Goal: Information Seeking & Learning: Learn about a topic

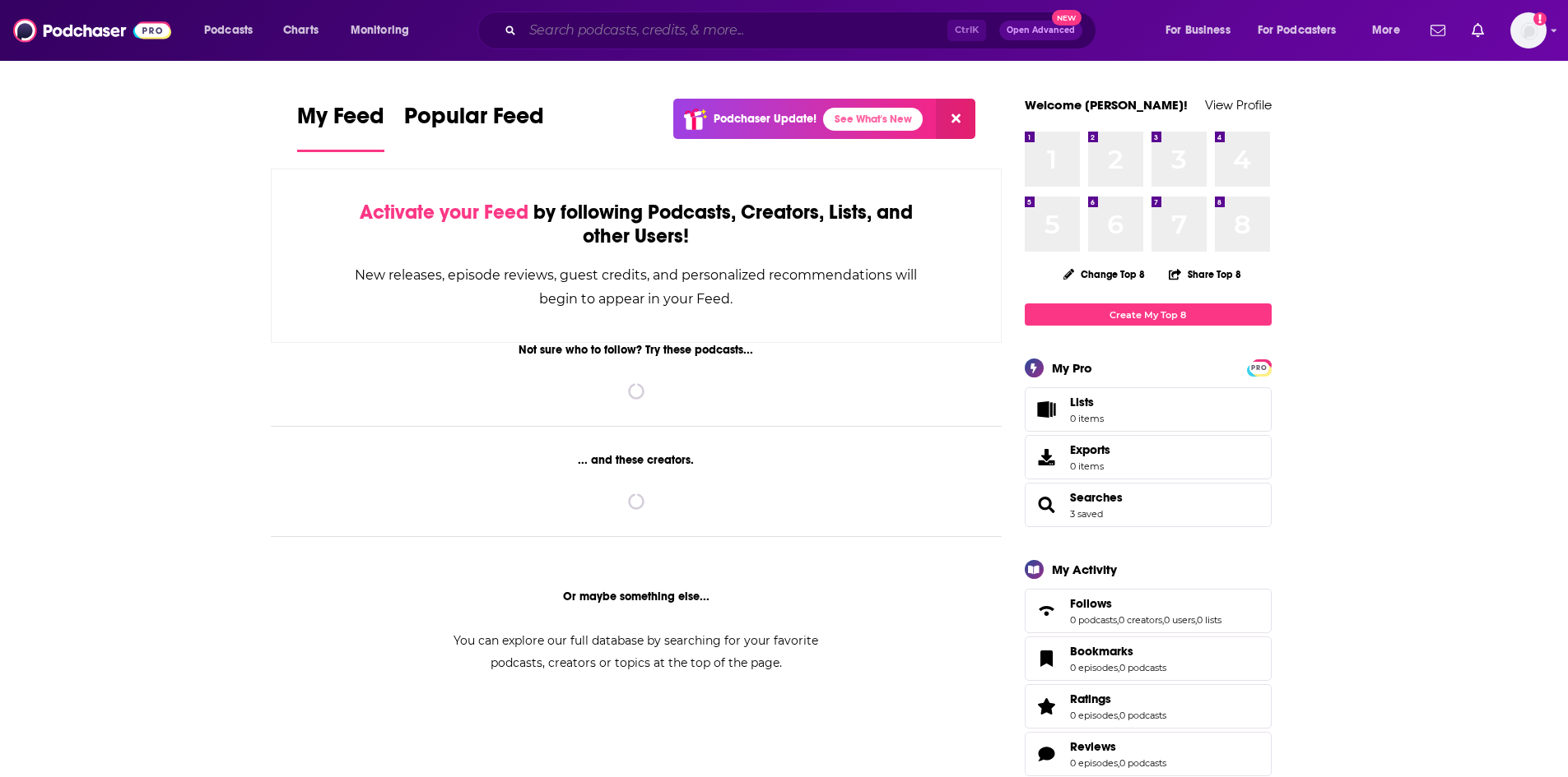
click at [651, 27] on input "Search podcasts, credits, & more..." at bounding box center [735, 30] width 424 height 27
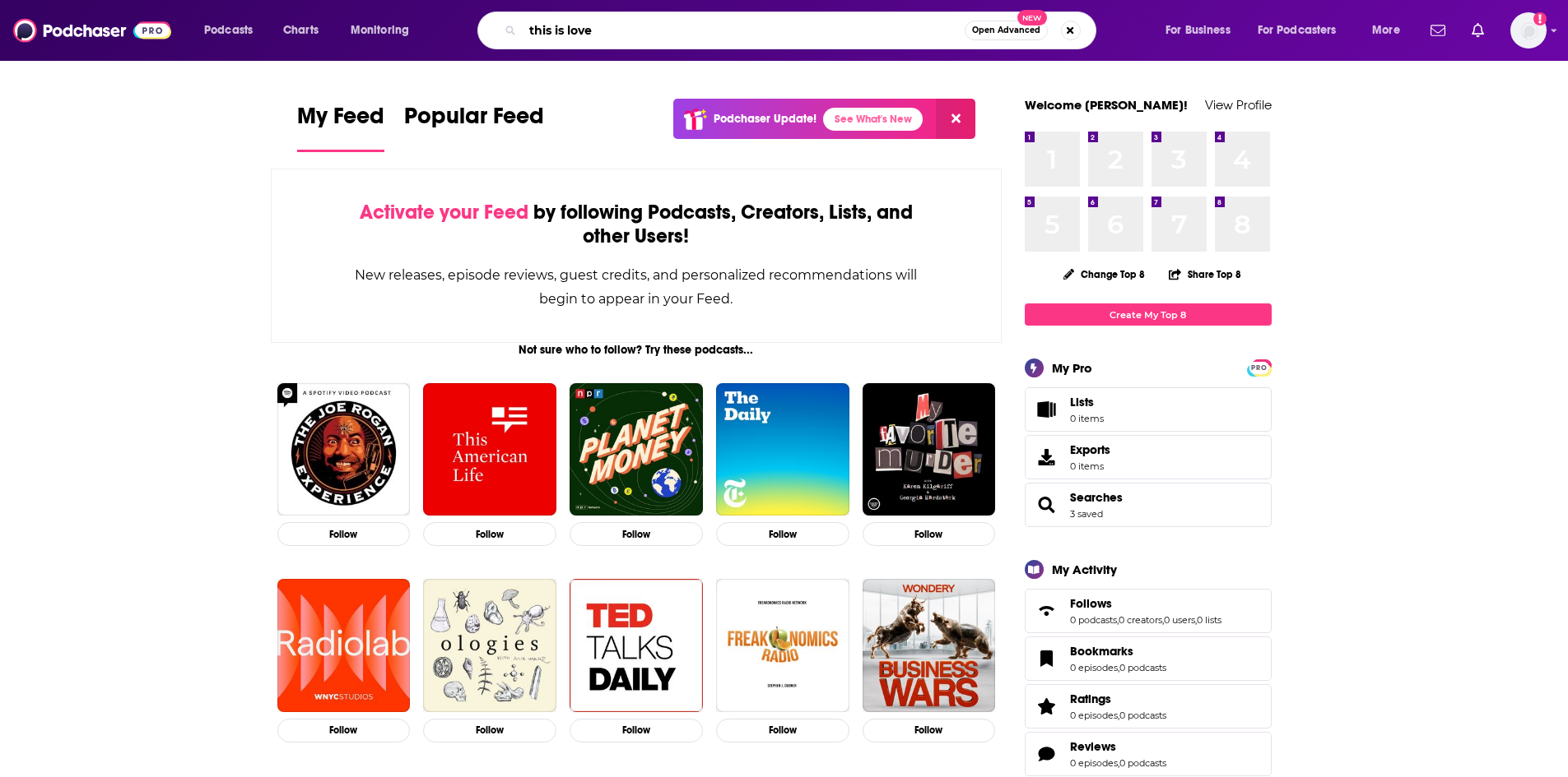
type input "this is love"
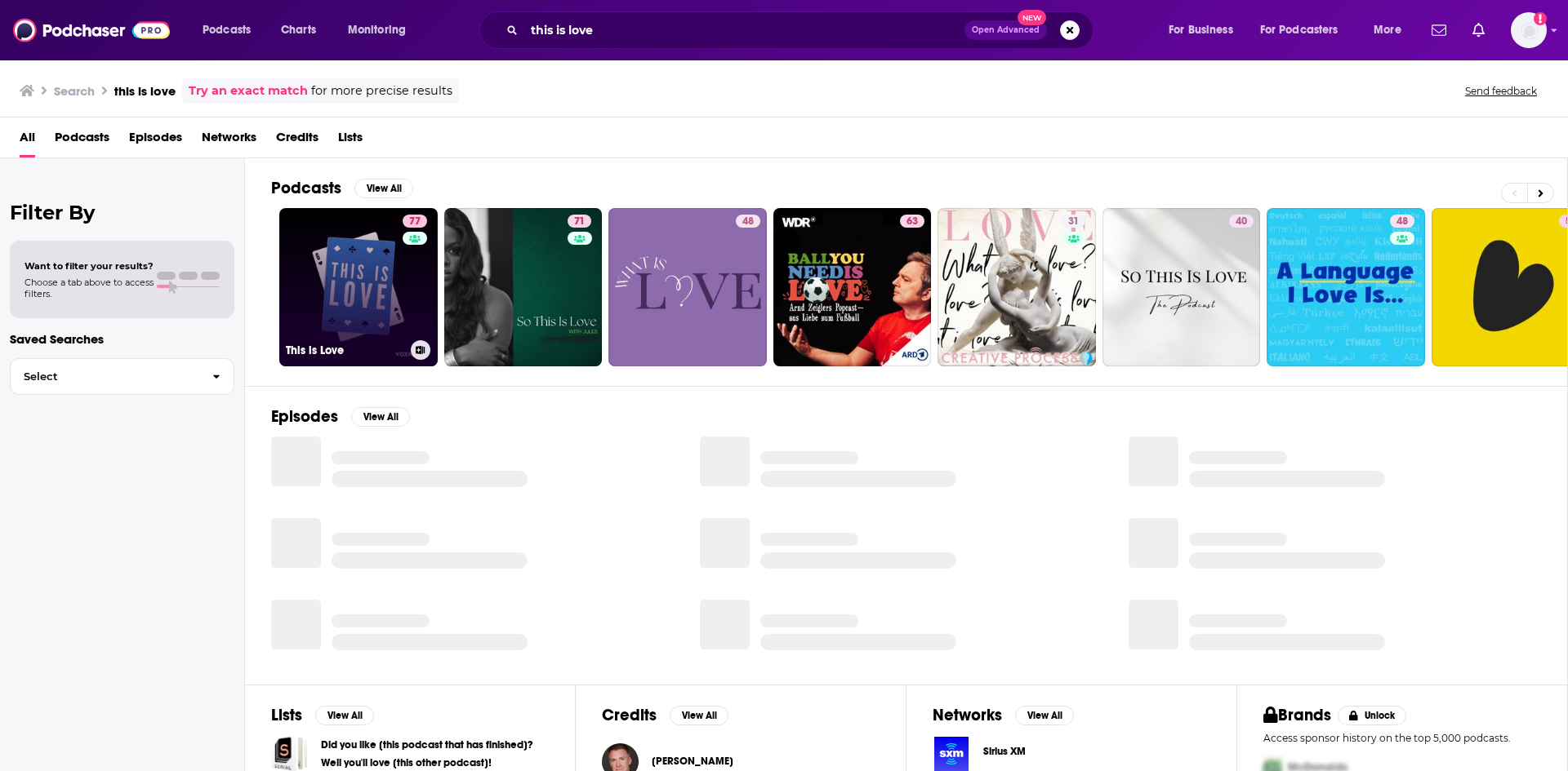
click at [368, 323] on link "77 This is Love" at bounding box center [359, 288] width 159 height 159
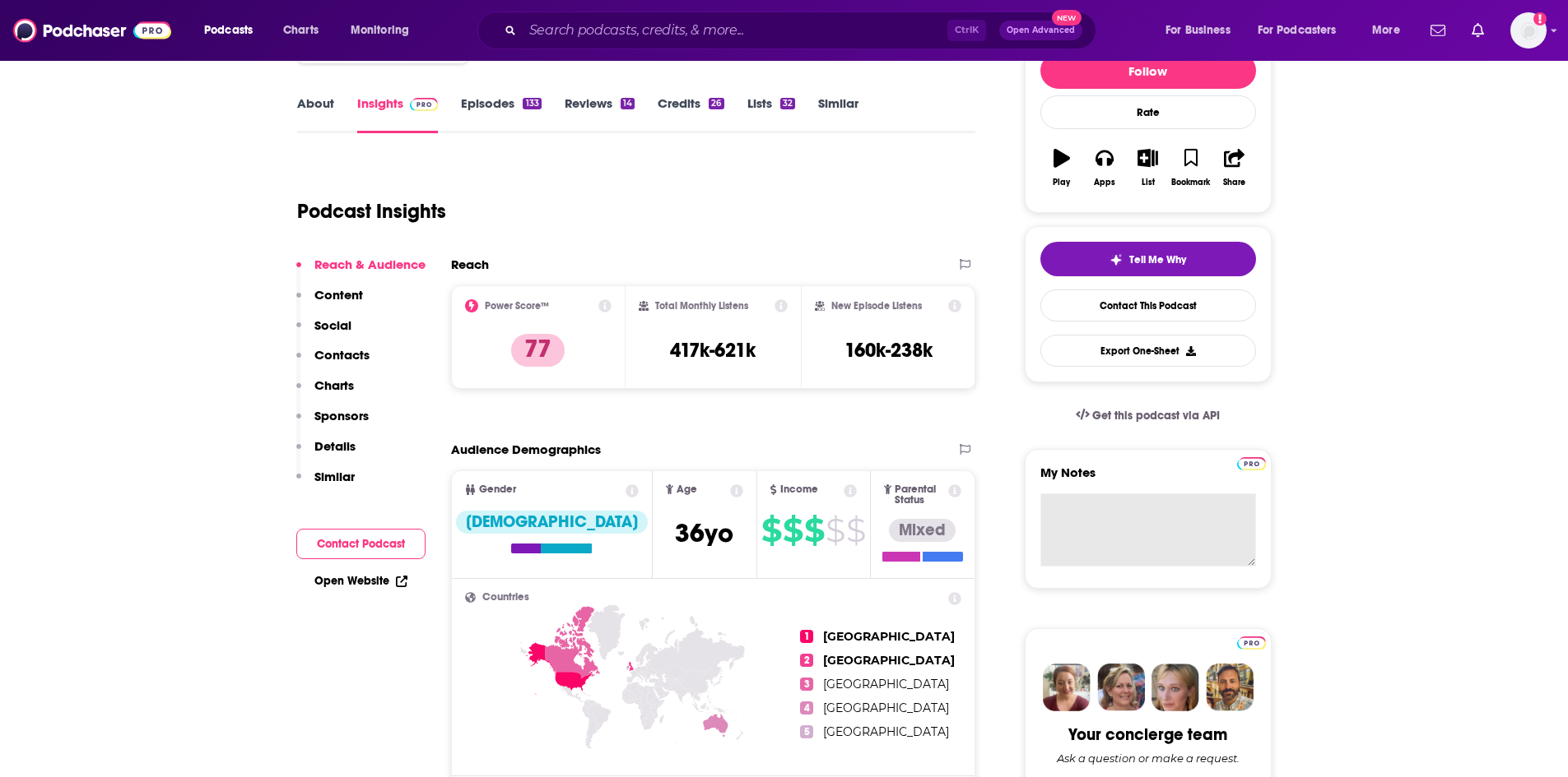
scroll to position [247, 0]
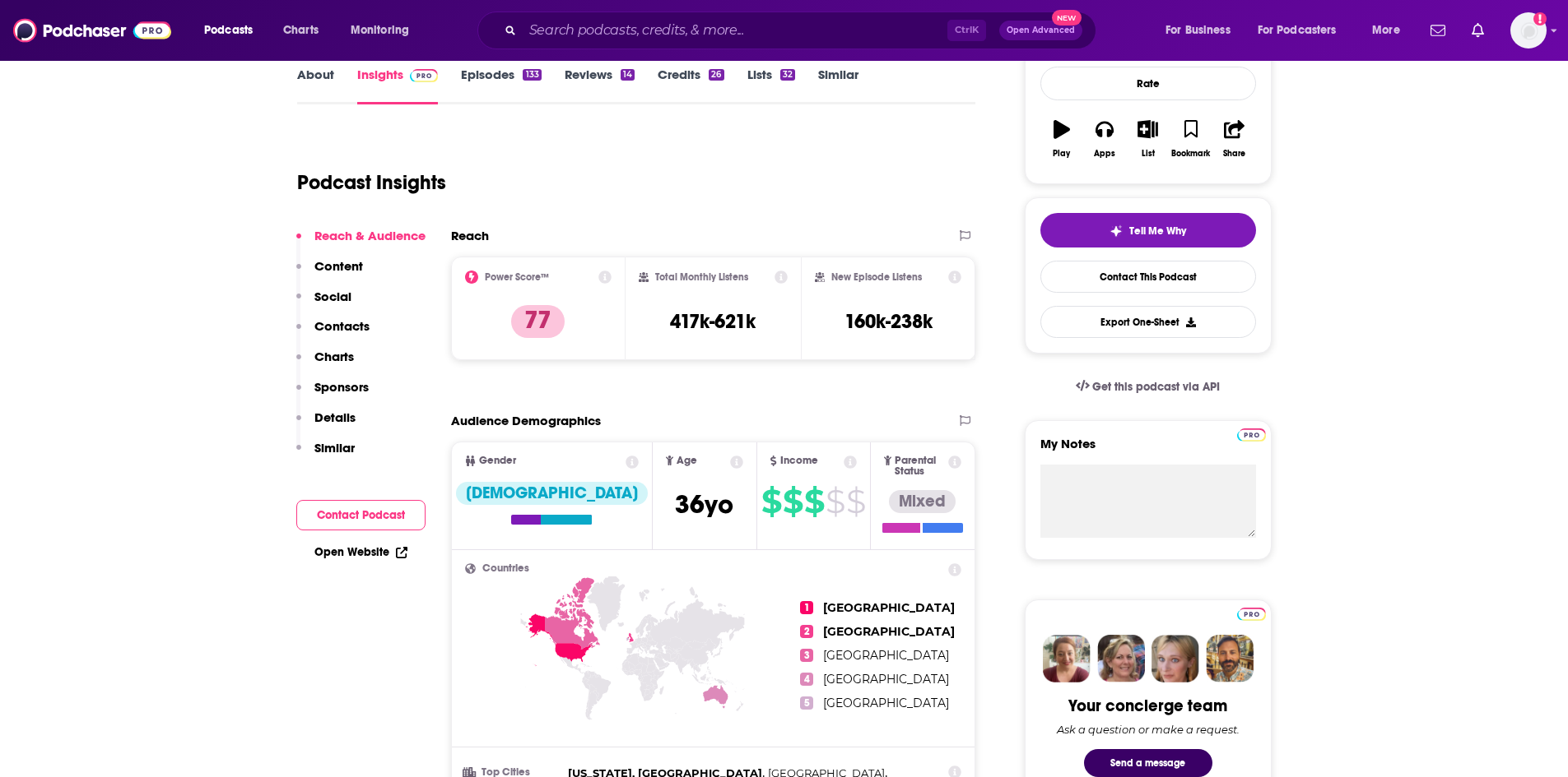
click at [603, 279] on div "Power Score™ 77" at bounding box center [539, 309] width 147 height 76
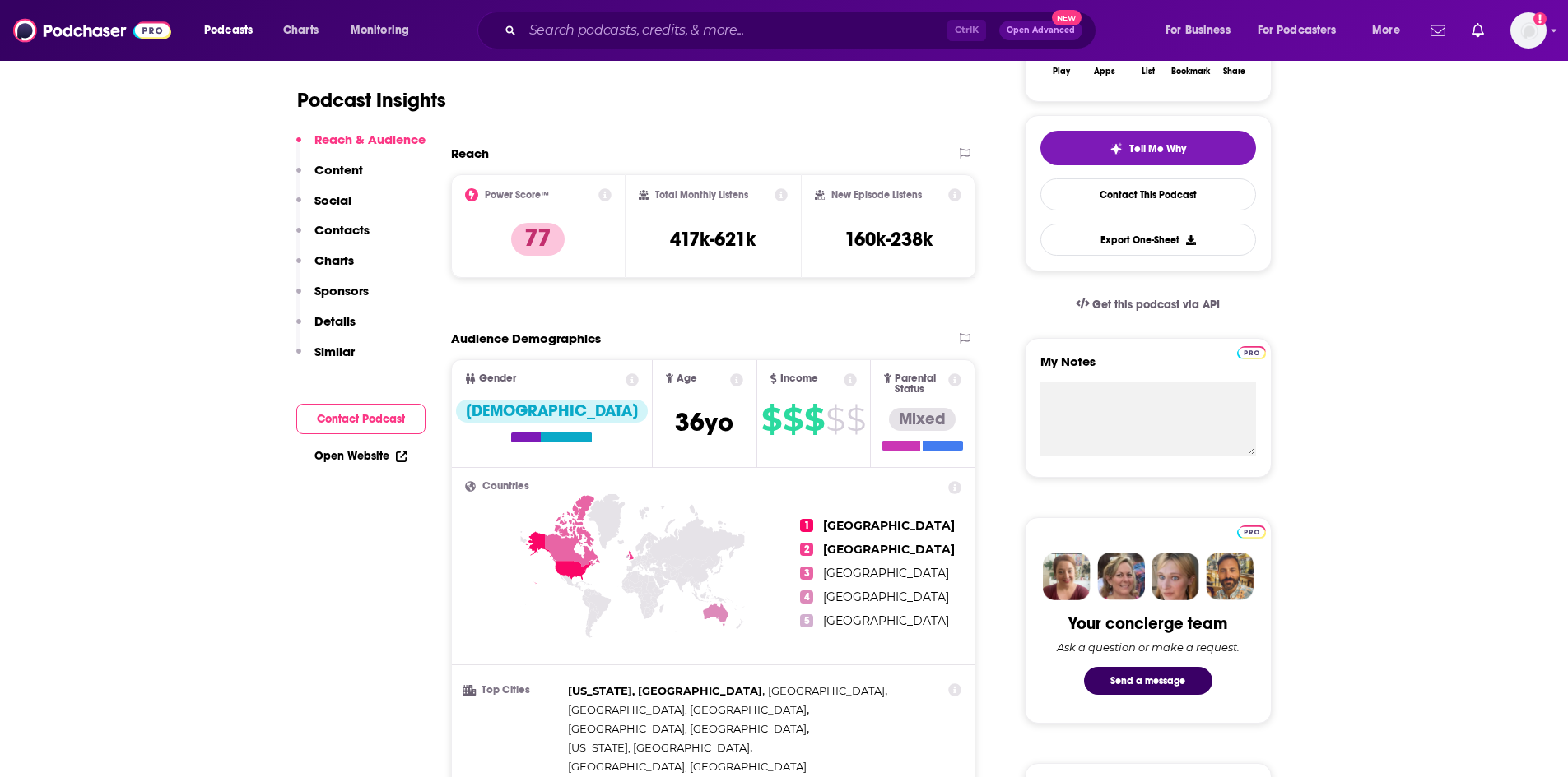
scroll to position [0, 0]
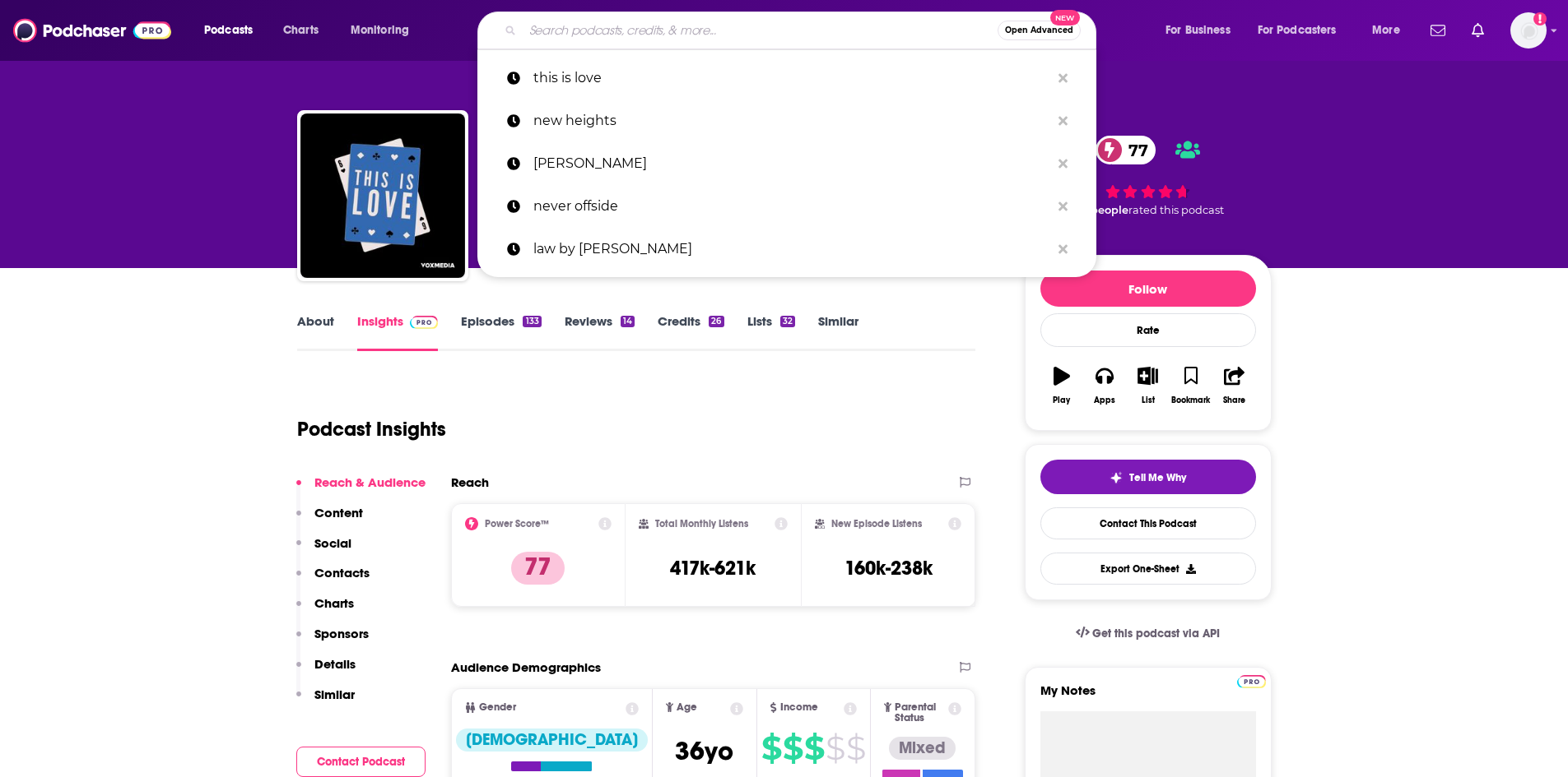
click at [695, 41] on input "Search podcasts, credits, & more..." at bounding box center [759, 30] width 475 height 27
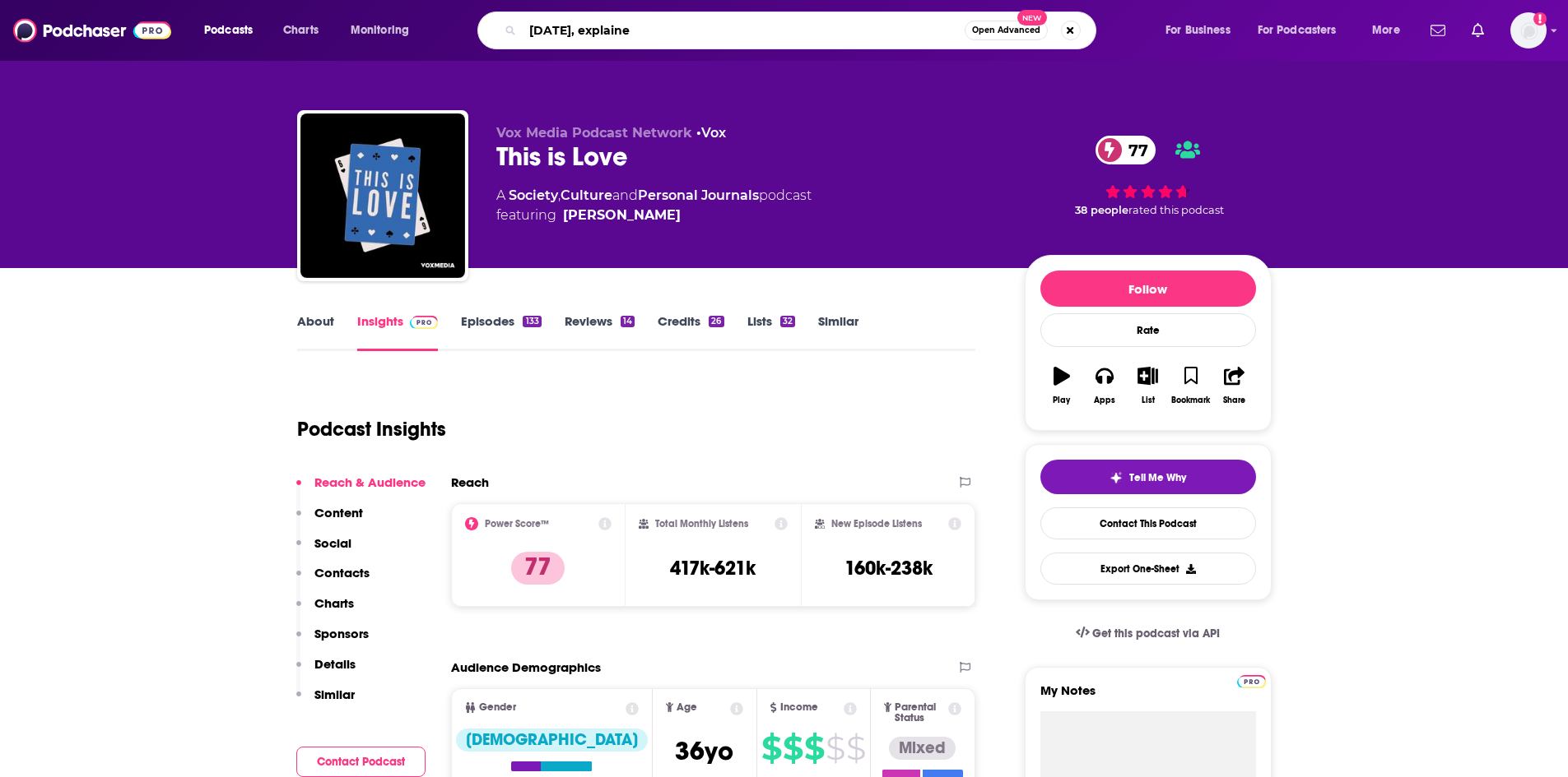
type input "today, explained"
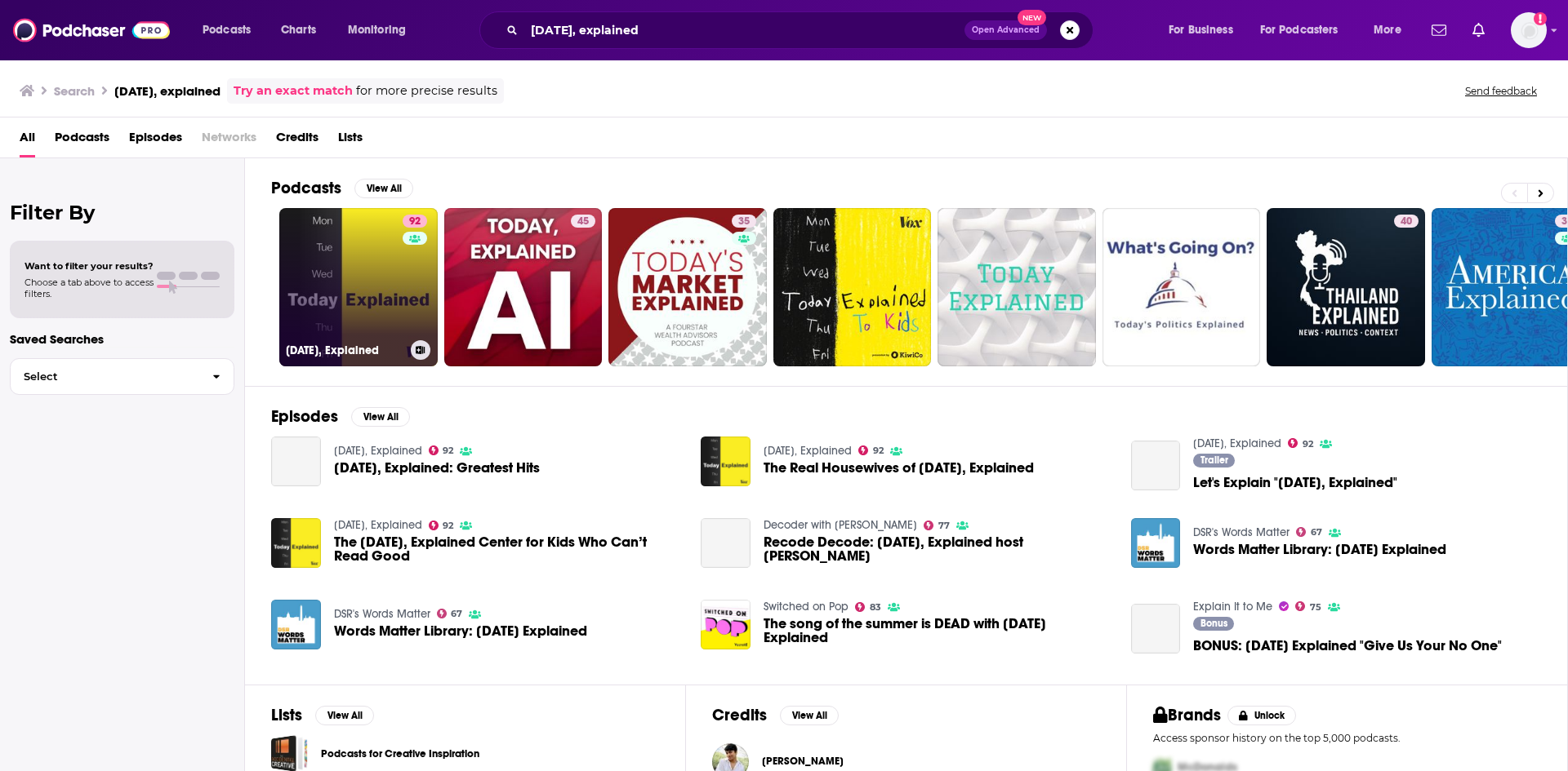
click at [331, 297] on link "92 Today, Explained" at bounding box center [359, 288] width 159 height 159
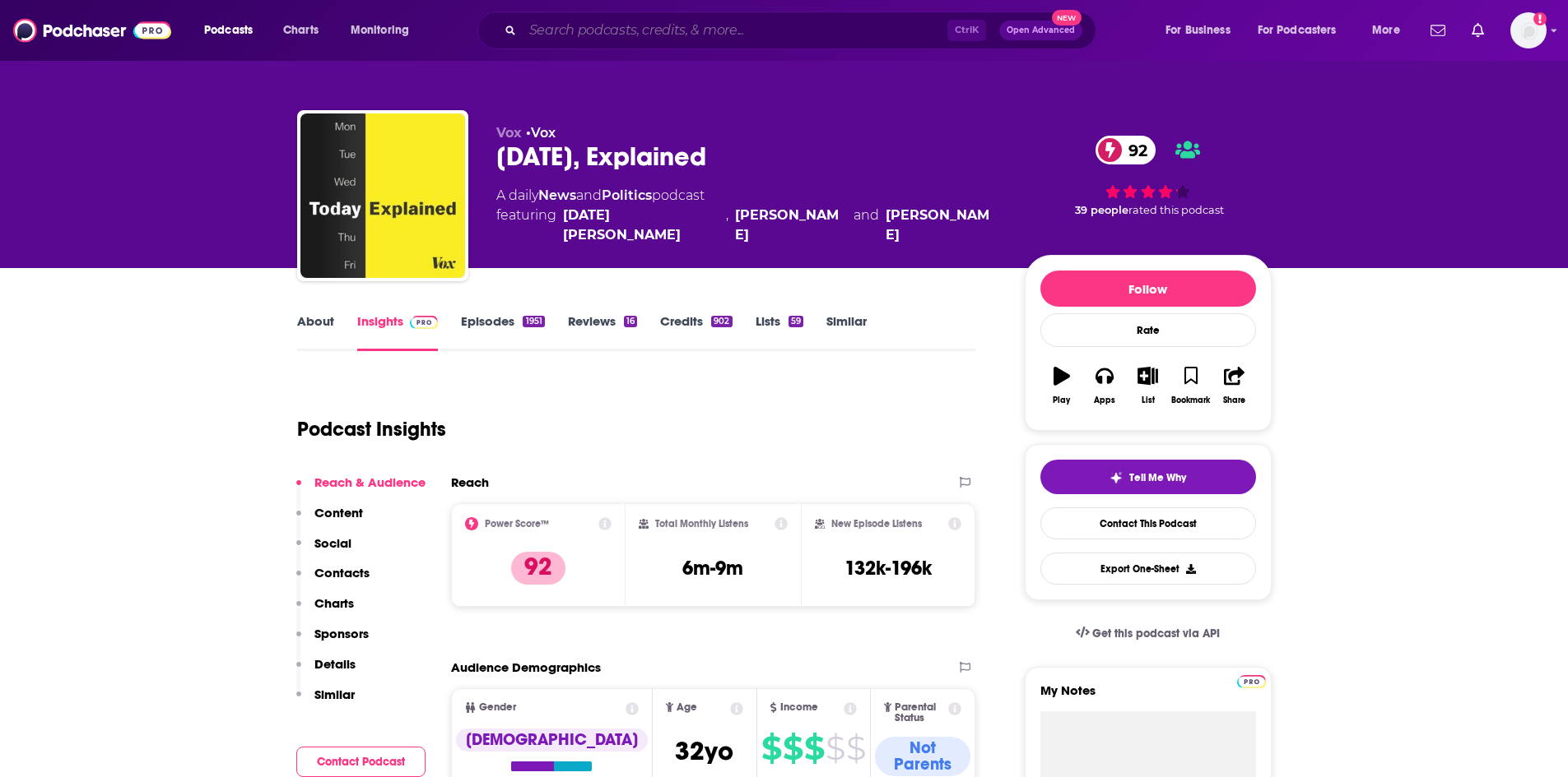
click at [623, 29] on input "Search podcasts, credits, & more..." at bounding box center [735, 30] width 424 height 27
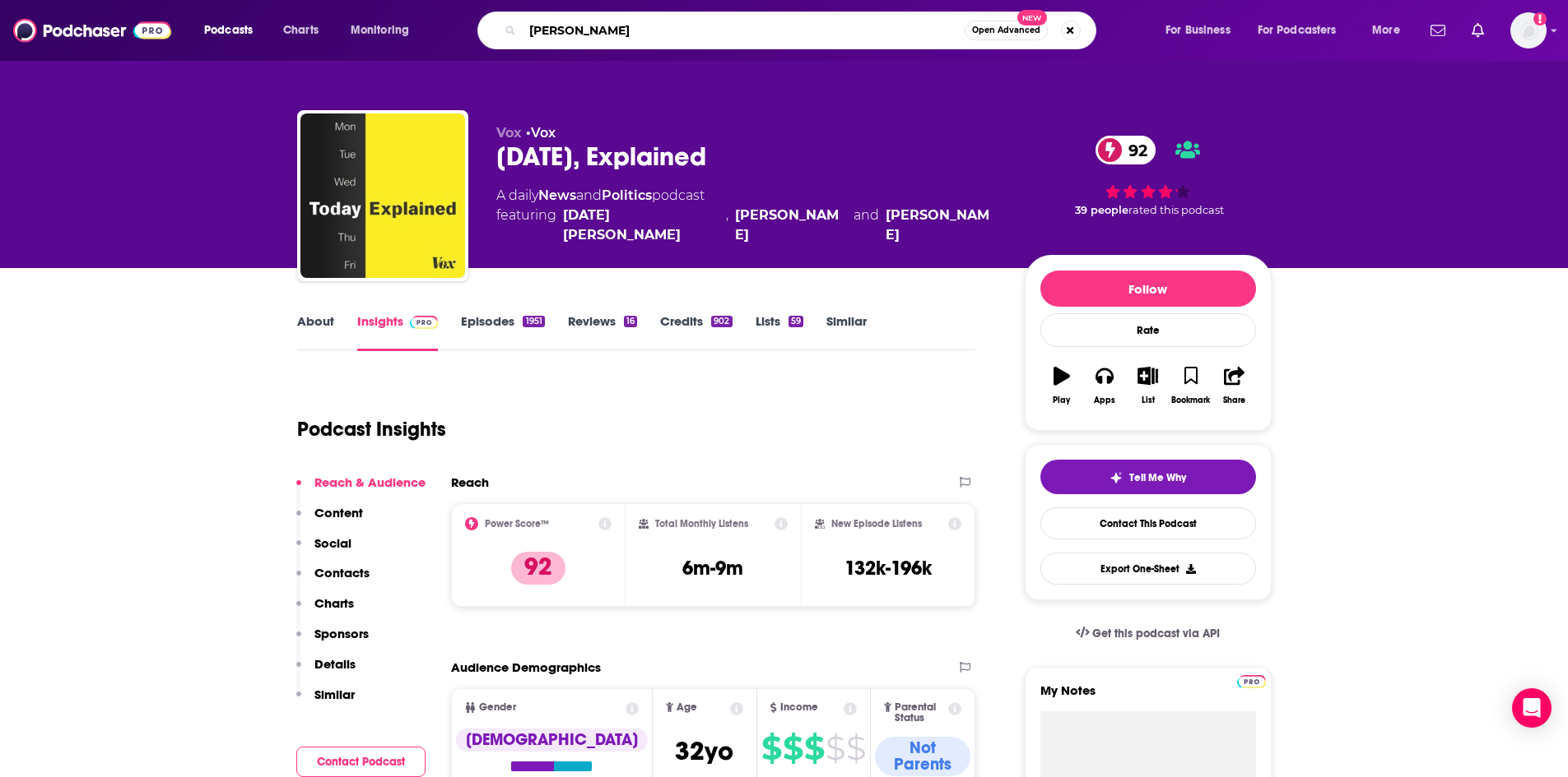
type input "esther per"
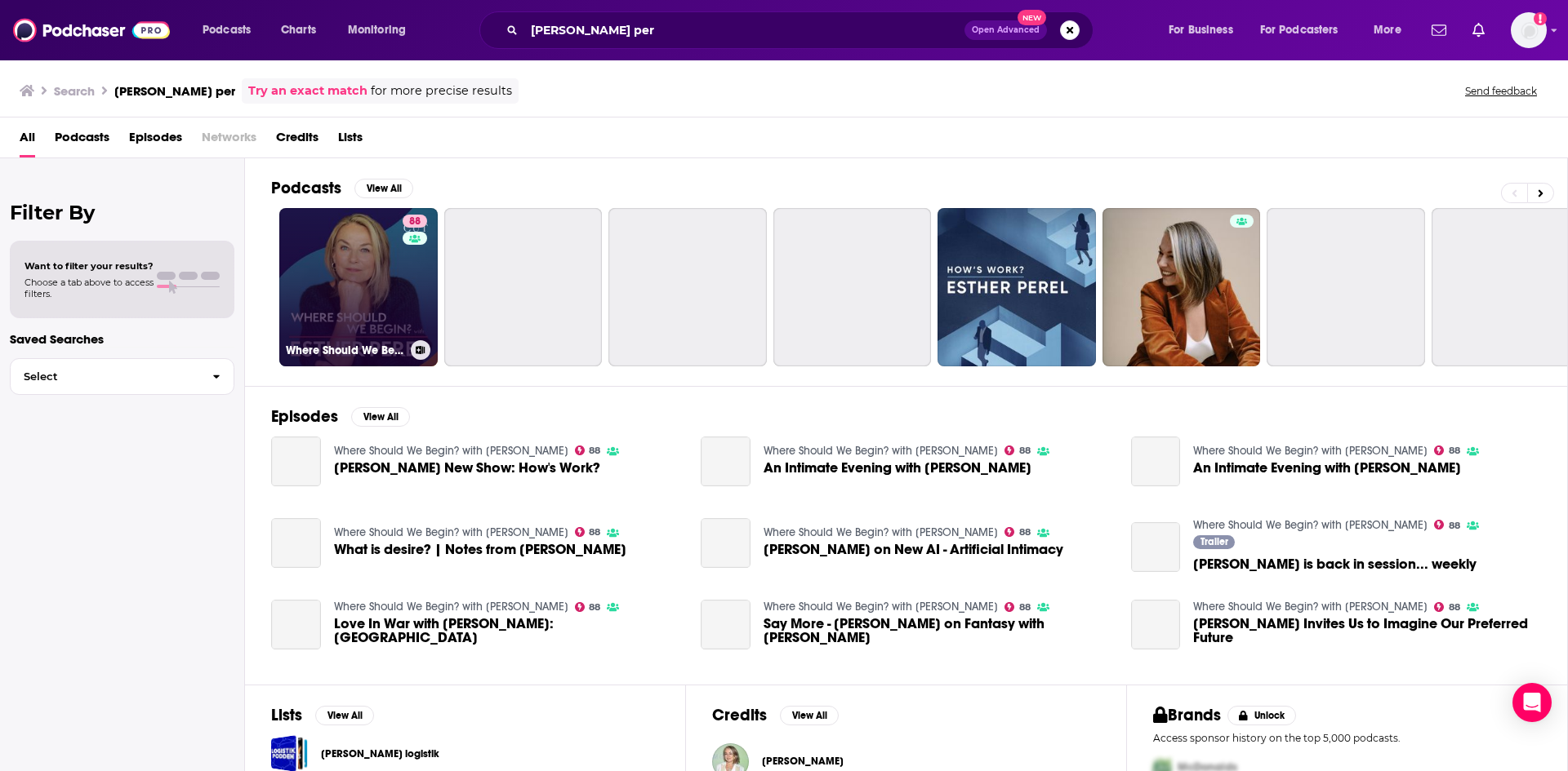
click at [341, 293] on link "88 Where Should We Begin? with Esther Perel" at bounding box center [359, 288] width 159 height 159
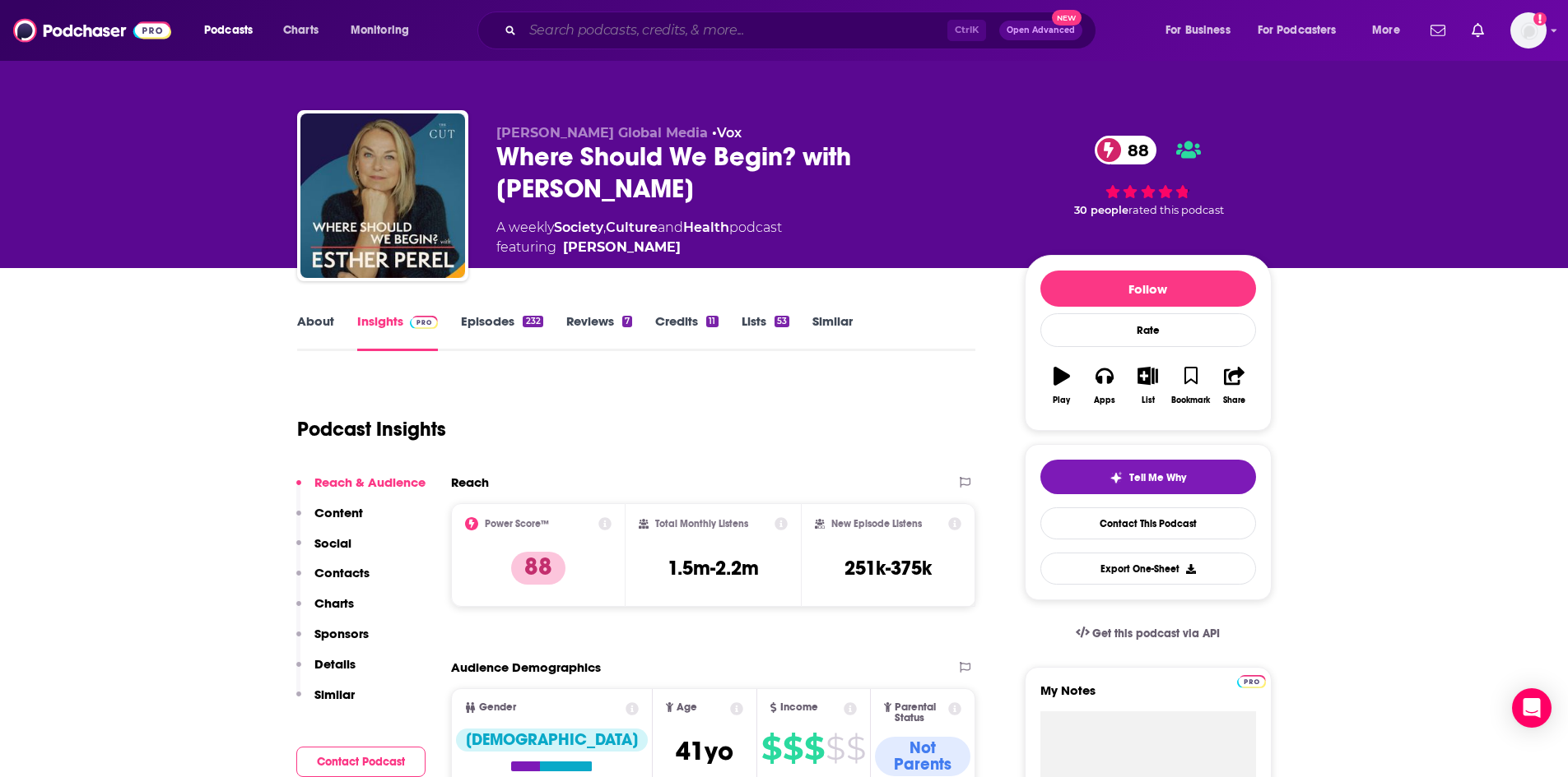
click at [782, 35] on input "Search podcasts, credits, & more..." at bounding box center [735, 30] width 424 height 27
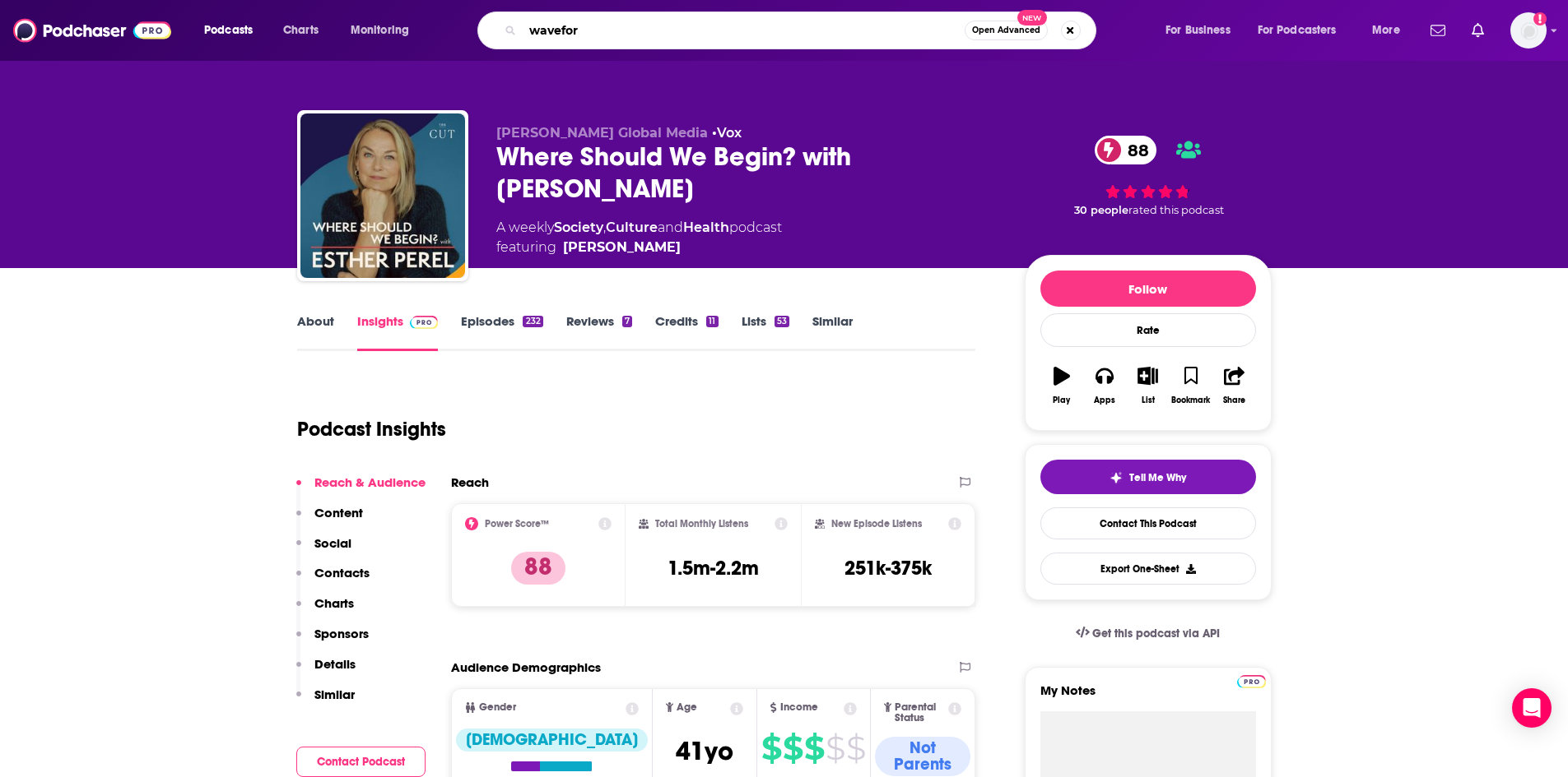
type input "waveform"
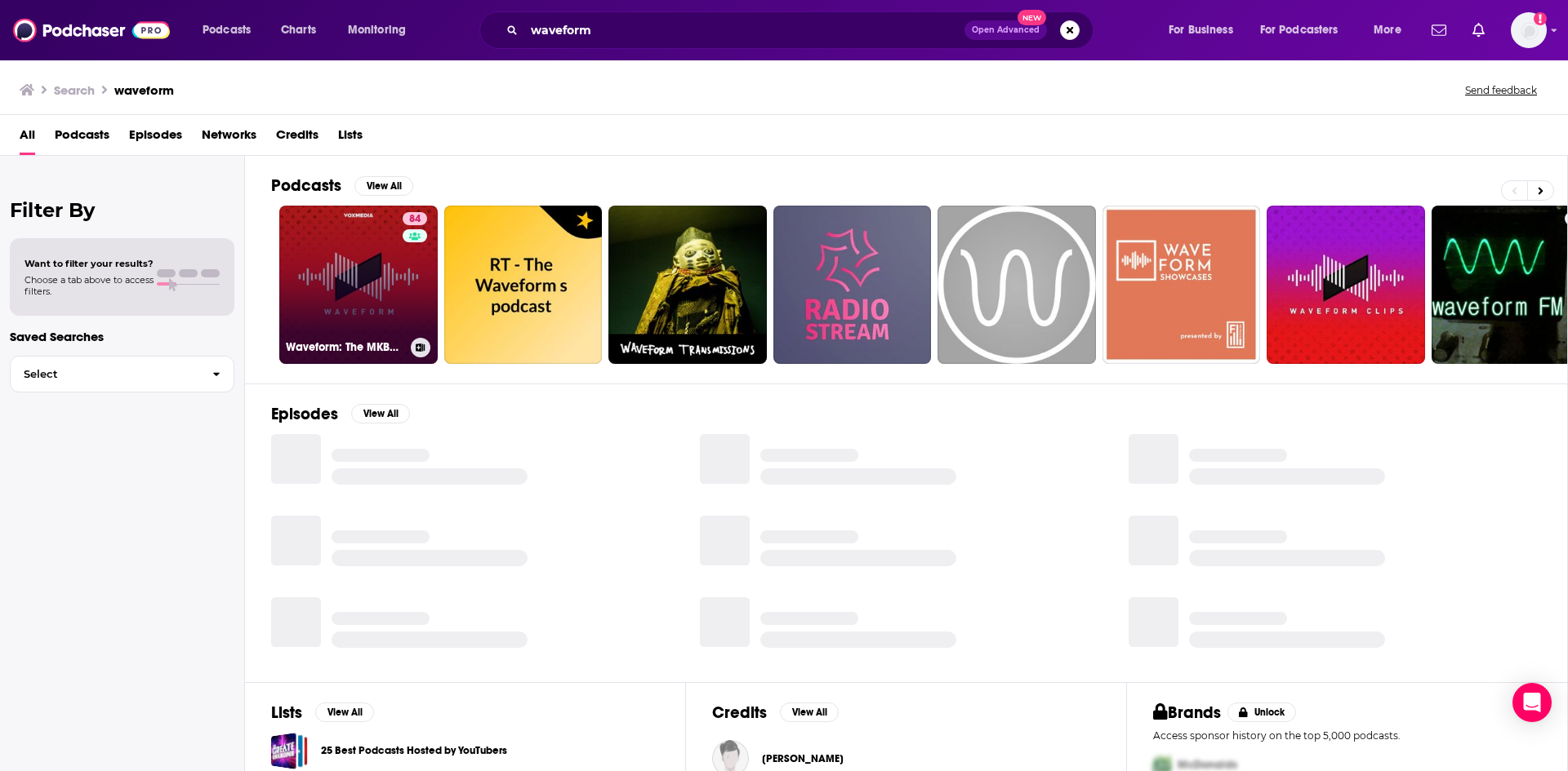
click at [375, 271] on link "84 Waveform: The MKBHD Podcast" at bounding box center [359, 285] width 159 height 159
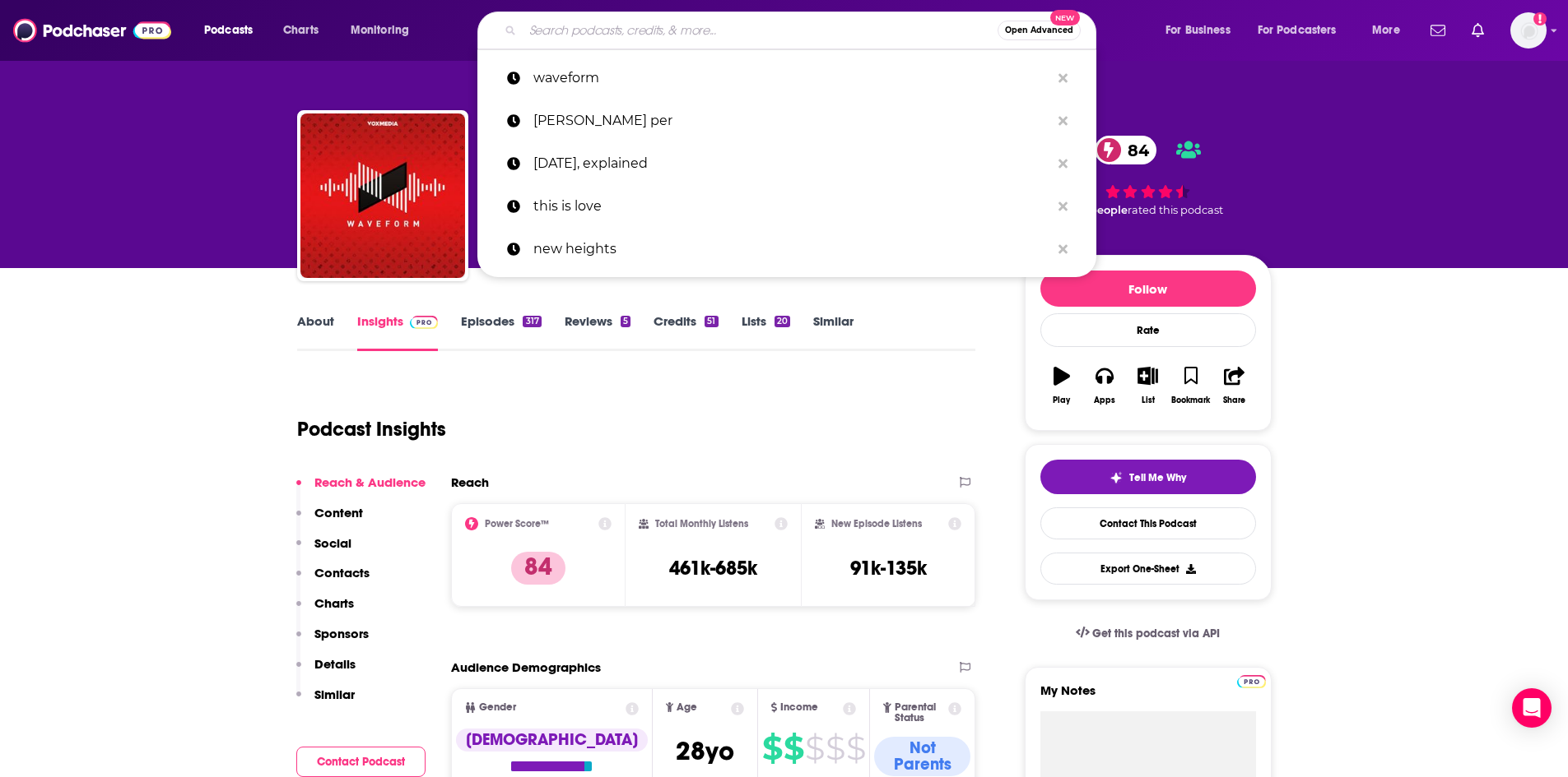
click at [779, 30] on input "Search podcasts, credits, & more..." at bounding box center [759, 30] width 475 height 27
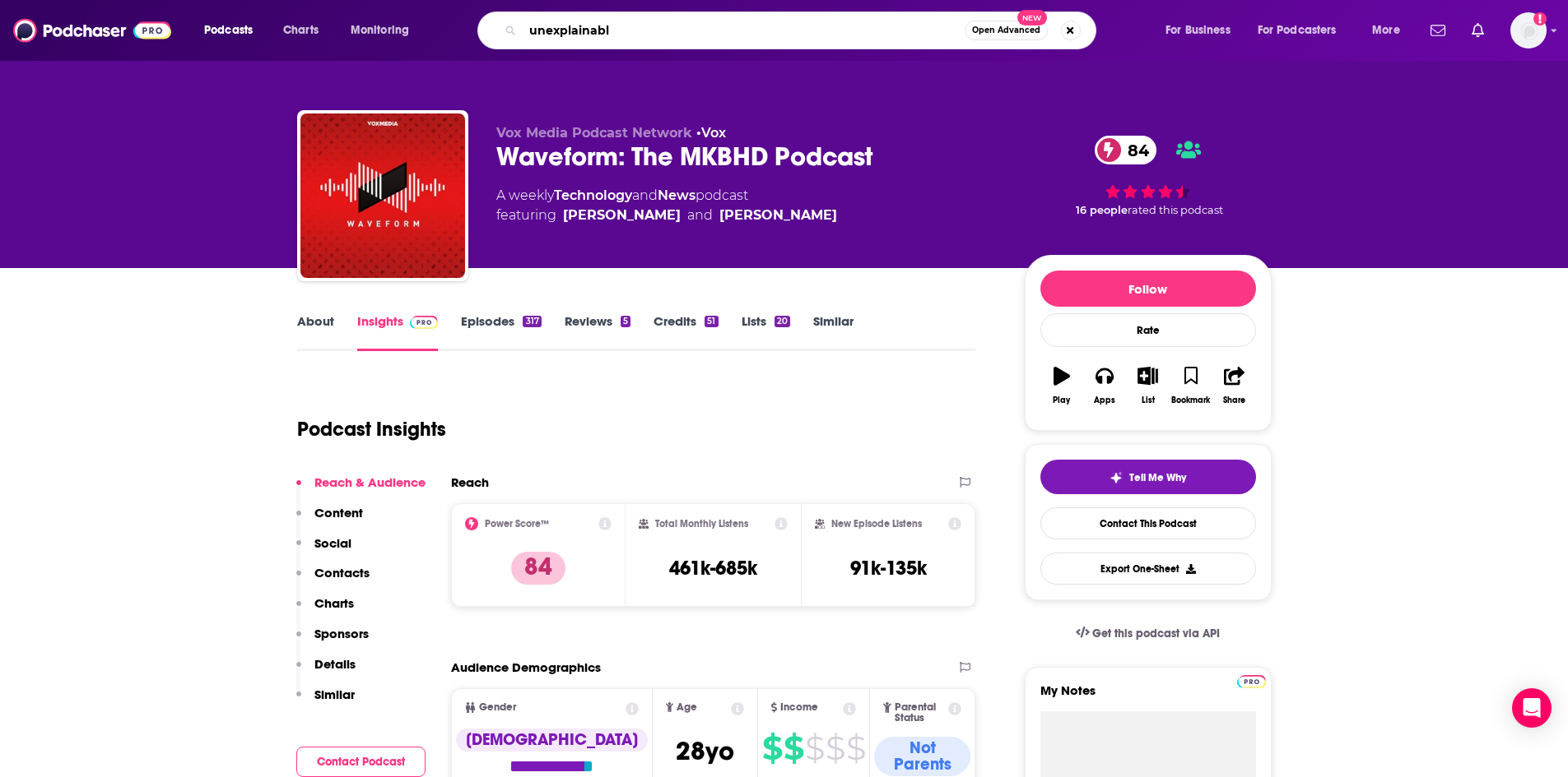
type input "unexplainable"
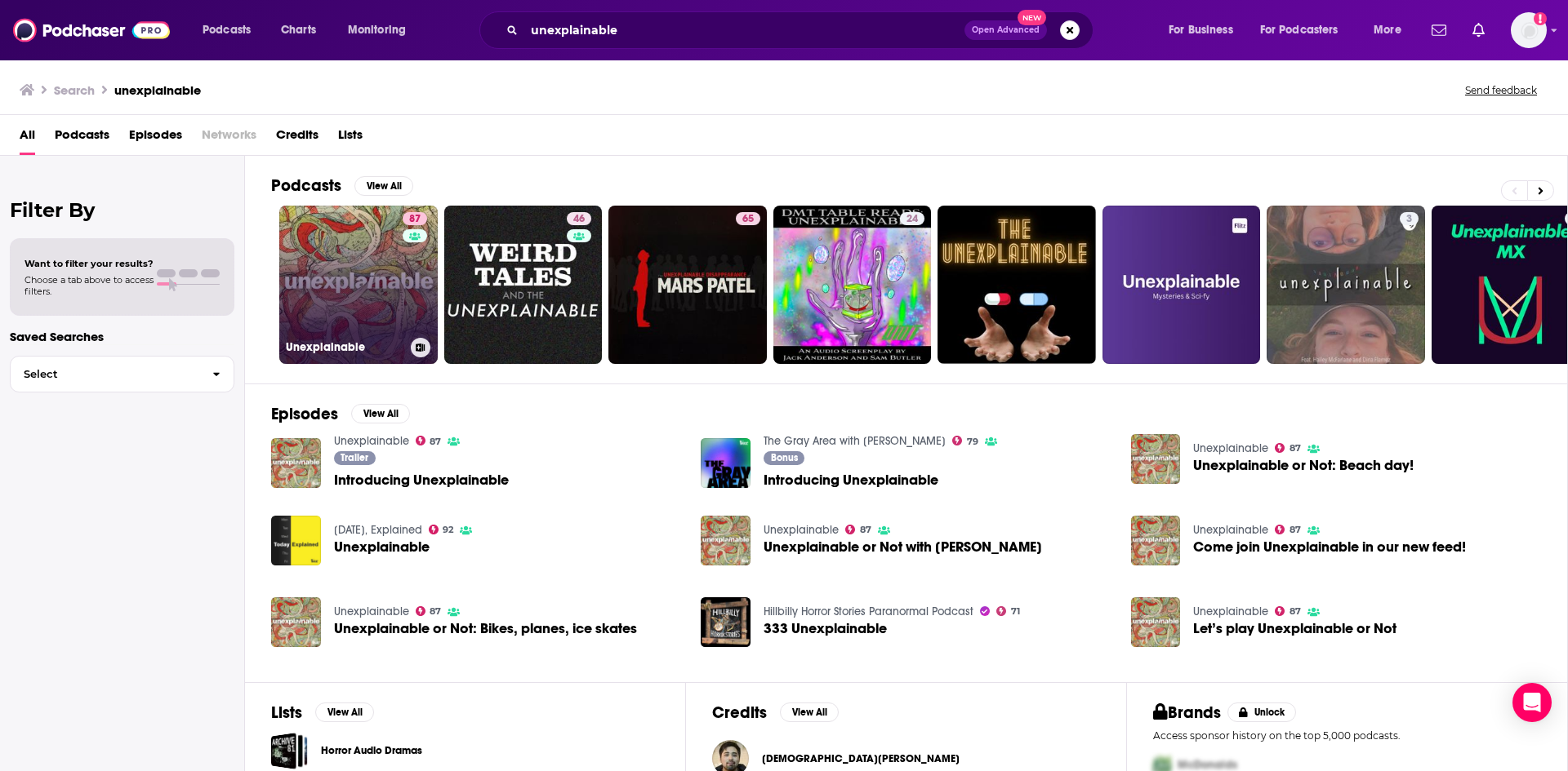
click at [340, 282] on link "87 Unexplainable" at bounding box center [359, 285] width 159 height 159
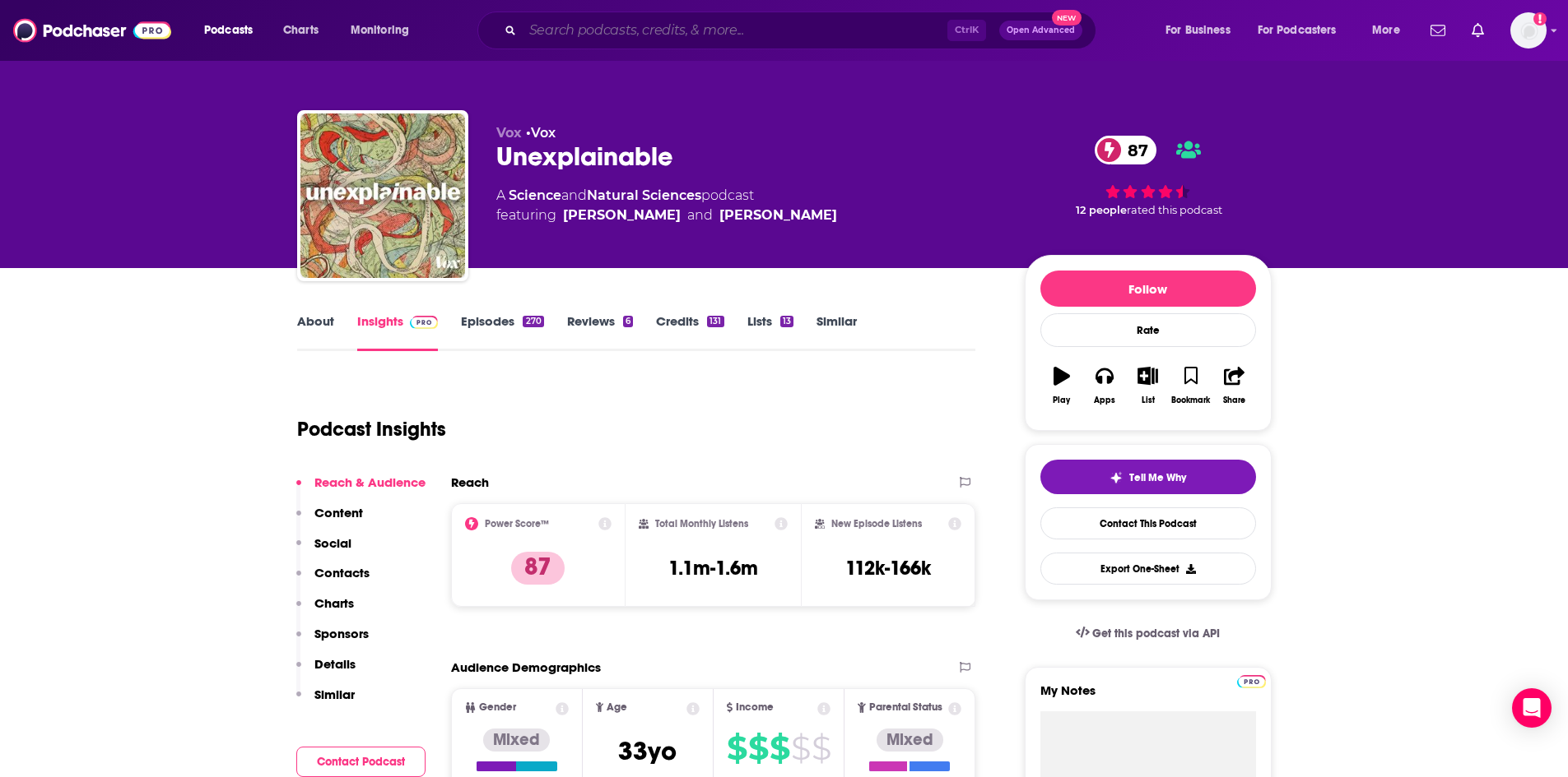
click at [794, 35] on input "Search podcasts, credits, & more..." at bounding box center [735, 30] width 424 height 27
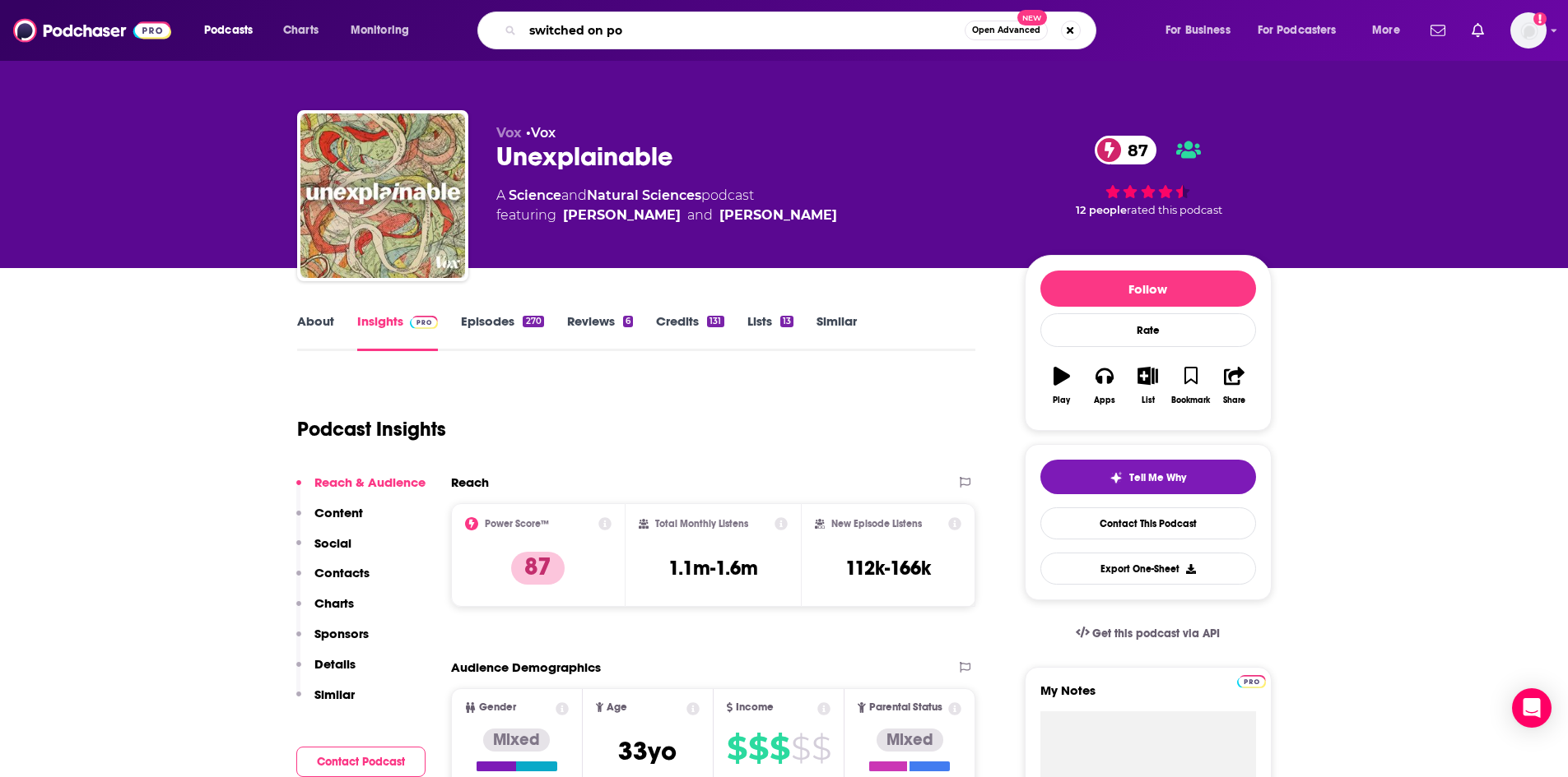
type input "switched on pop"
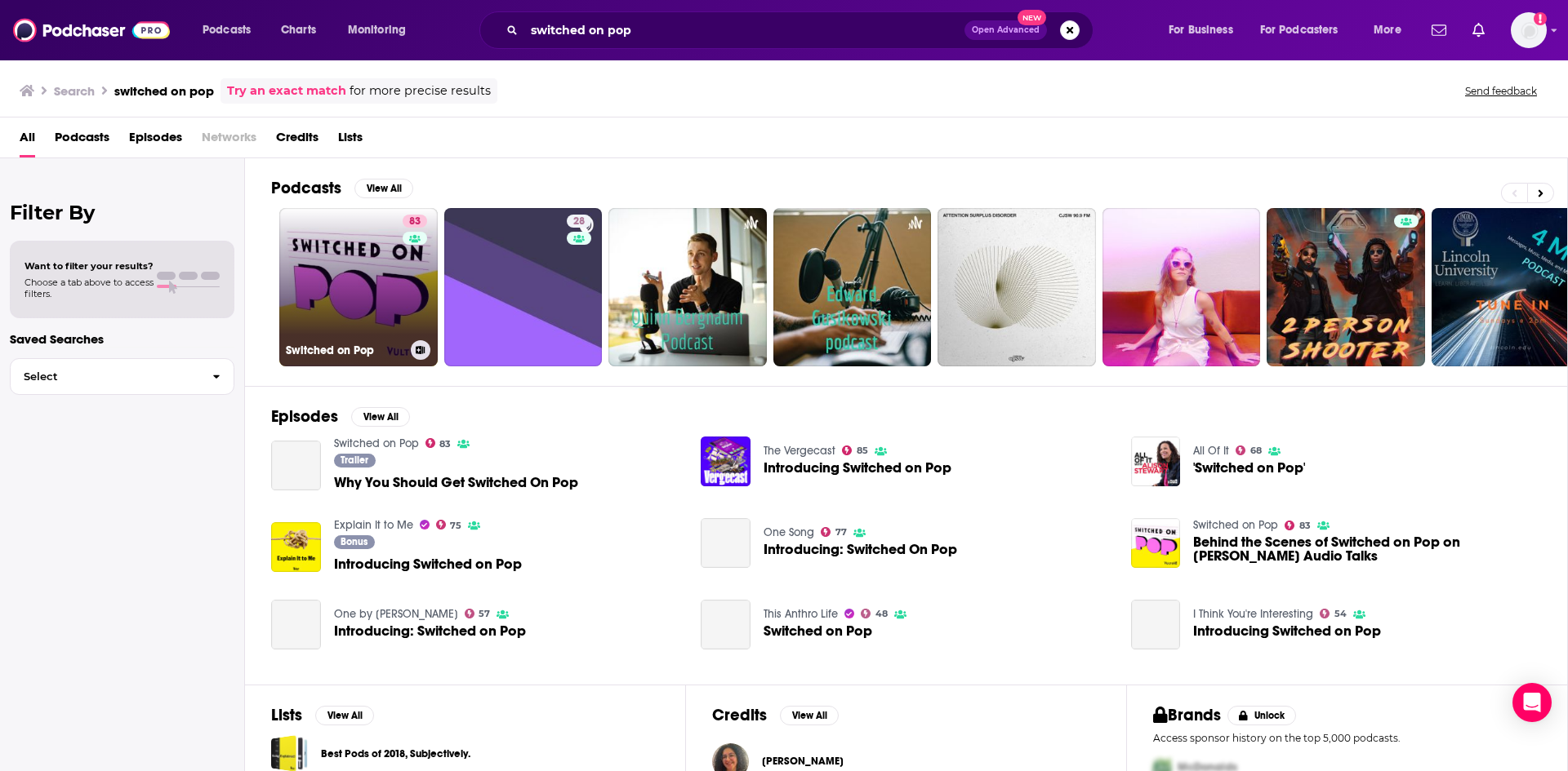
click at [336, 303] on link "83 Switched on Pop" at bounding box center [359, 288] width 159 height 159
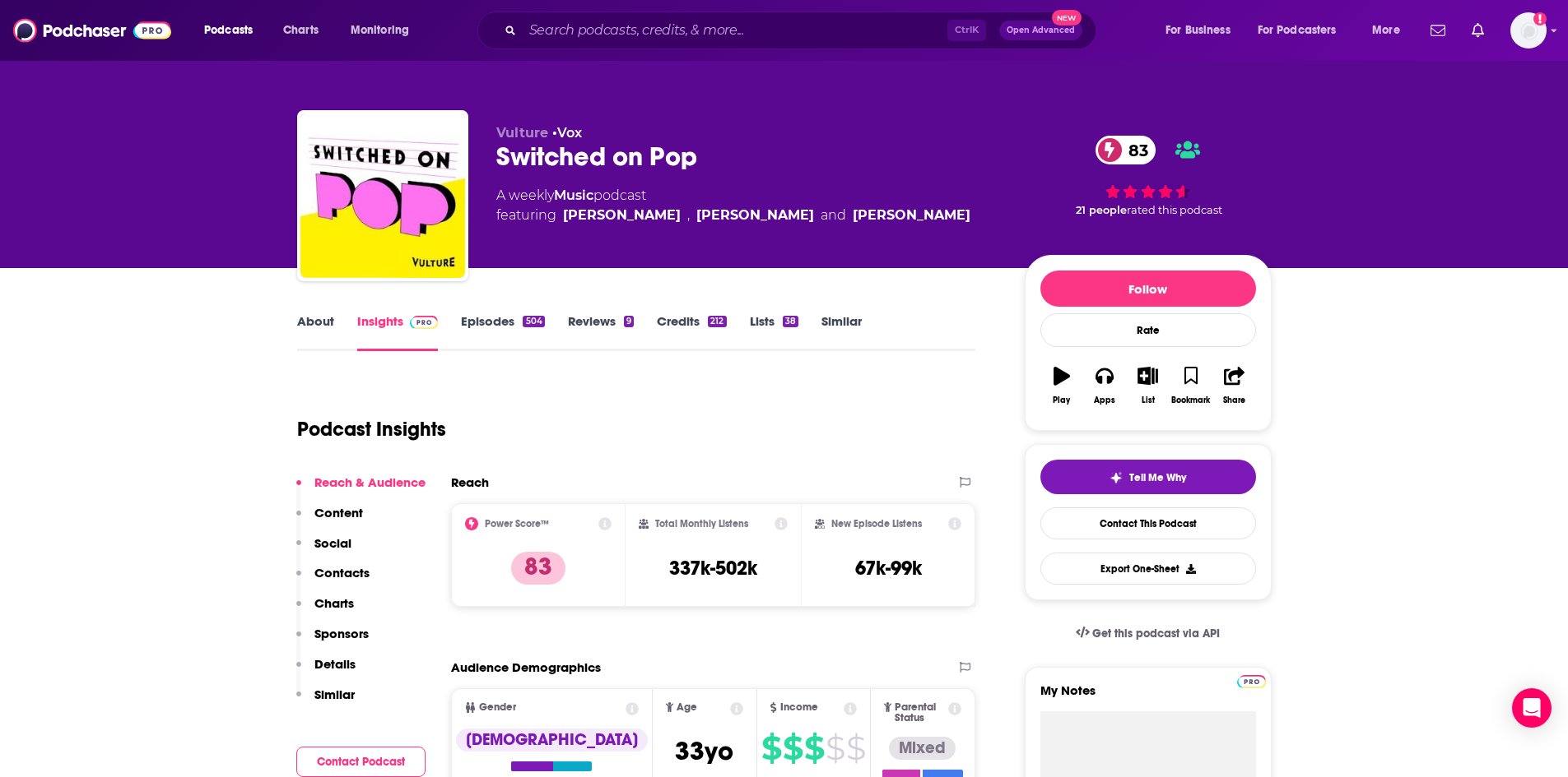
drag, startPoint x: 814, startPoint y: 51, endPoint x: 796, endPoint y: 36, distance: 23.4
click at [813, 51] on div "Podcasts Charts Monitoring Ctrl K Open Advanced New For Business For Podcasters…" at bounding box center [784, 30] width 1568 height 61
click at [796, 36] on input "Search podcasts, credits, & more..." at bounding box center [735, 30] width 424 height 27
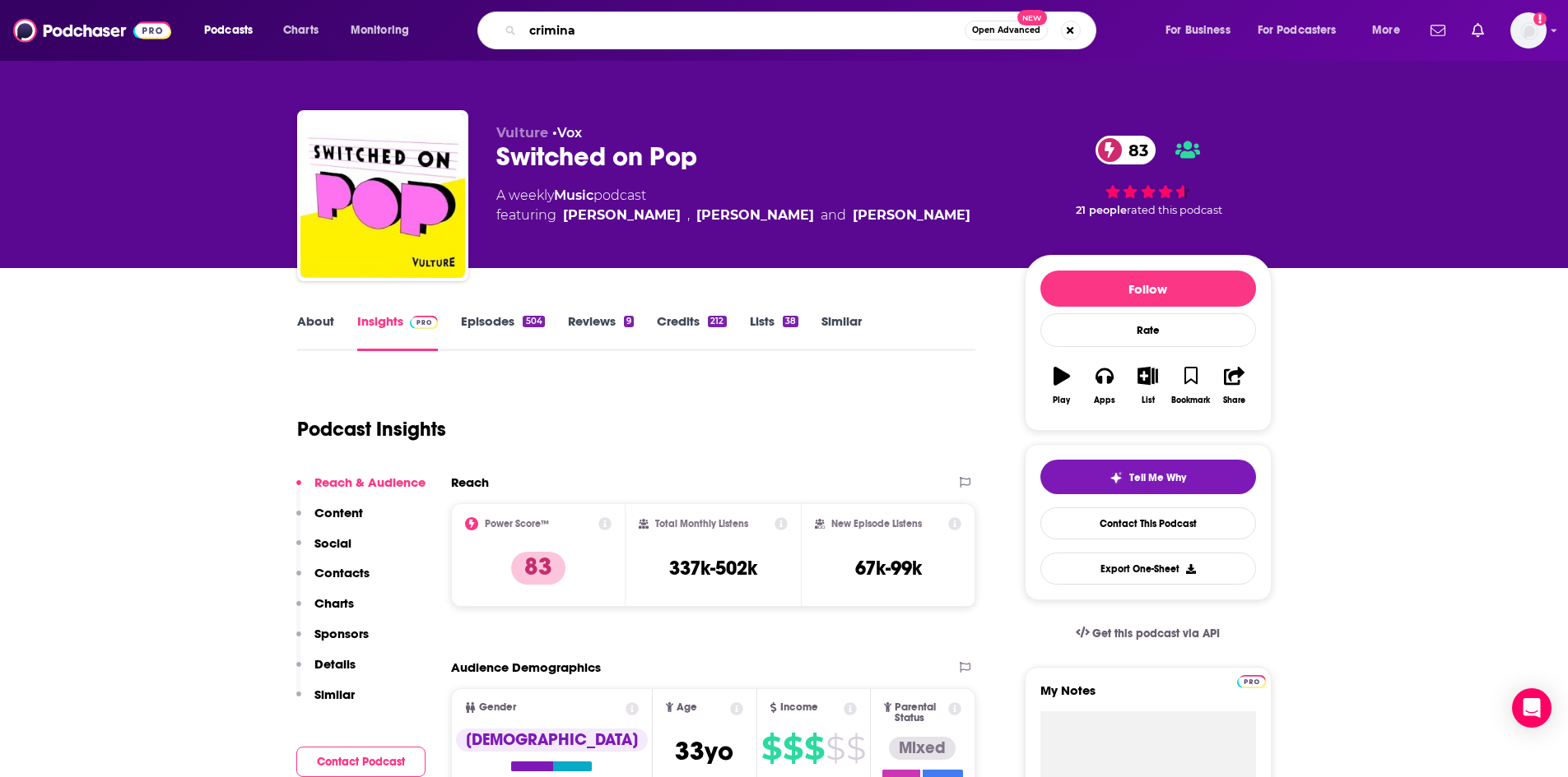
type input "criminal"
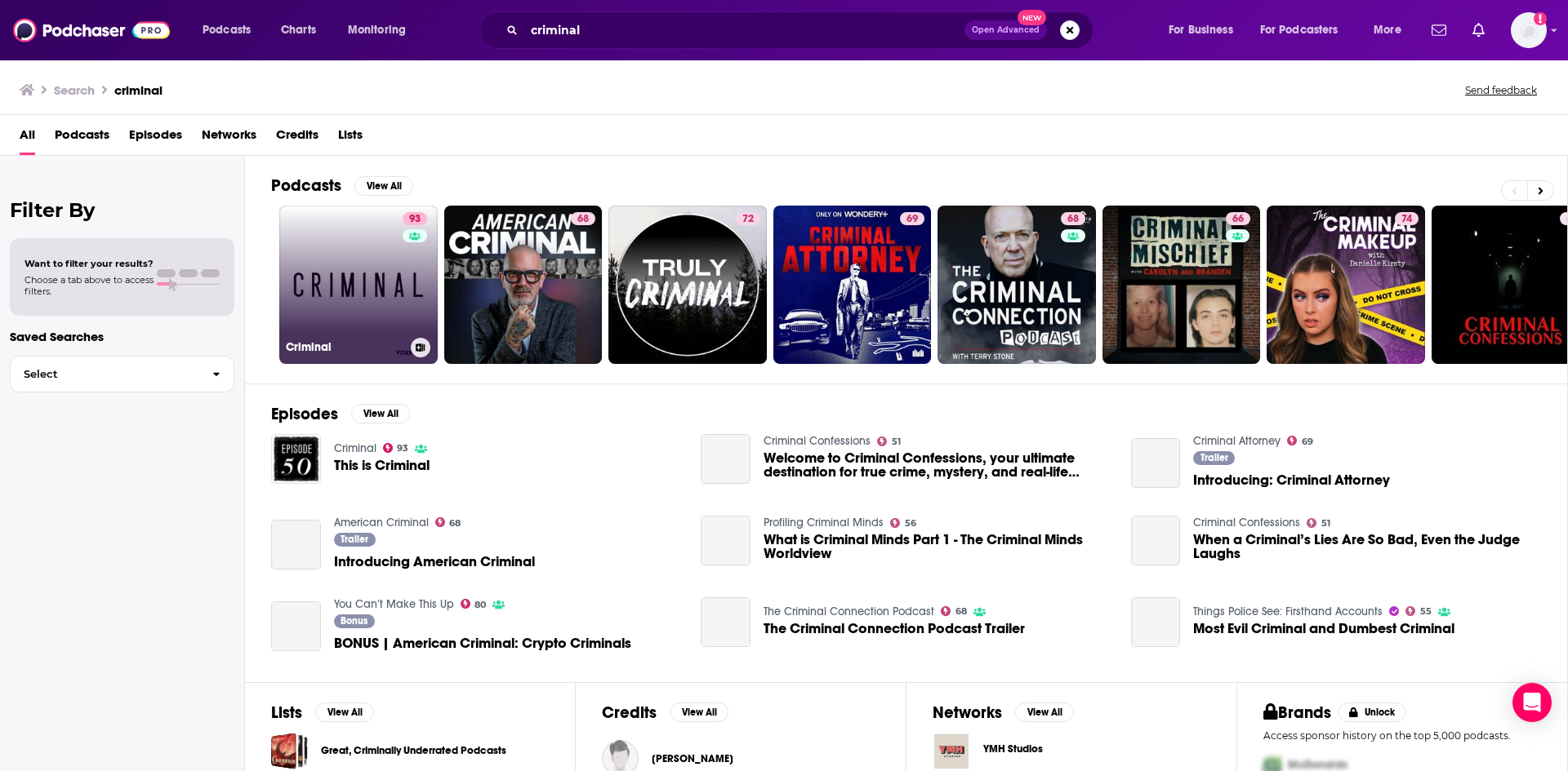
click at [342, 296] on link "93 Criminal" at bounding box center [359, 285] width 159 height 159
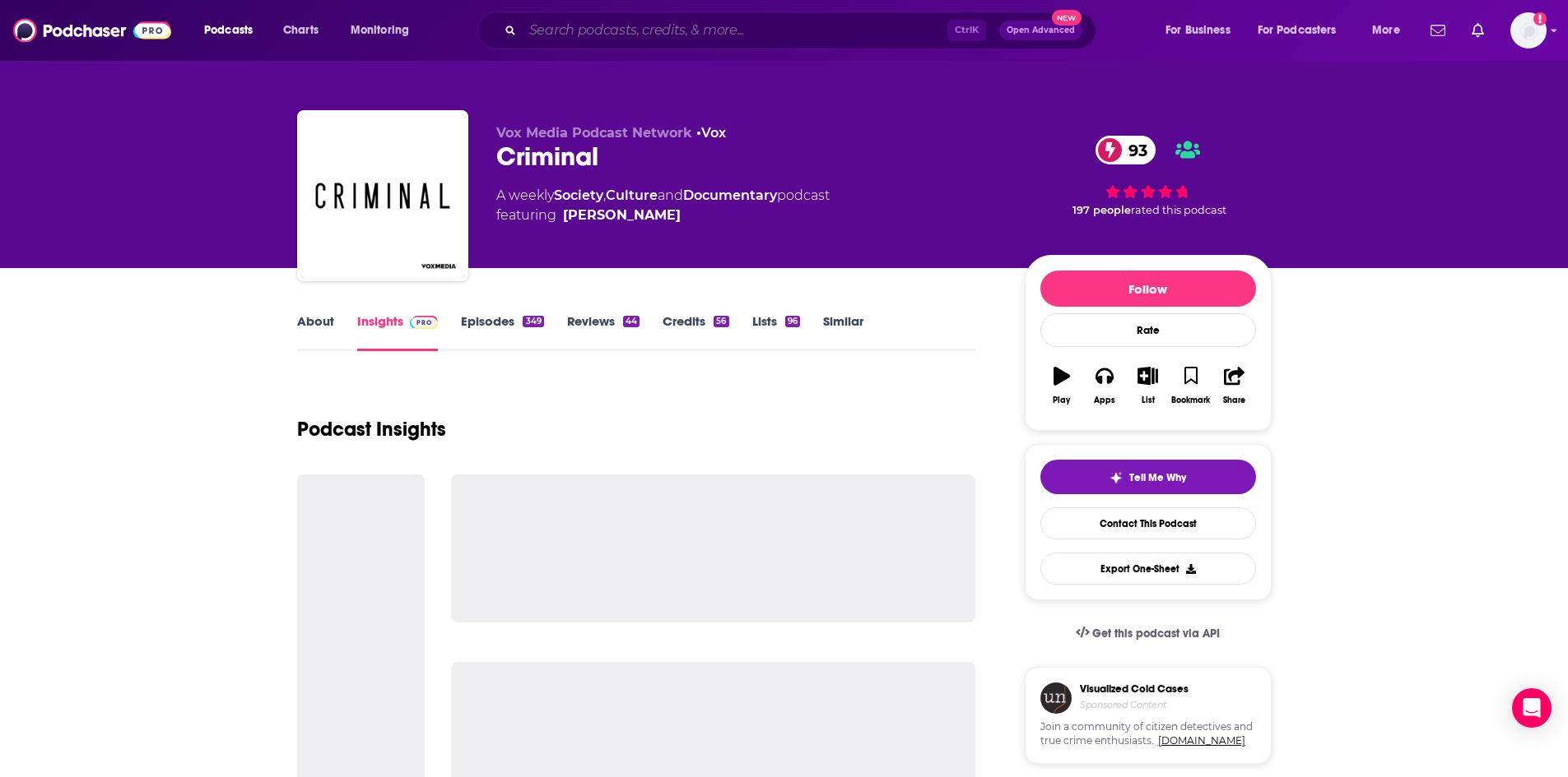
click at [596, 37] on input "Search podcasts, credits, & more..." at bounding box center [735, 30] width 424 height 27
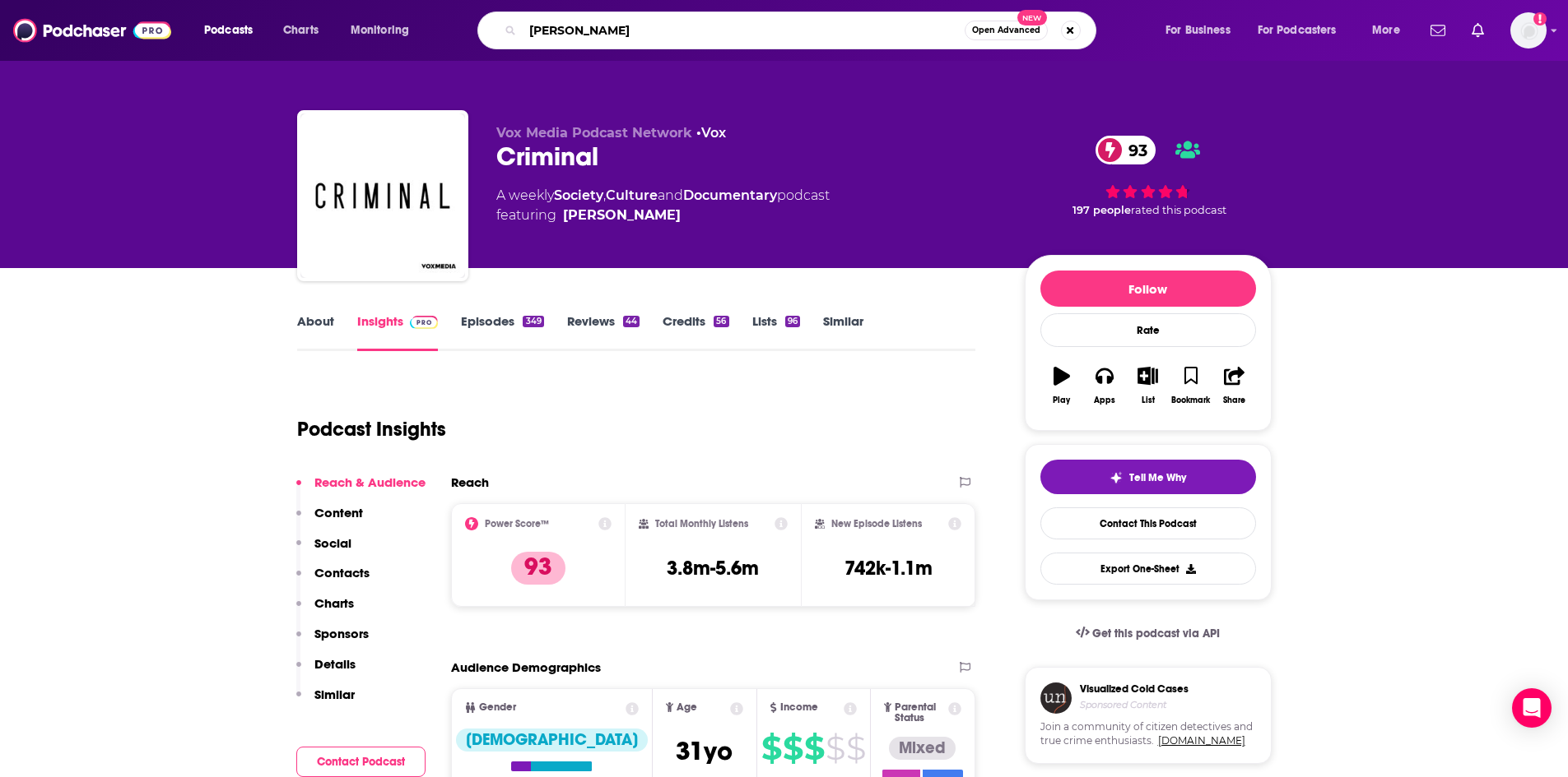
type input "esther peril"
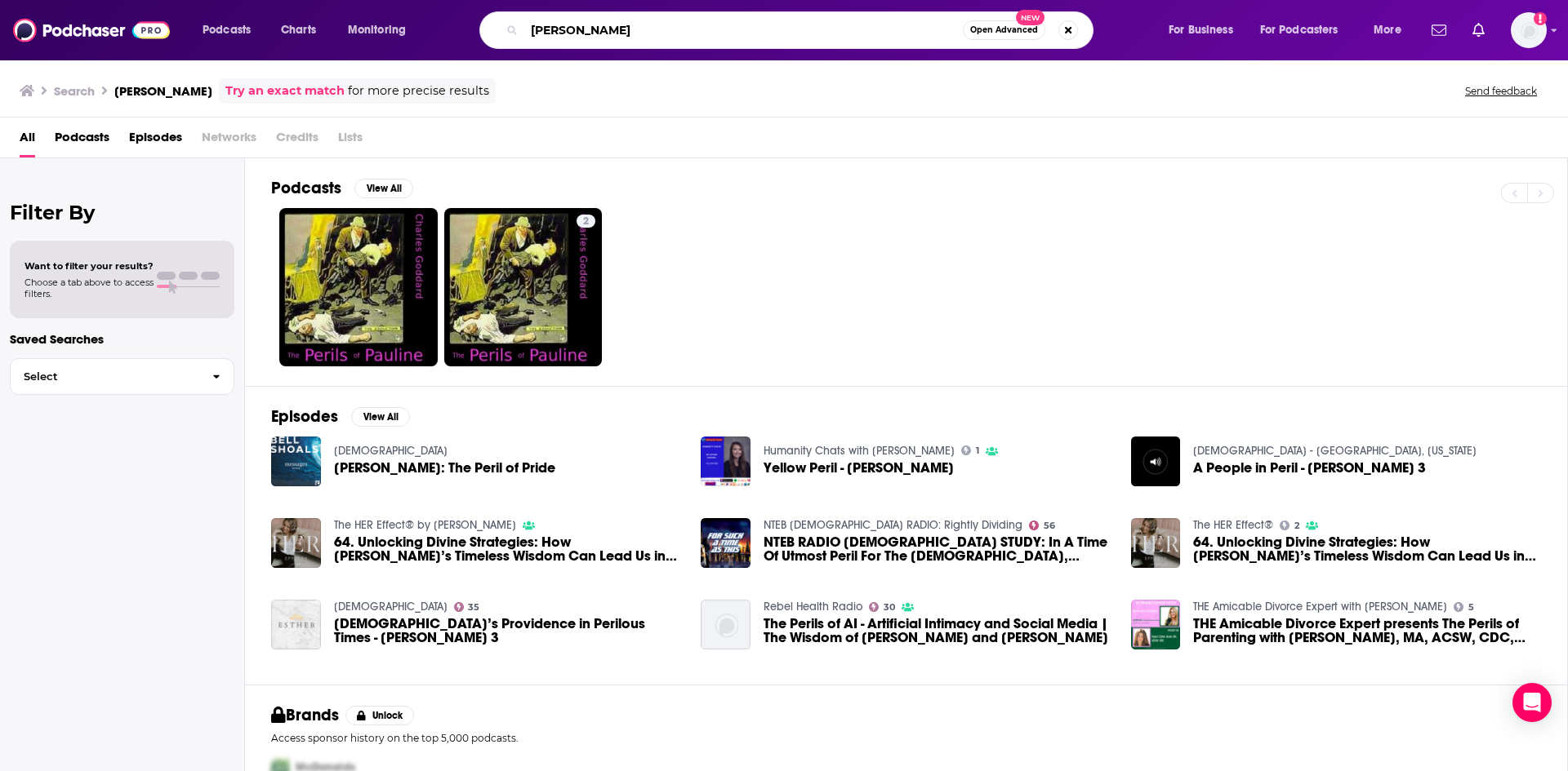
drag, startPoint x: 605, startPoint y: 34, endPoint x: 592, endPoint y: 33, distance: 13.0
click at [592, 33] on input "esther peril" at bounding box center [743, 30] width 439 height 26
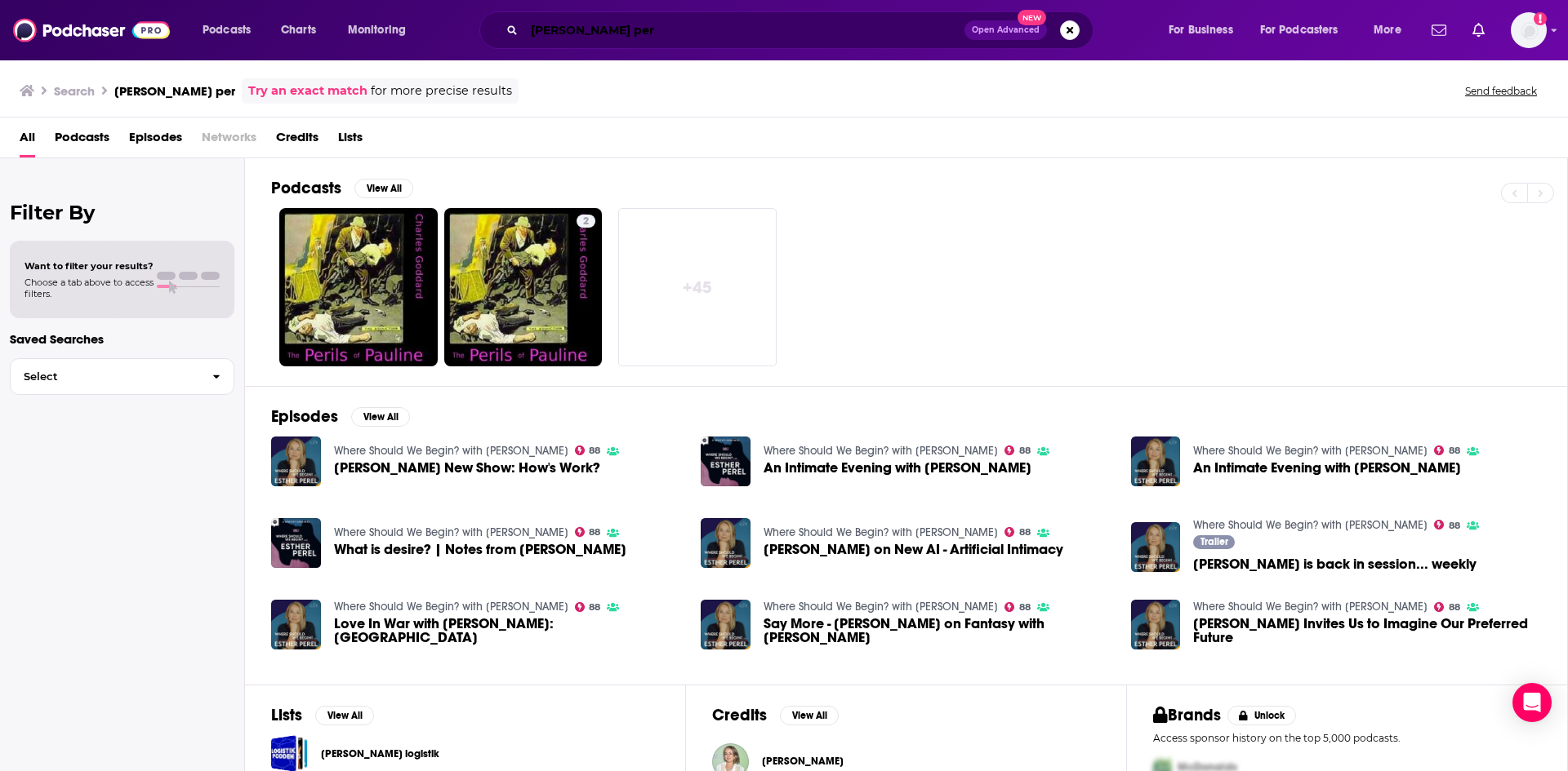
click at [612, 28] on input "esther per" at bounding box center [744, 30] width 440 height 26
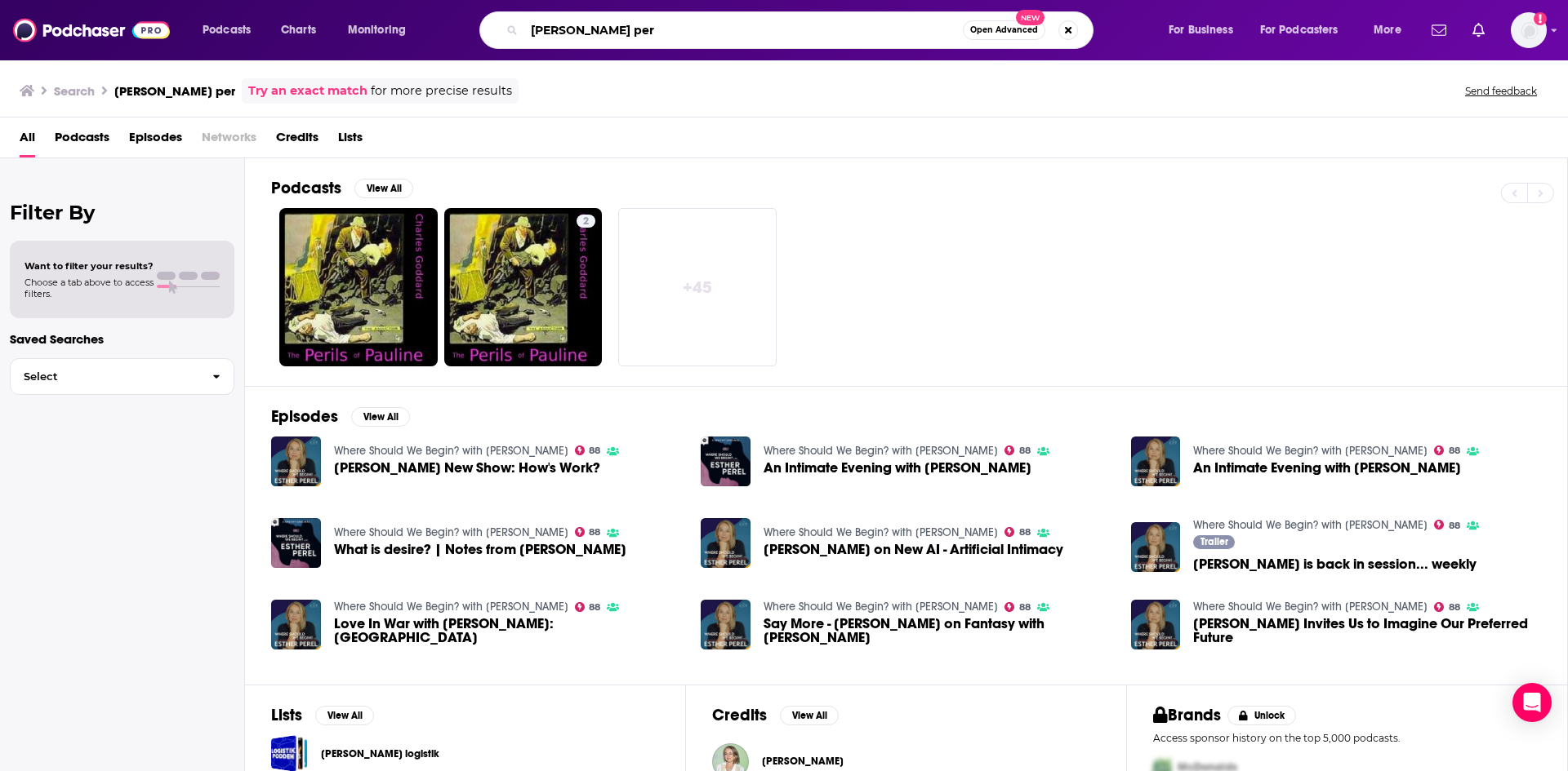
click at [605, 29] on input "esther per" at bounding box center [743, 30] width 439 height 26
type input "esther perel"
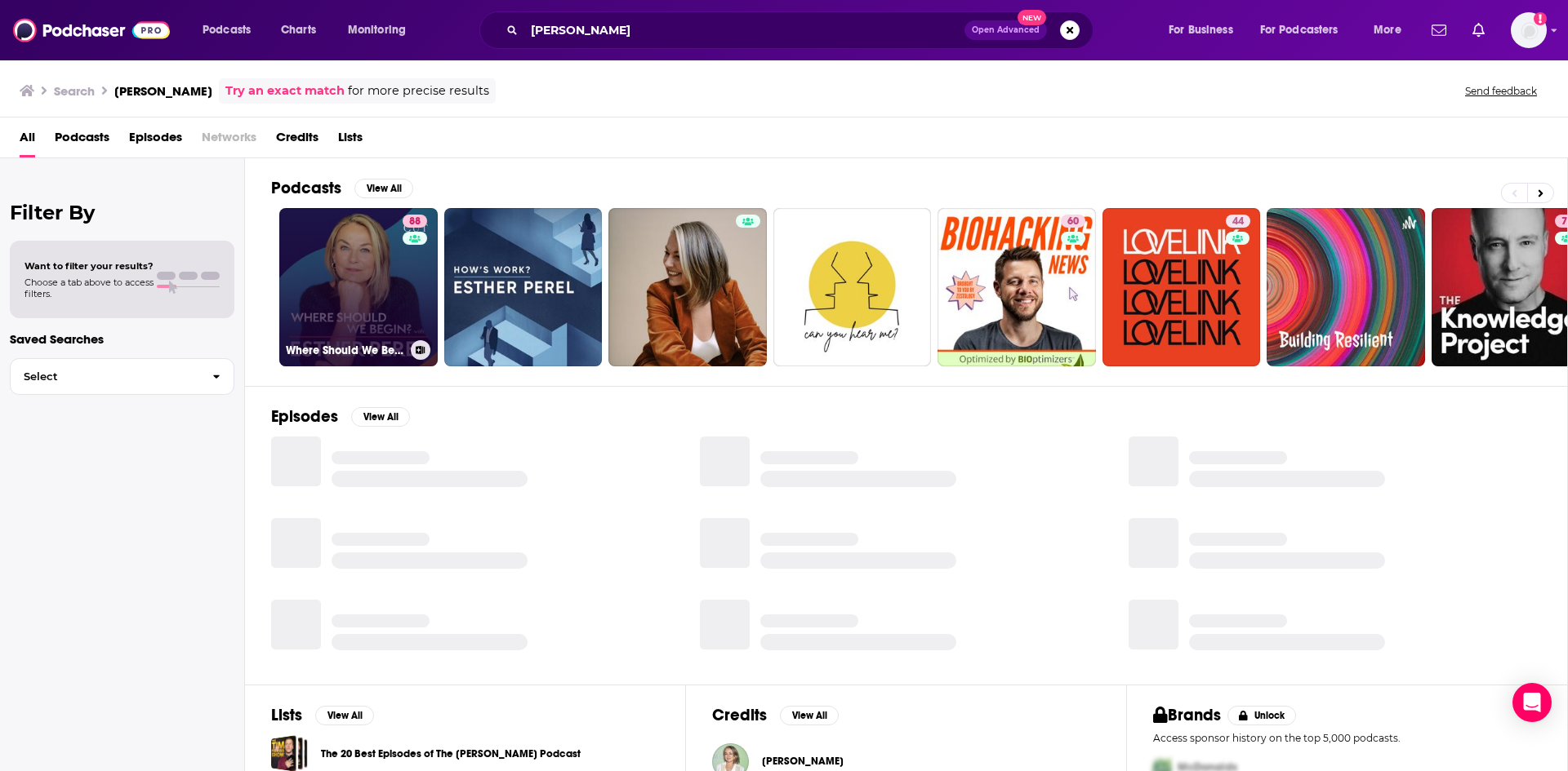
click at [340, 267] on link "88 Where Should We Begin? with Esther Perel" at bounding box center [359, 288] width 159 height 159
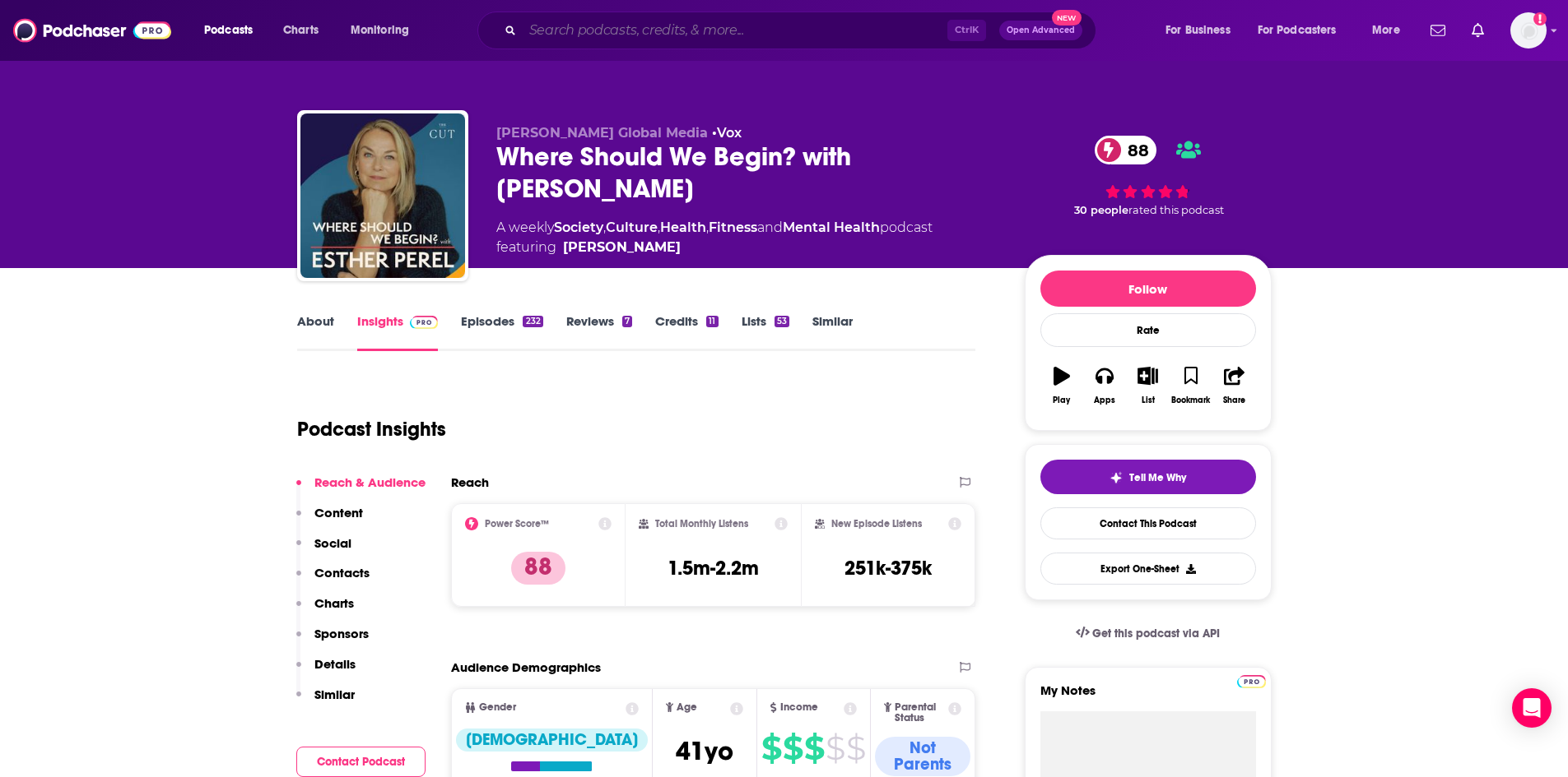
click at [602, 21] on input "Search podcasts, credits, & more..." at bounding box center [735, 30] width 424 height 27
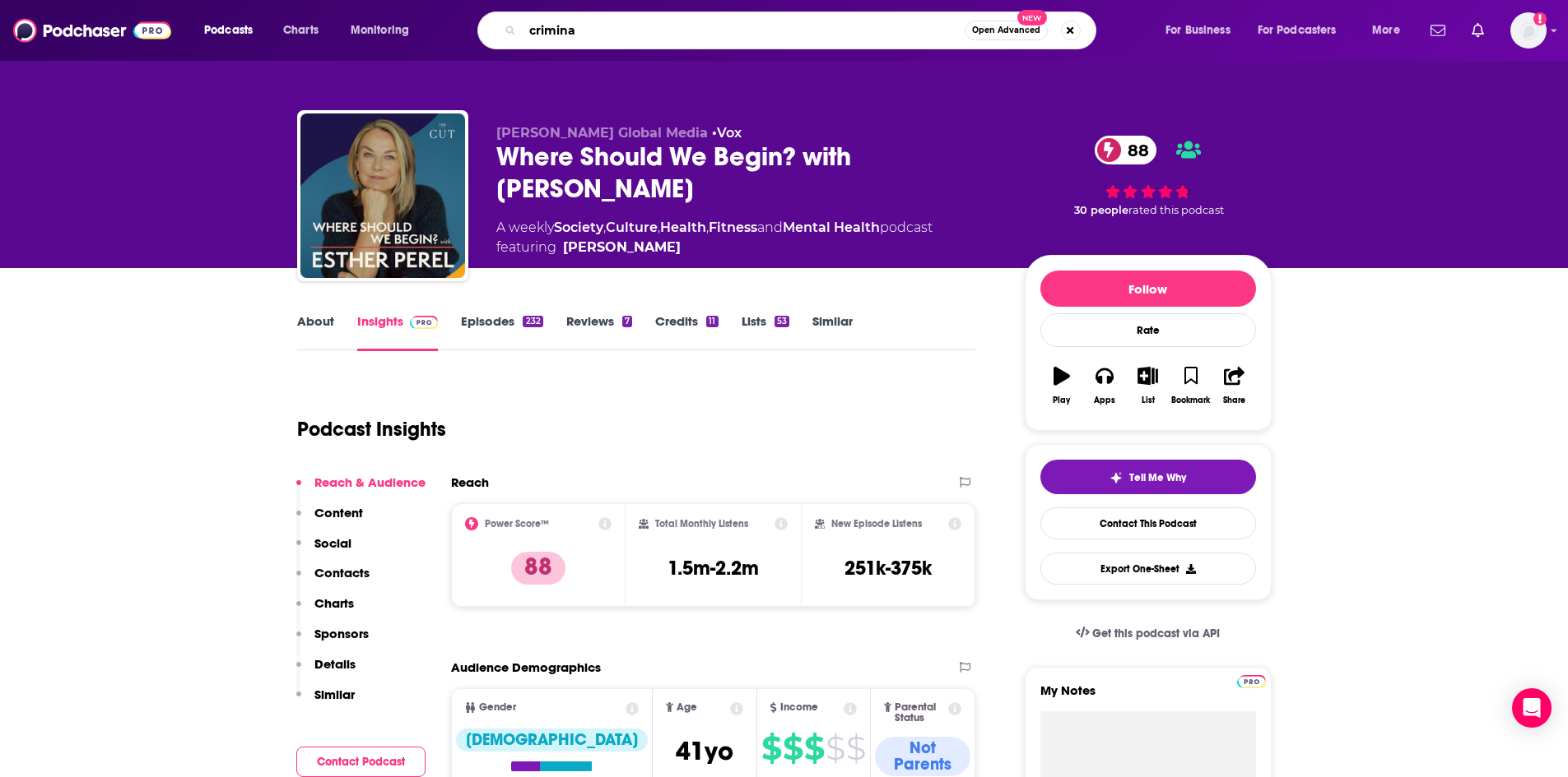
type input "criminal"
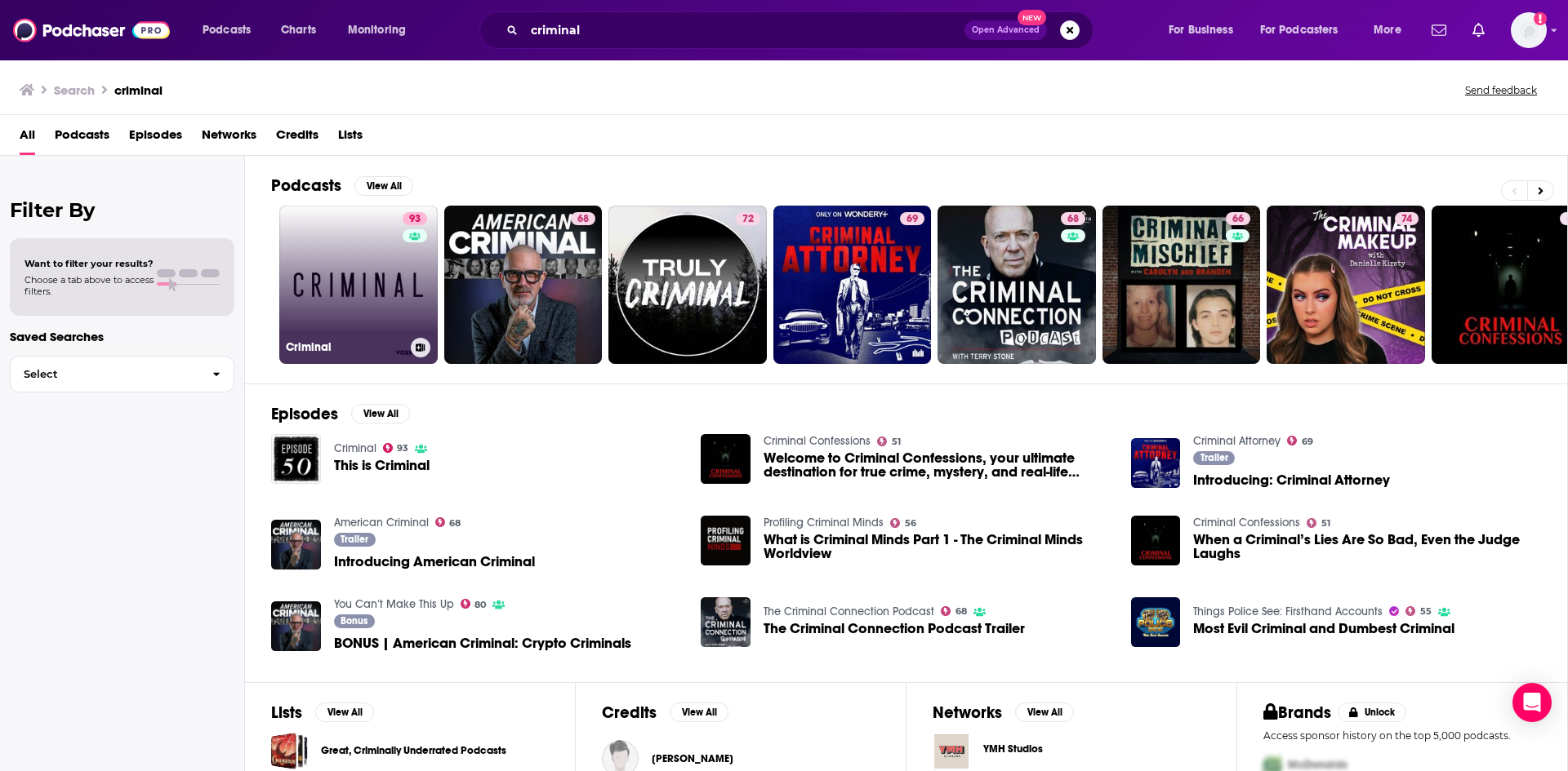
click at [358, 299] on link "93 Criminal" at bounding box center [359, 285] width 159 height 159
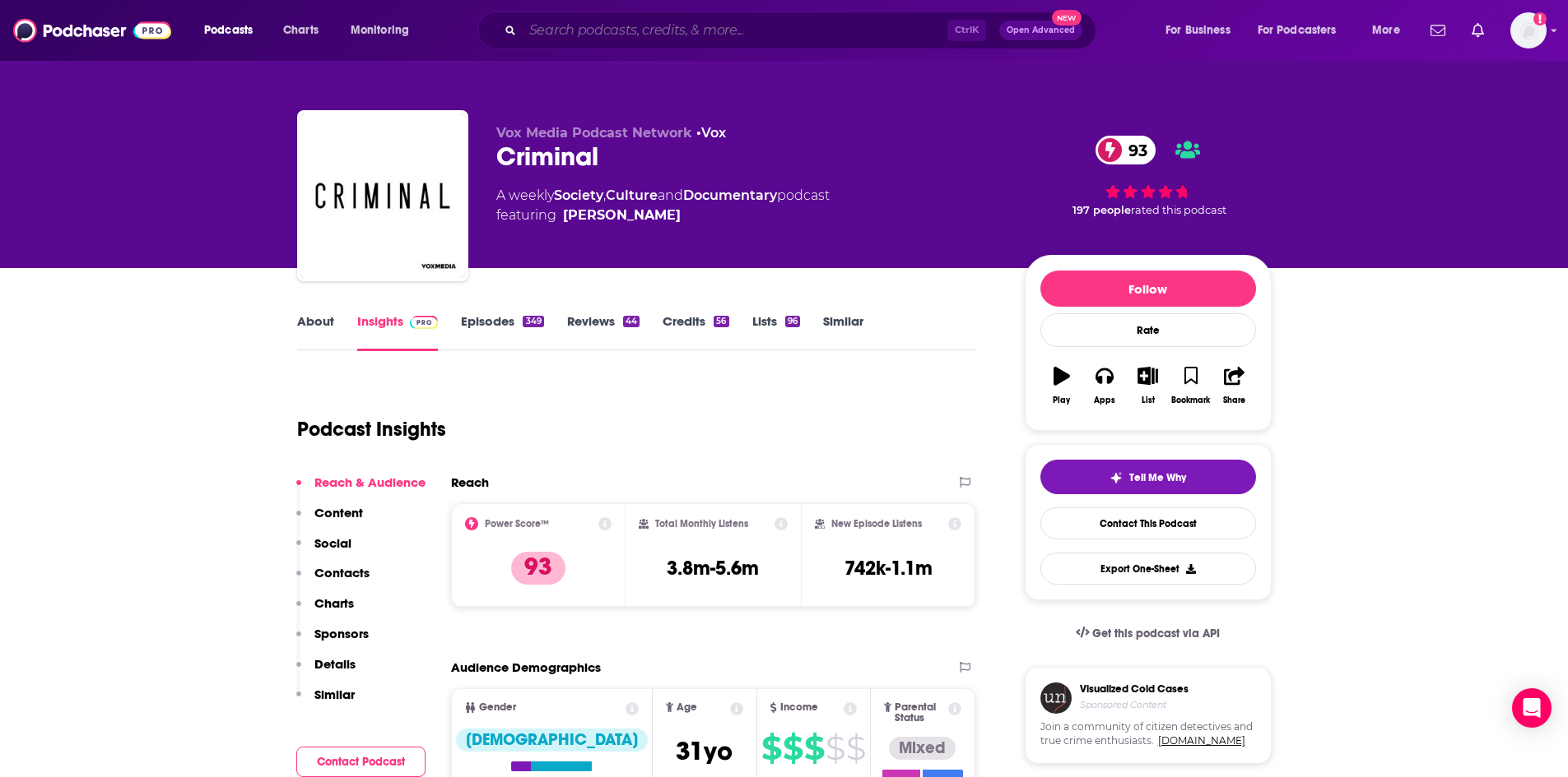
click at [634, 33] on input "Search podcasts, credits, & more..." at bounding box center [735, 30] width 424 height 27
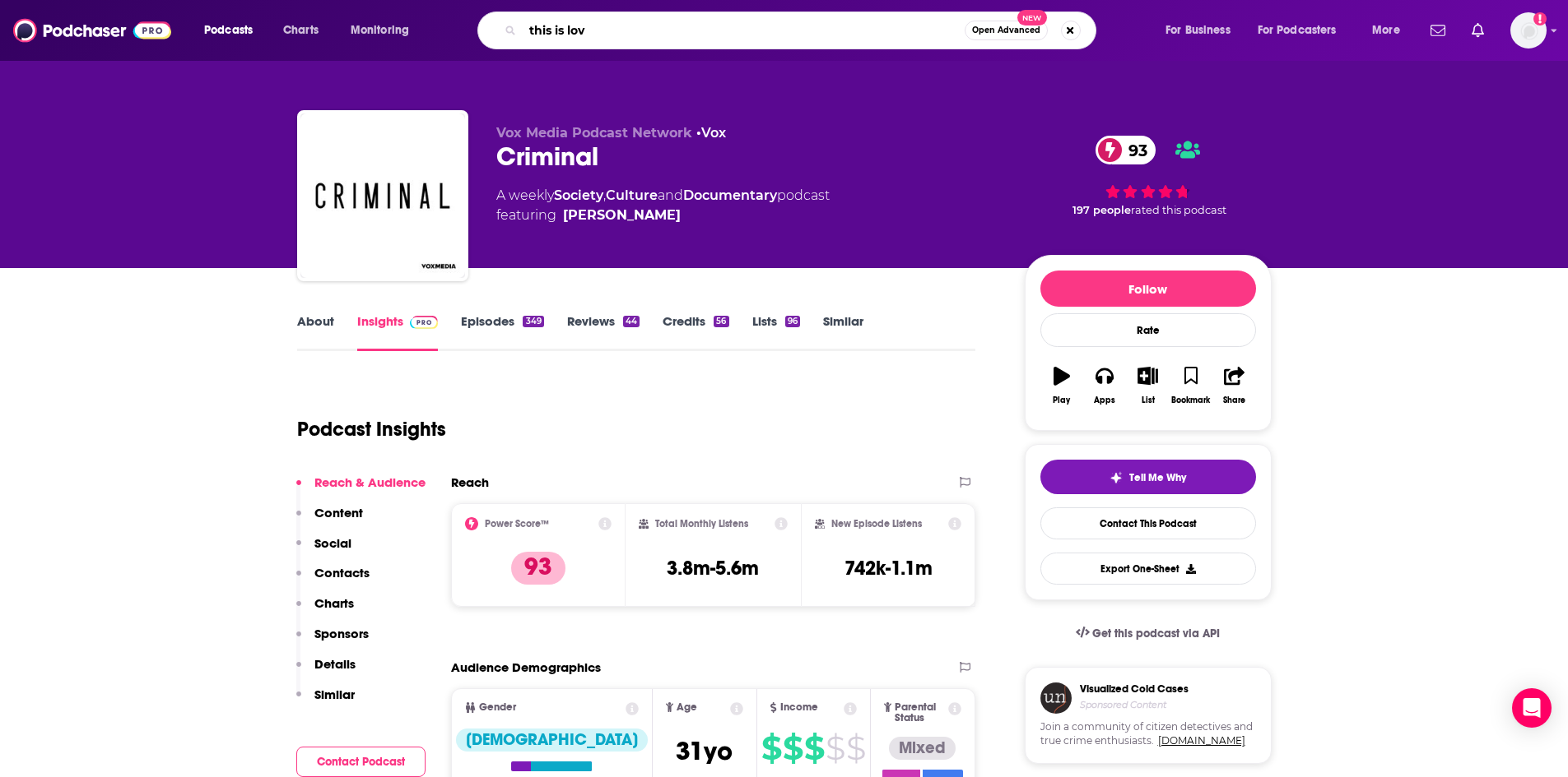
type input "this is love"
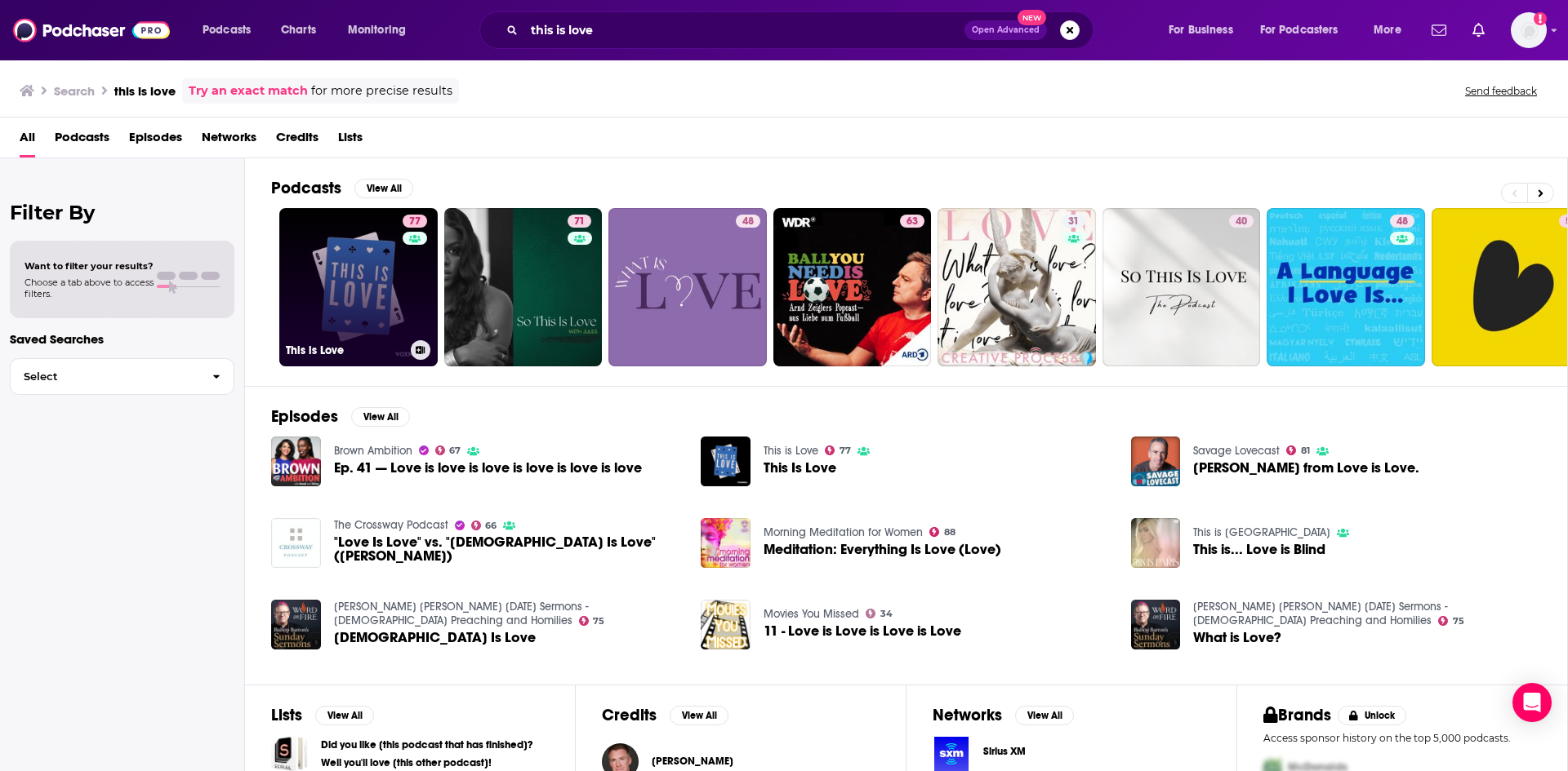
click at [376, 323] on link "77 This is Love" at bounding box center [359, 288] width 159 height 159
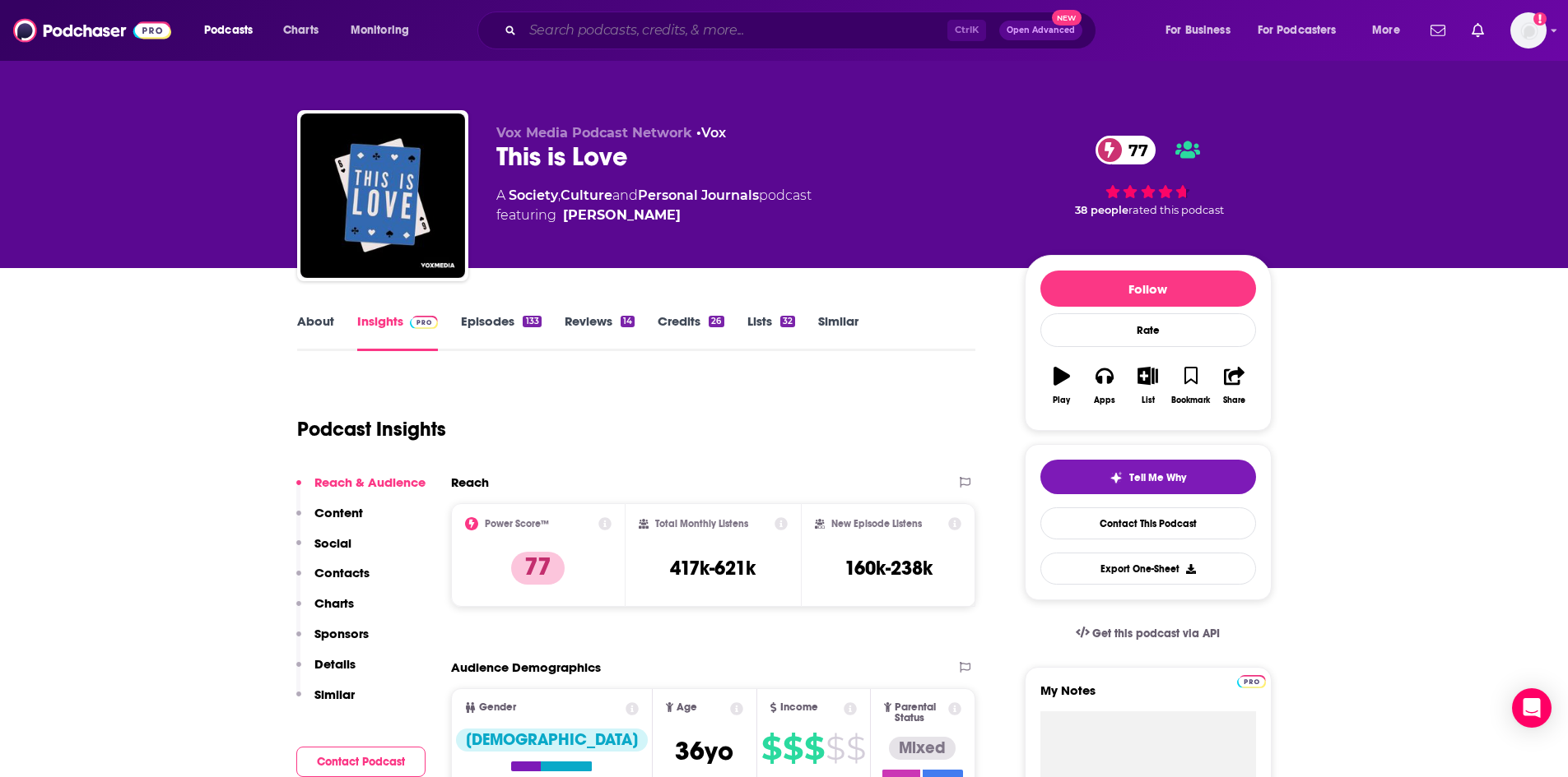
click at [758, 38] on input "Search podcasts, credits, & more..." at bounding box center [735, 30] width 424 height 27
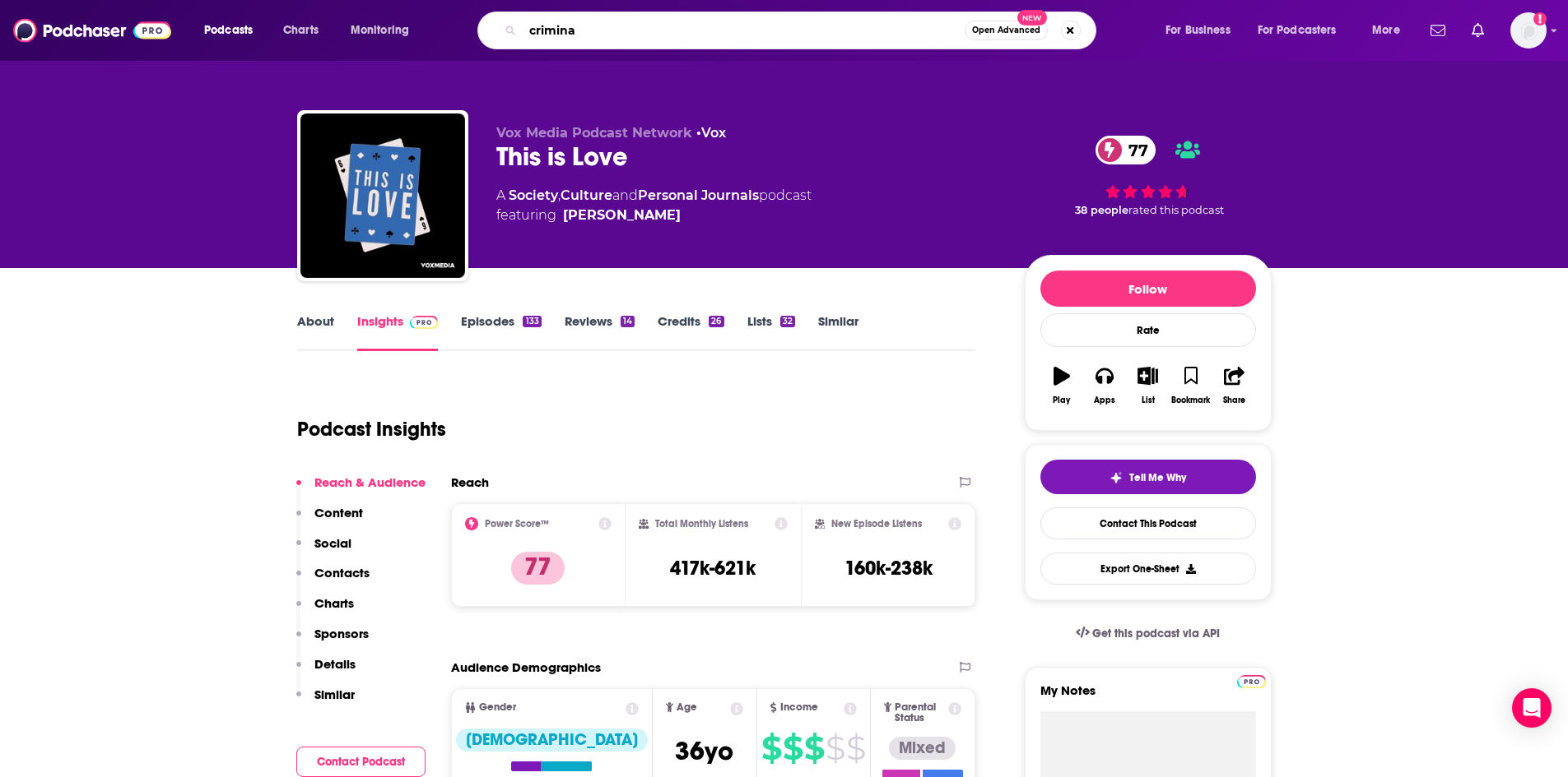
type input "criminal"
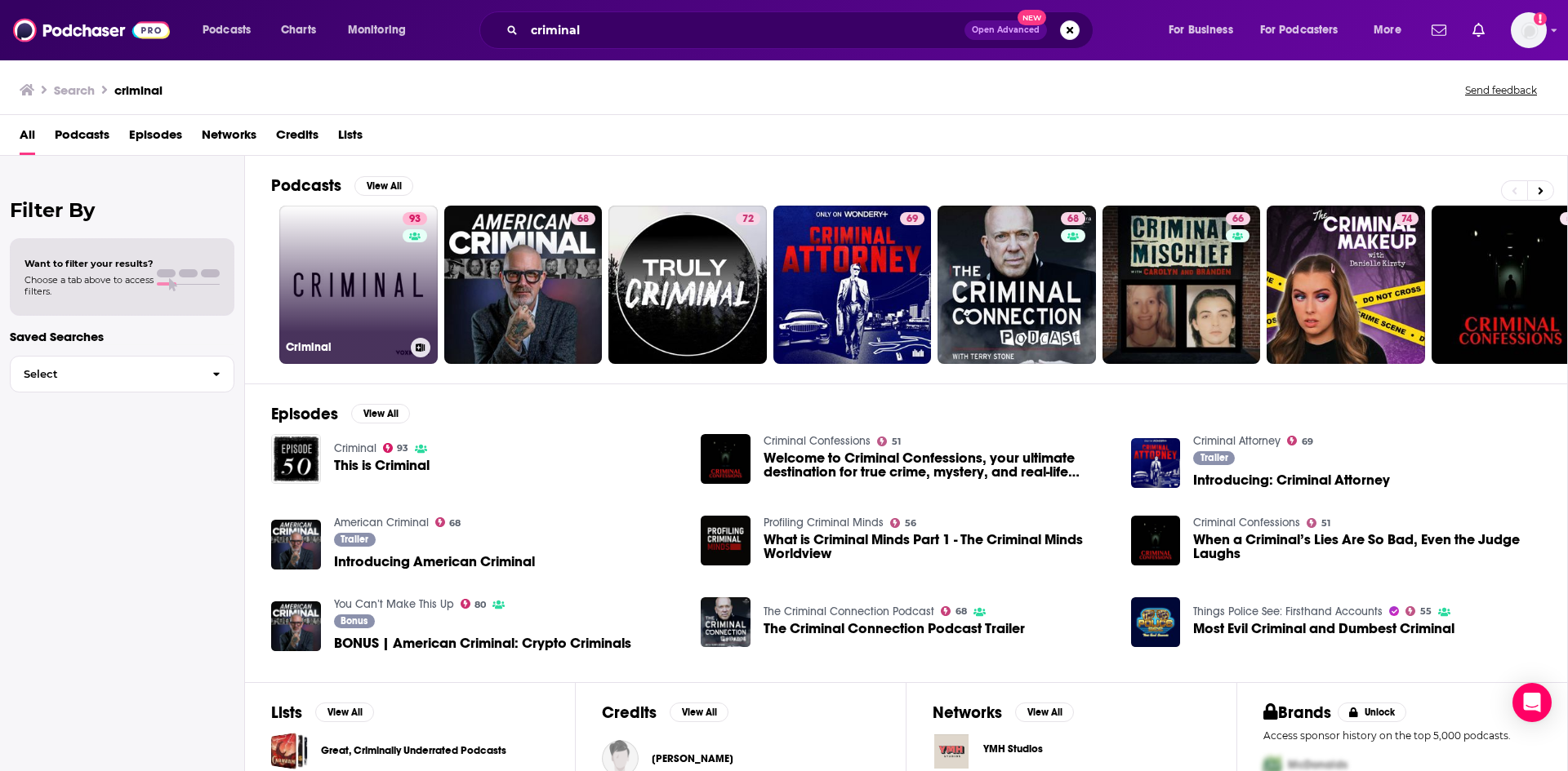
click at [346, 290] on link "93 Criminal" at bounding box center [359, 285] width 159 height 159
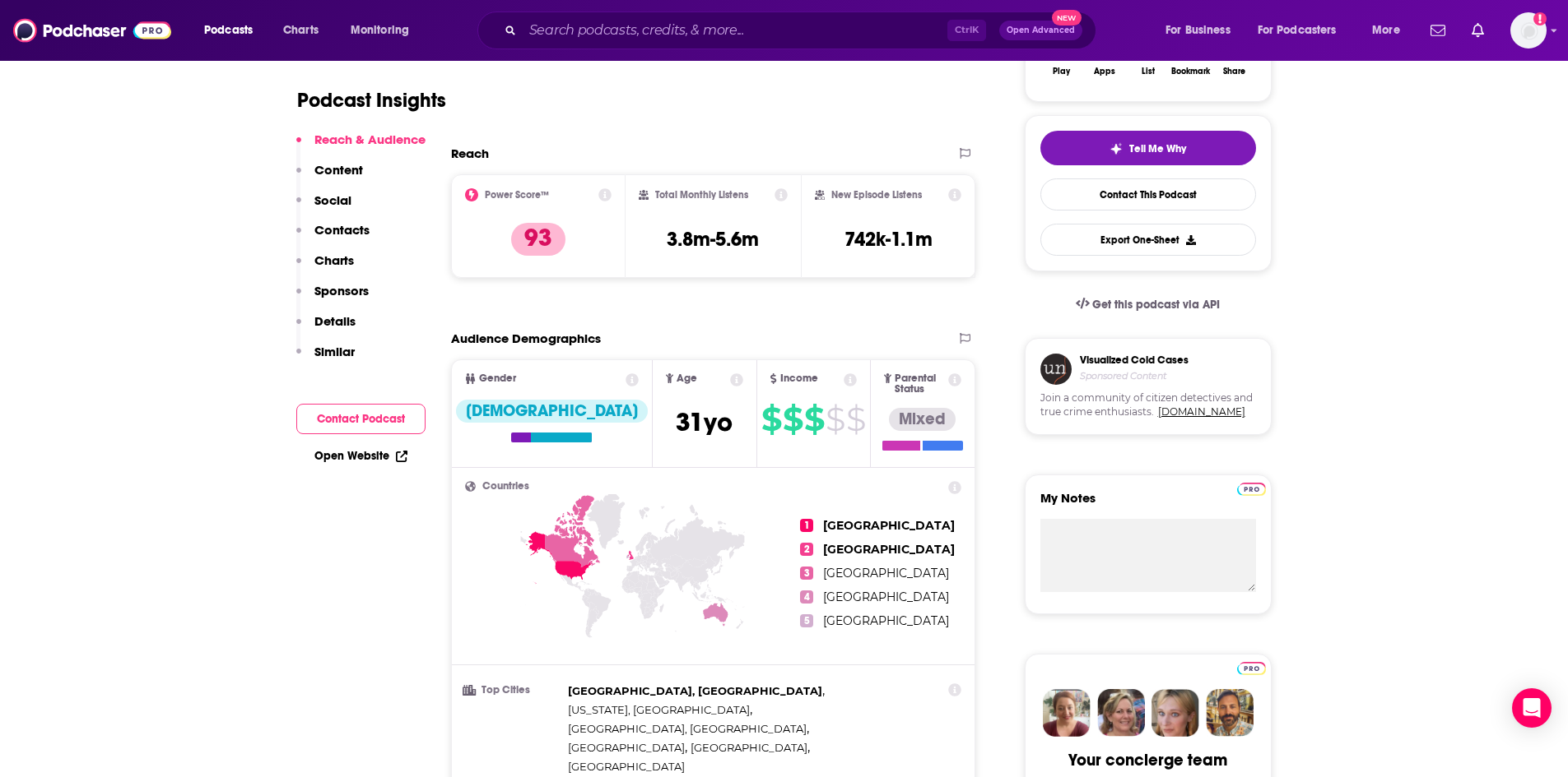
scroll to position [165, 0]
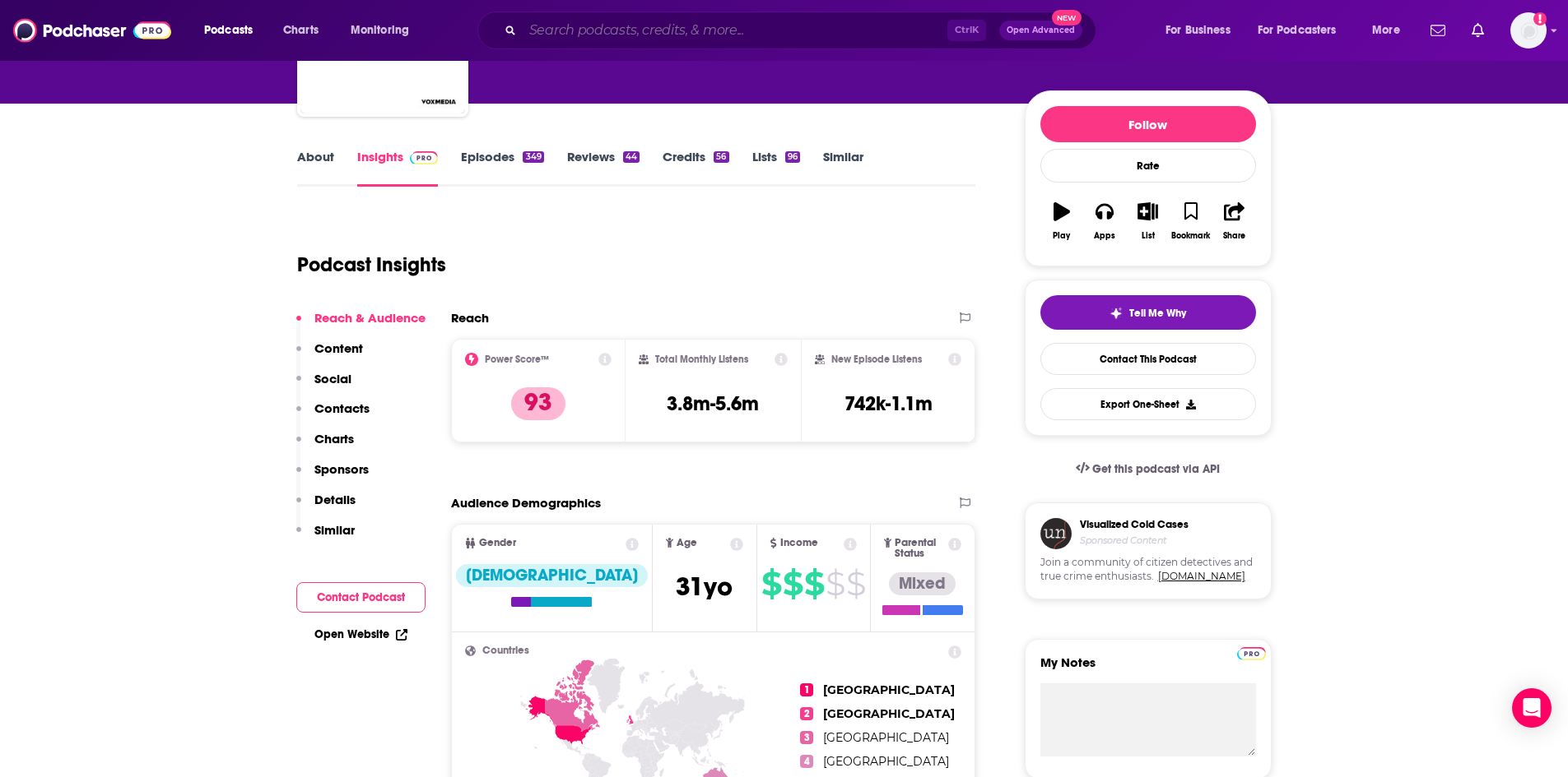
click at [570, 30] on input "Search podcasts, credits, & more..." at bounding box center [735, 30] width 424 height 27
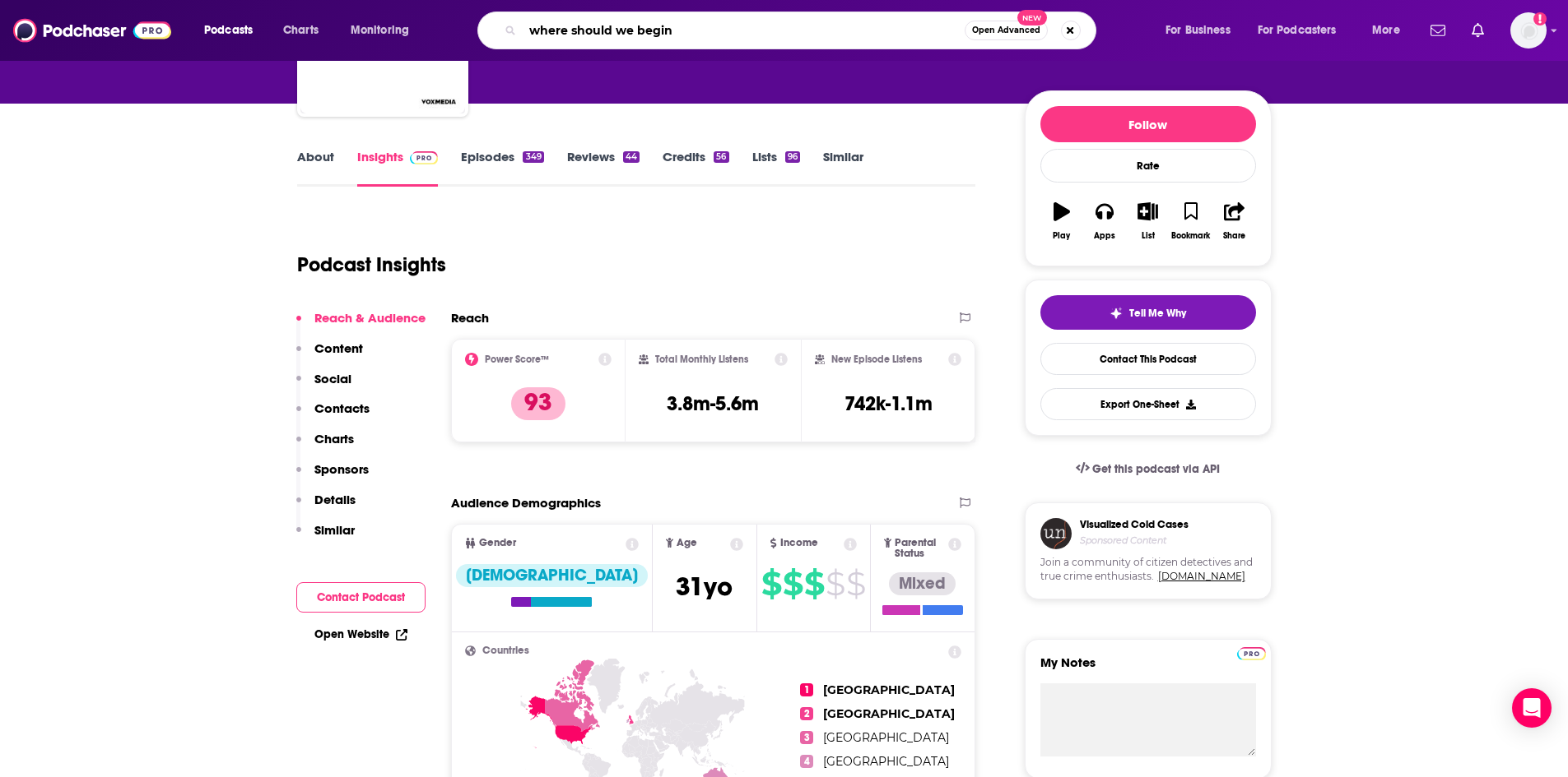
type input "where should we begin"
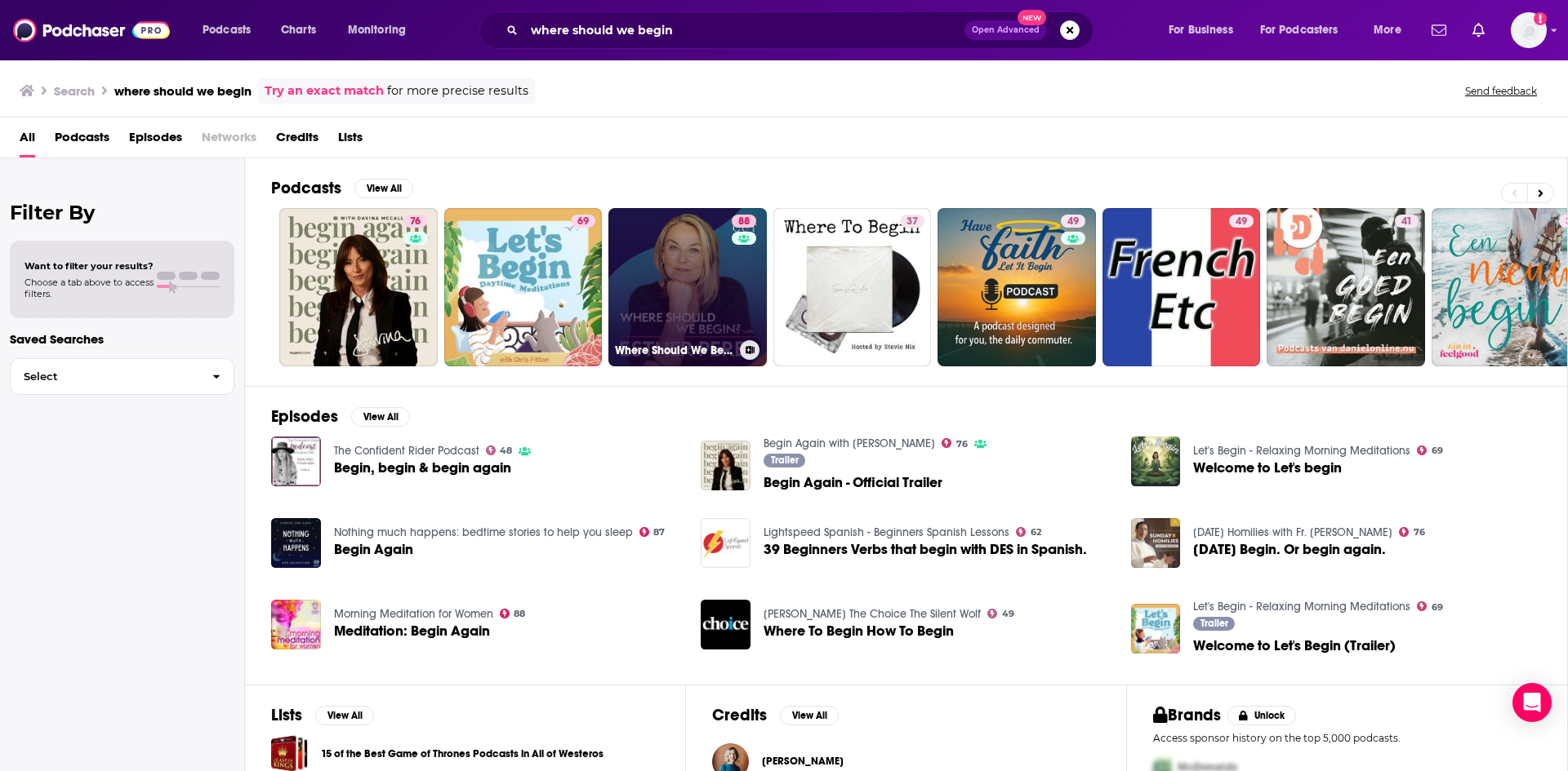
click at [692, 306] on link "88 Where Should We Begin? with Esther Perel" at bounding box center [687, 288] width 159 height 159
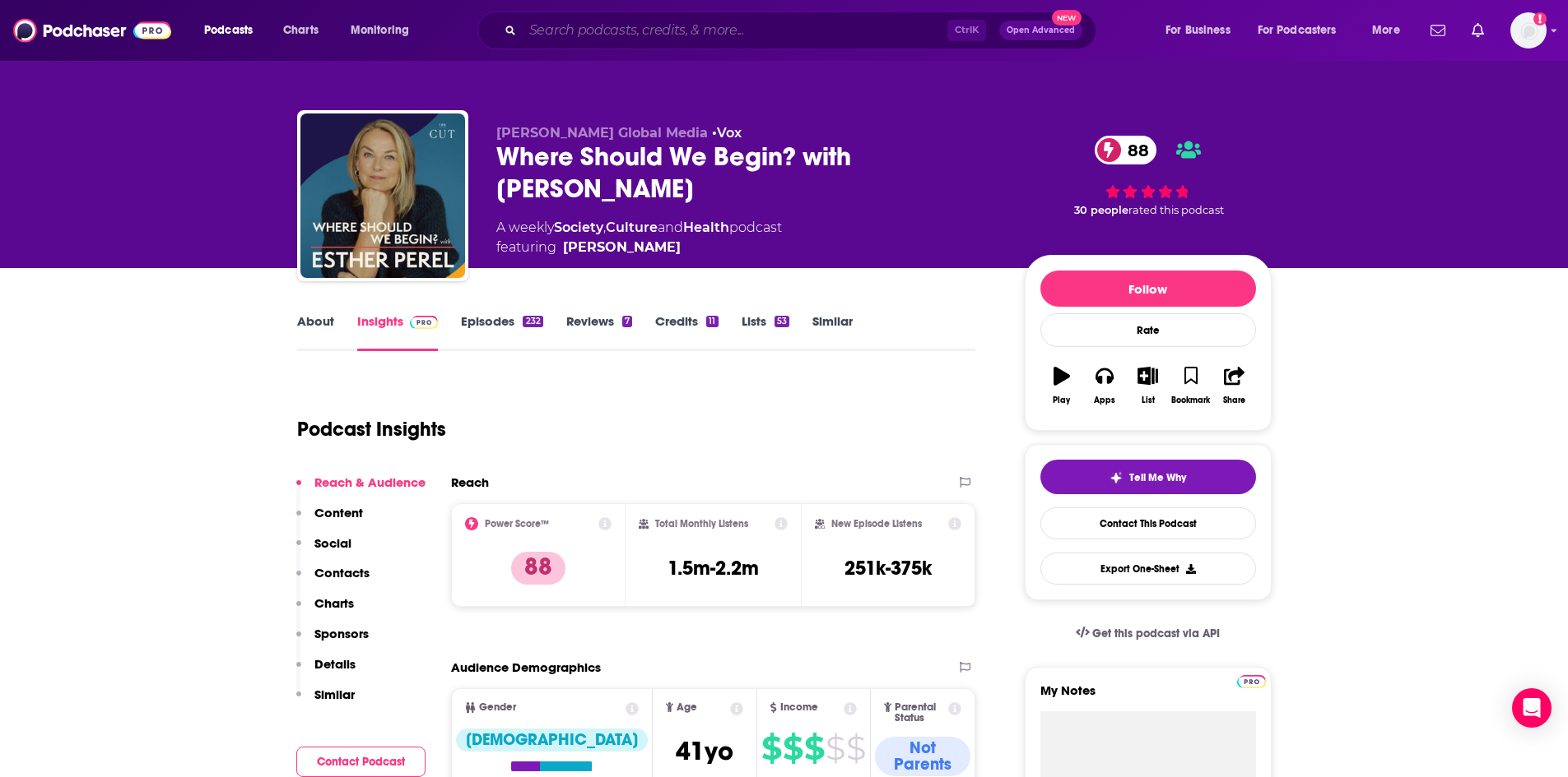
click at [800, 26] on input "Search podcasts, credits, & more..." at bounding box center [735, 30] width 424 height 27
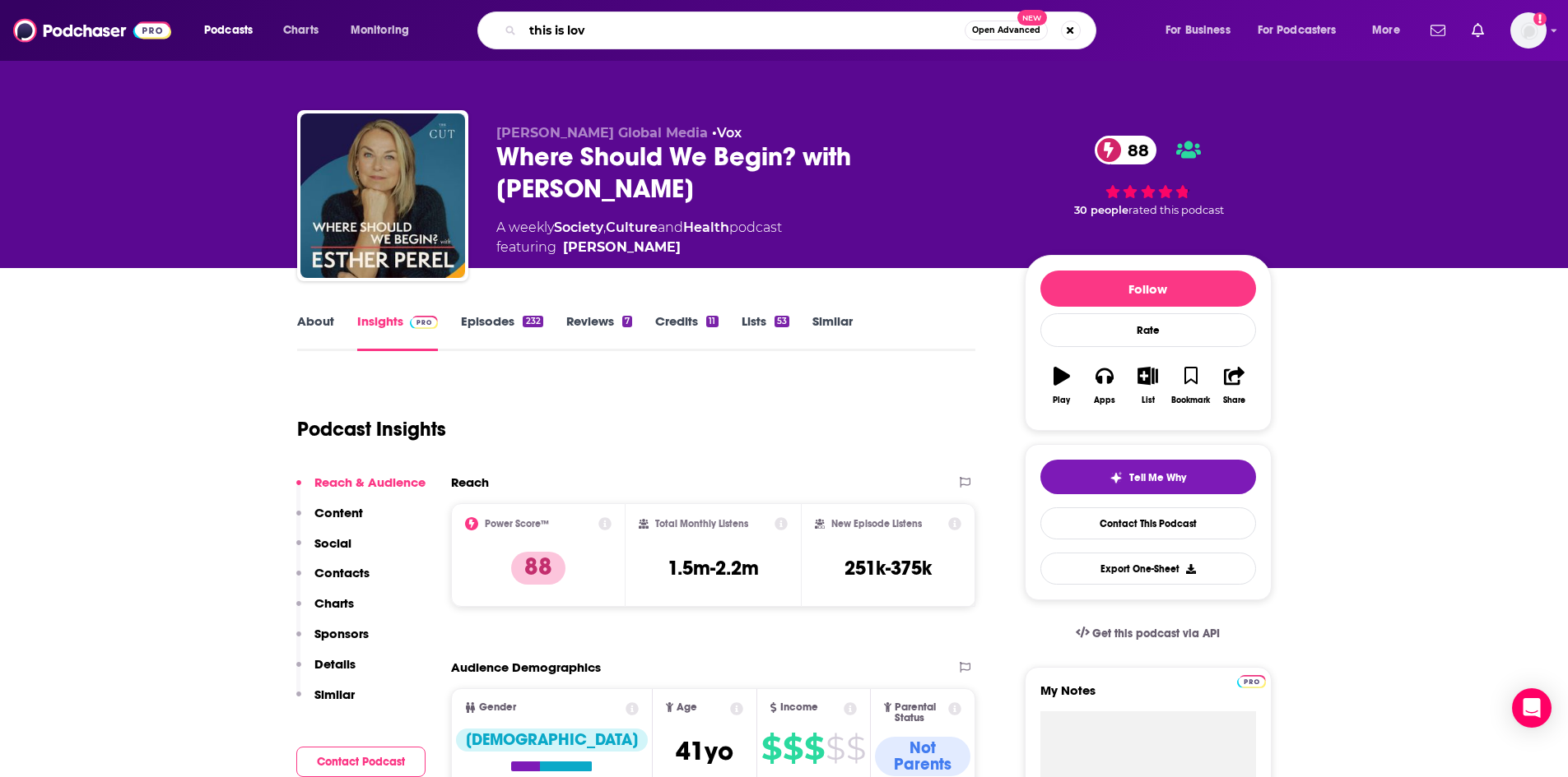
type input "this is love"
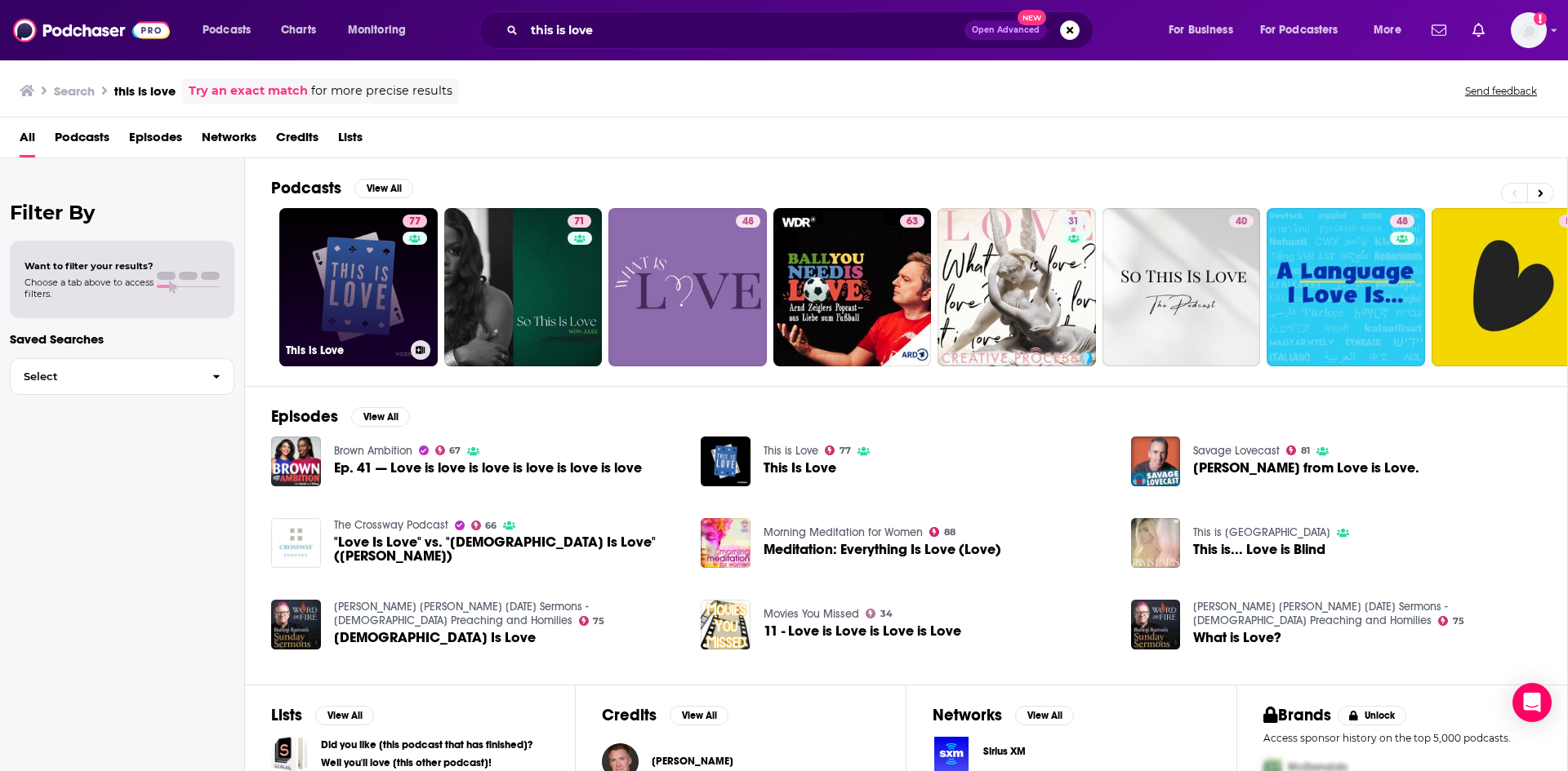
click at [321, 318] on link "77 This is Love" at bounding box center [359, 288] width 159 height 159
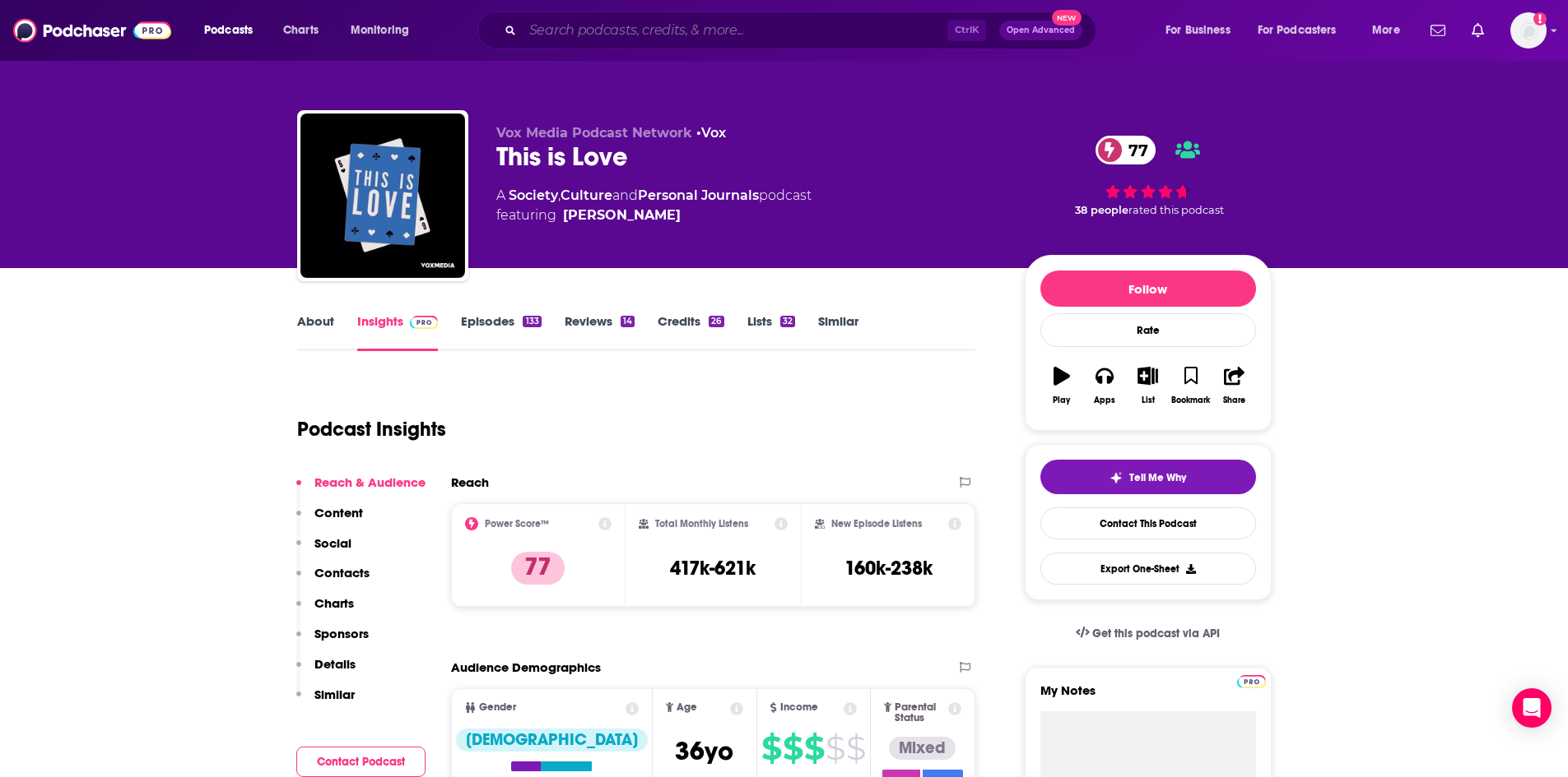
click at [647, 27] on input "Search podcasts, credits, & more..." at bounding box center [735, 30] width 424 height 27
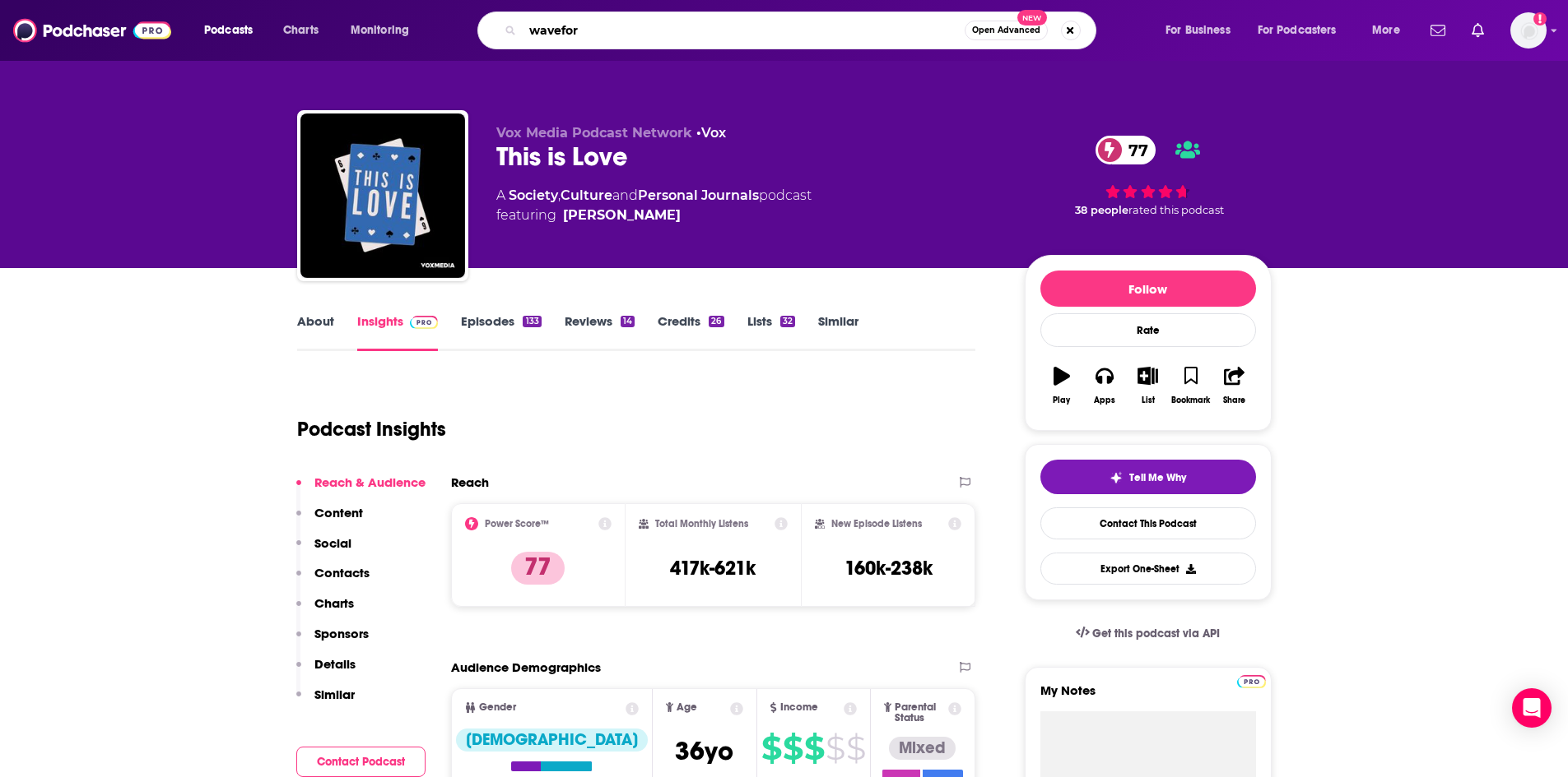
type input "waveform"
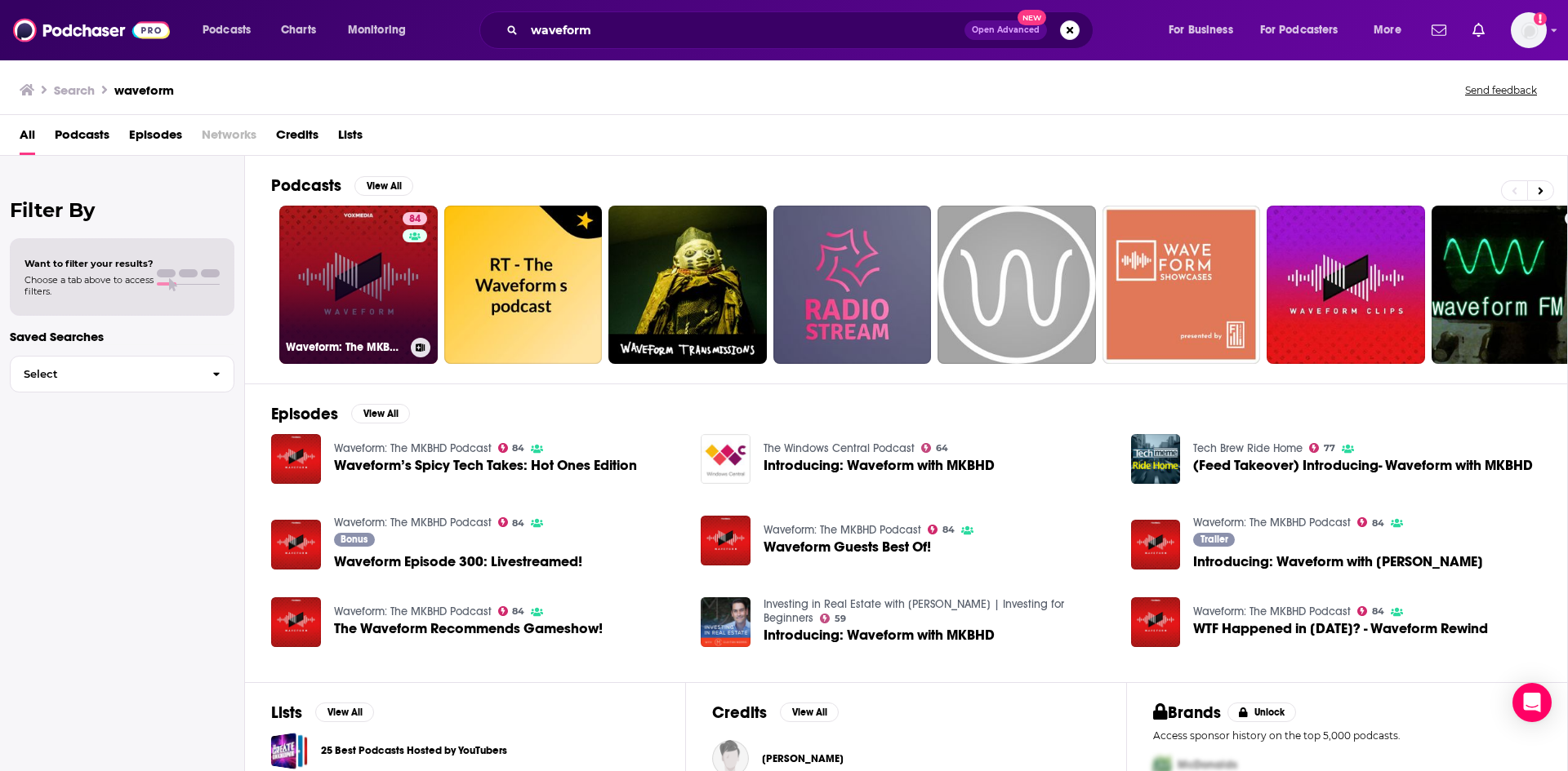
click at [338, 291] on link "84 Waveform: The MKBHD Podcast" at bounding box center [359, 285] width 159 height 159
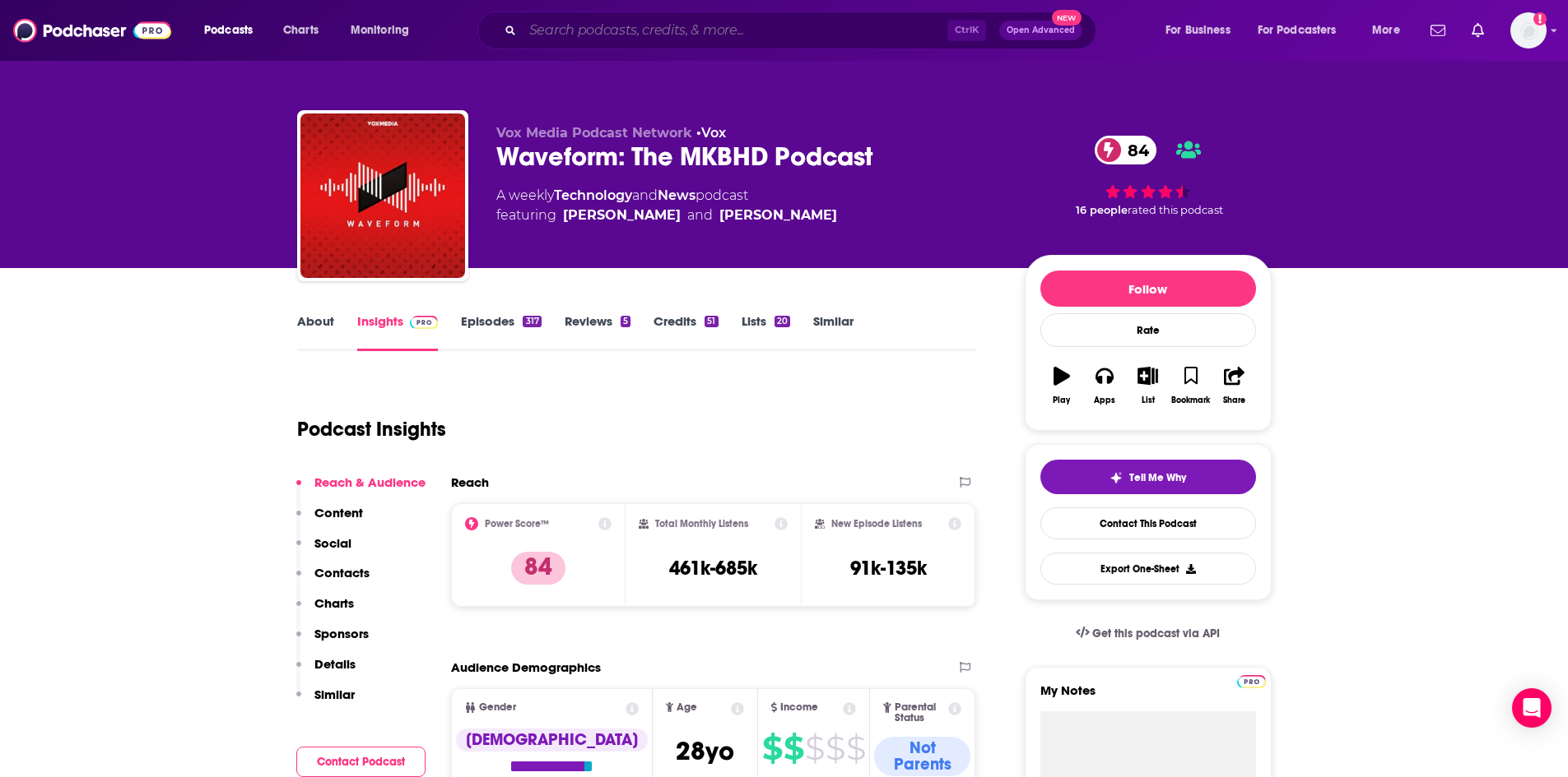
click at [637, 24] on input "Search podcasts, credits, & more..." at bounding box center [735, 30] width 424 height 27
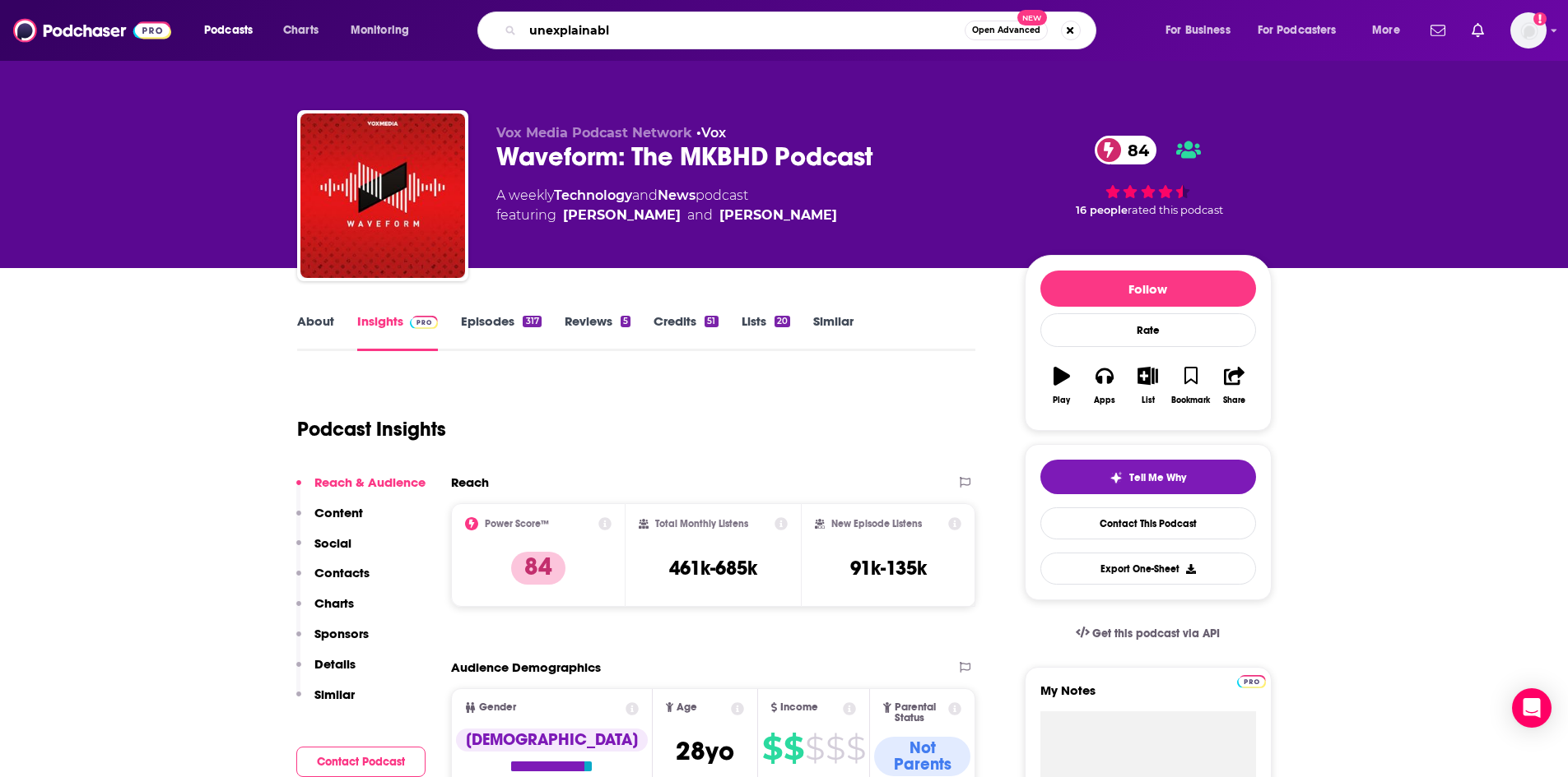
type input "unexplainable"
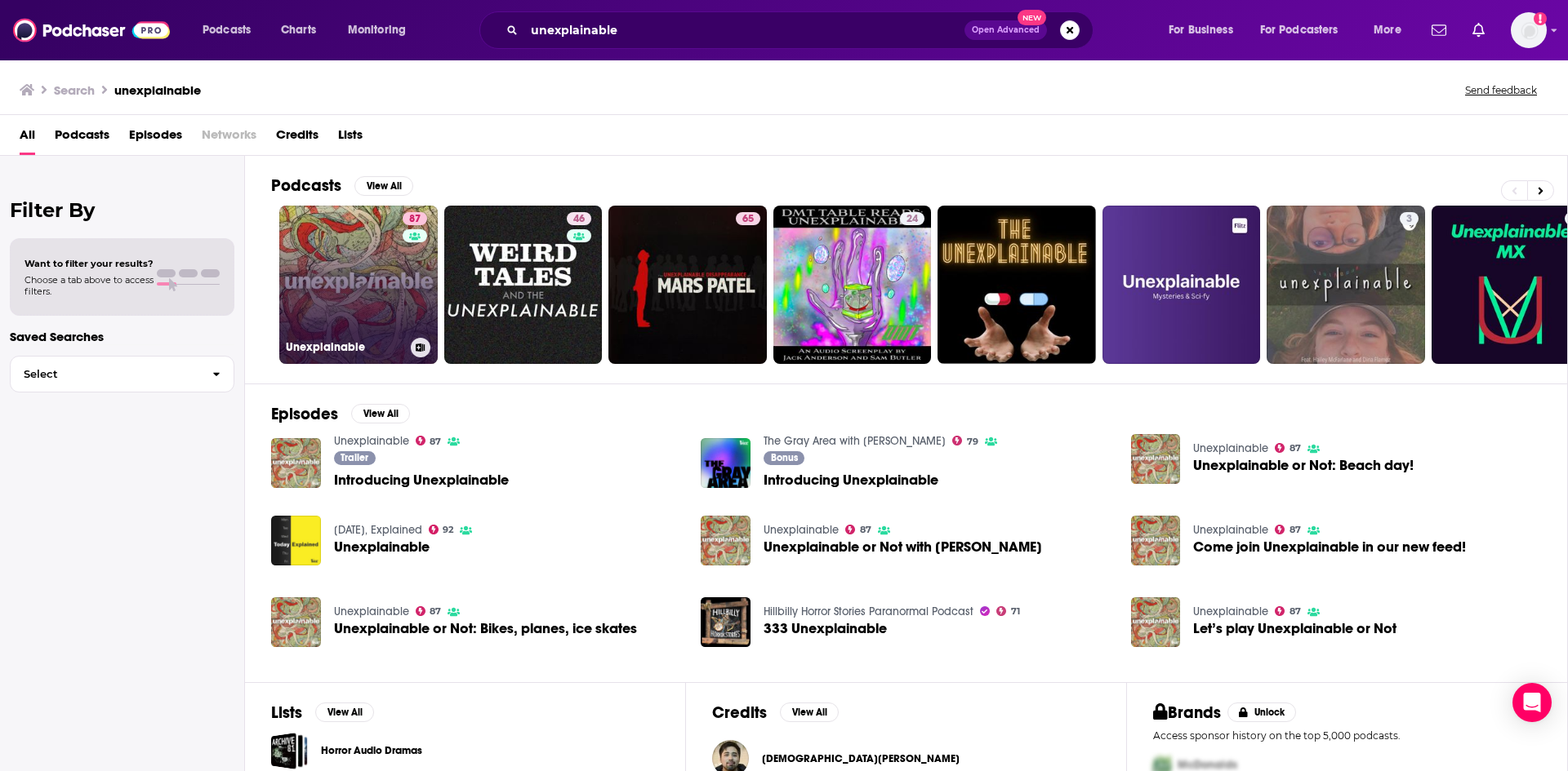
click at [342, 263] on link "87 Unexplainable" at bounding box center [359, 285] width 159 height 159
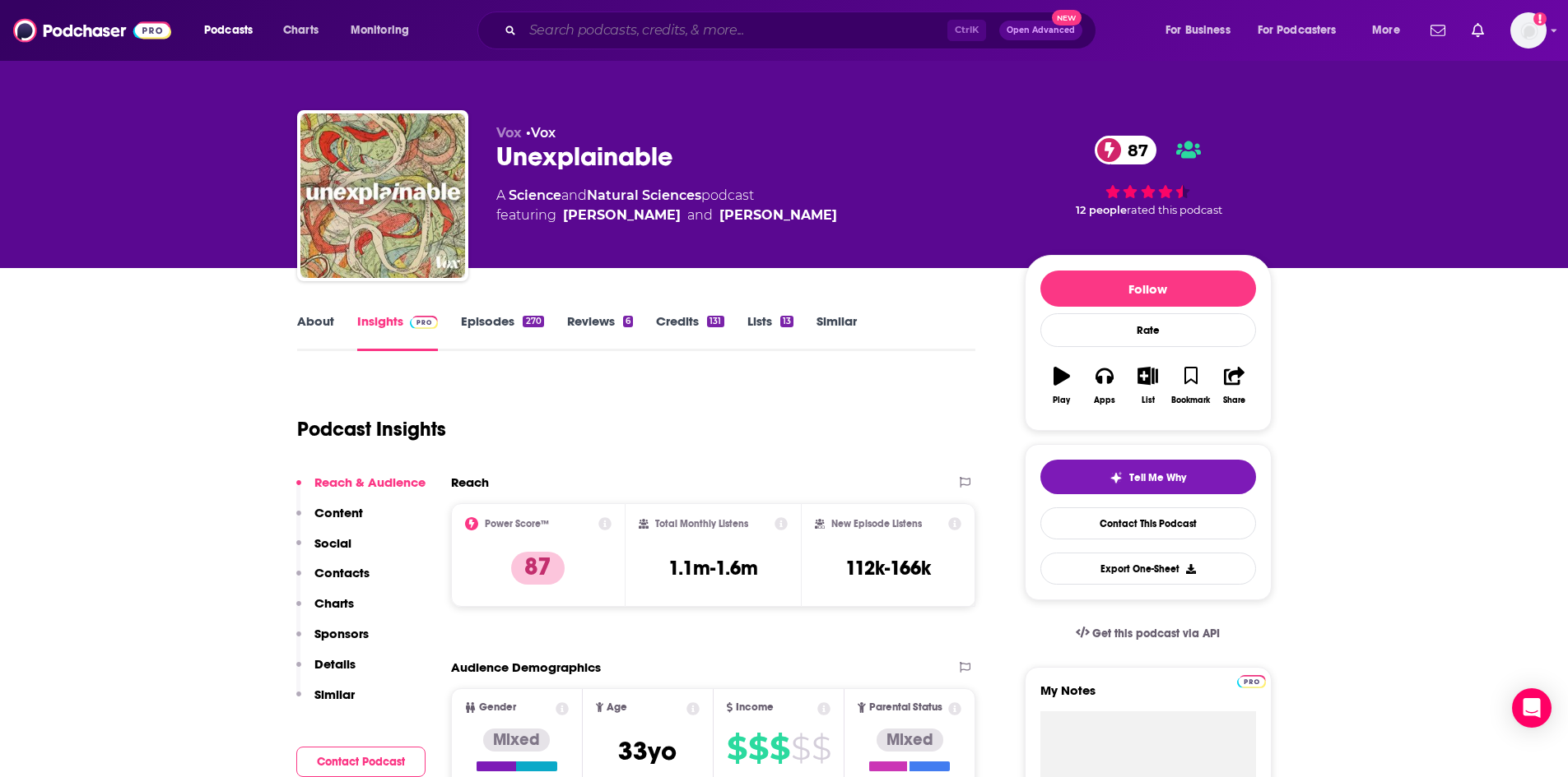
click at [668, 31] on input "Search podcasts, credits, & more..." at bounding box center [735, 30] width 424 height 27
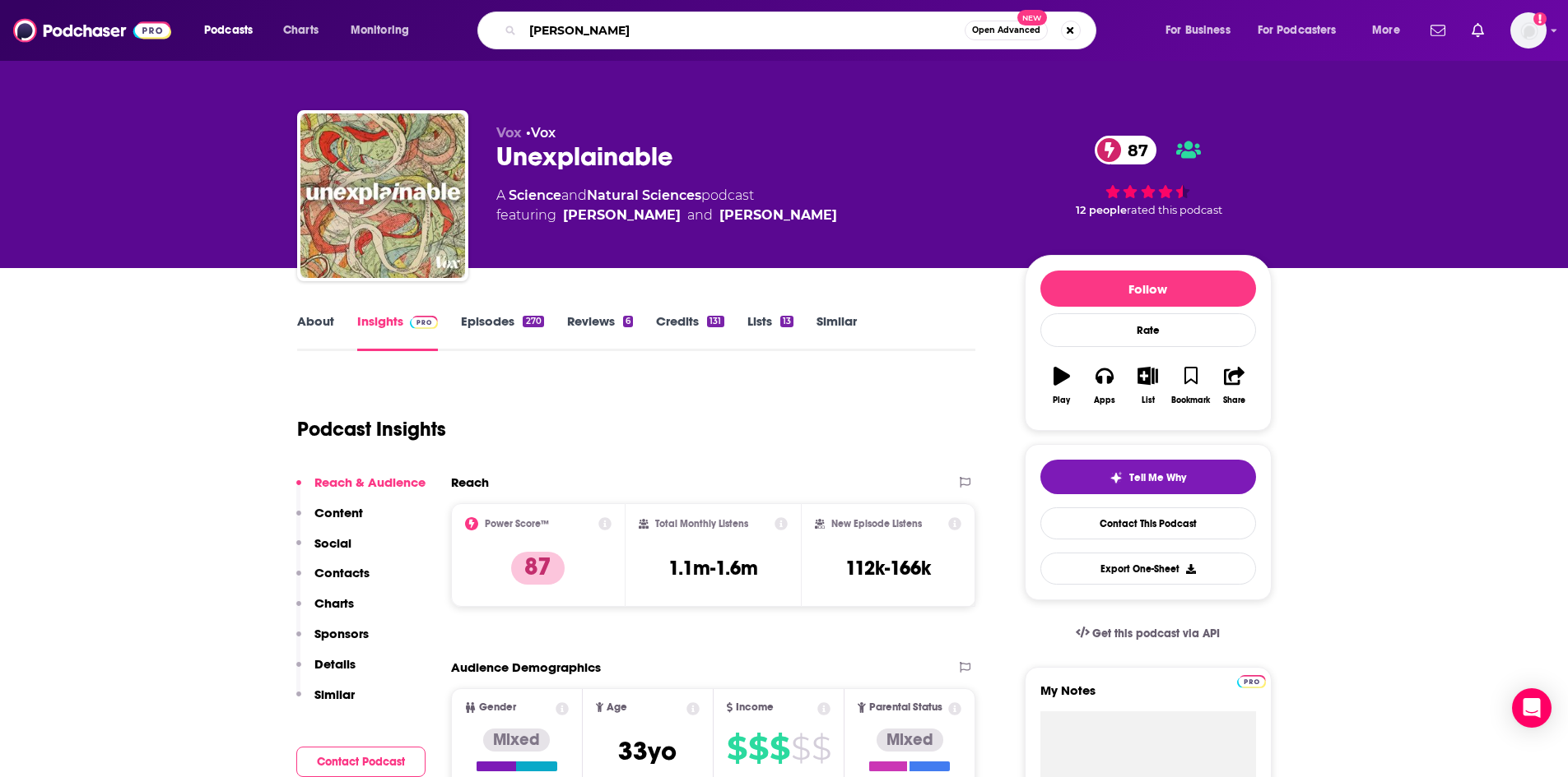
type input "[PERSON_NAME]"
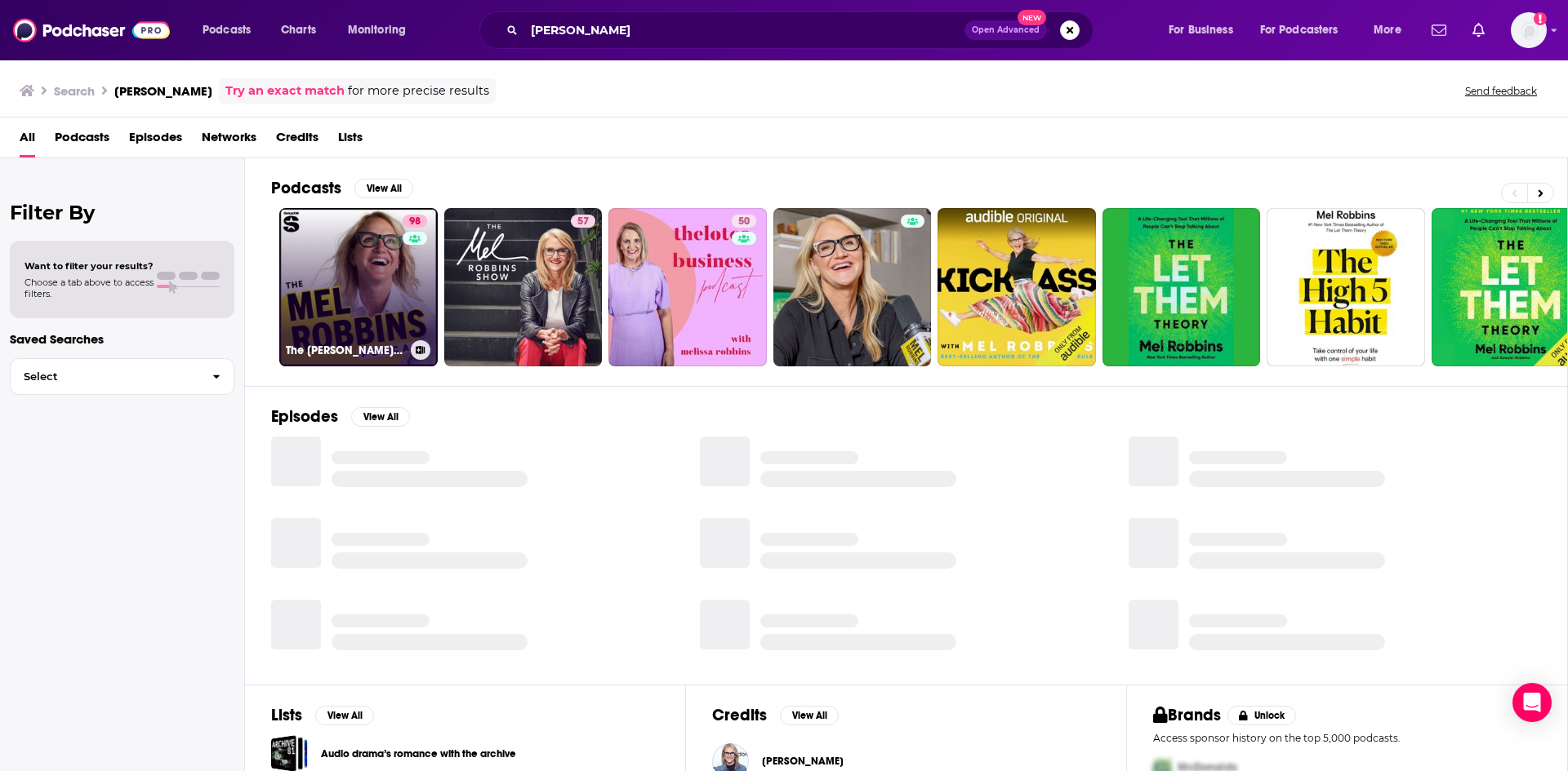
click at [346, 277] on link "98 The Mel Robbins Podcast" at bounding box center [359, 288] width 159 height 159
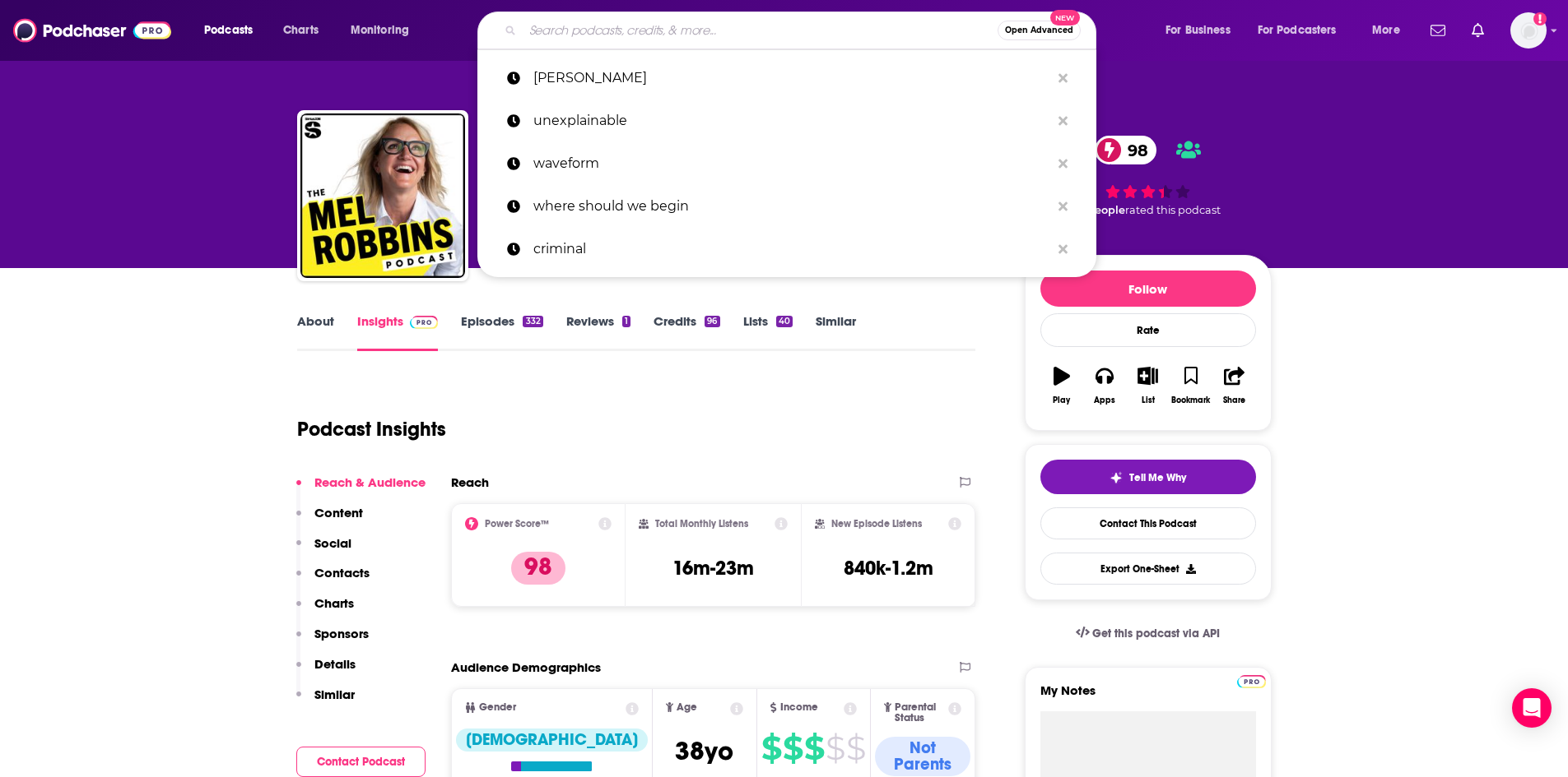
click at [685, 33] on input "Search podcasts, credits, & more..." at bounding box center [759, 30] width 475 height 27
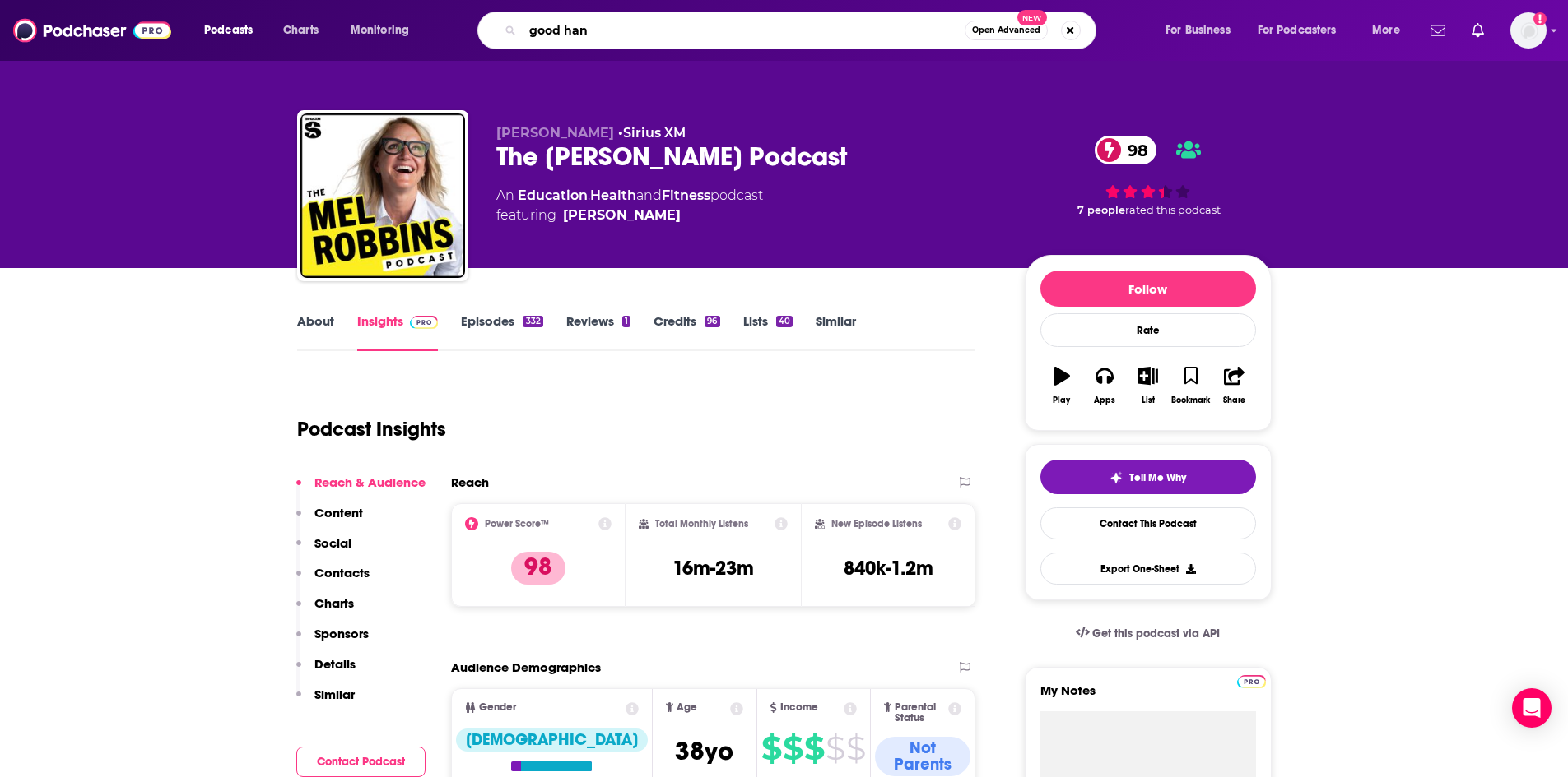
type input "good hang"
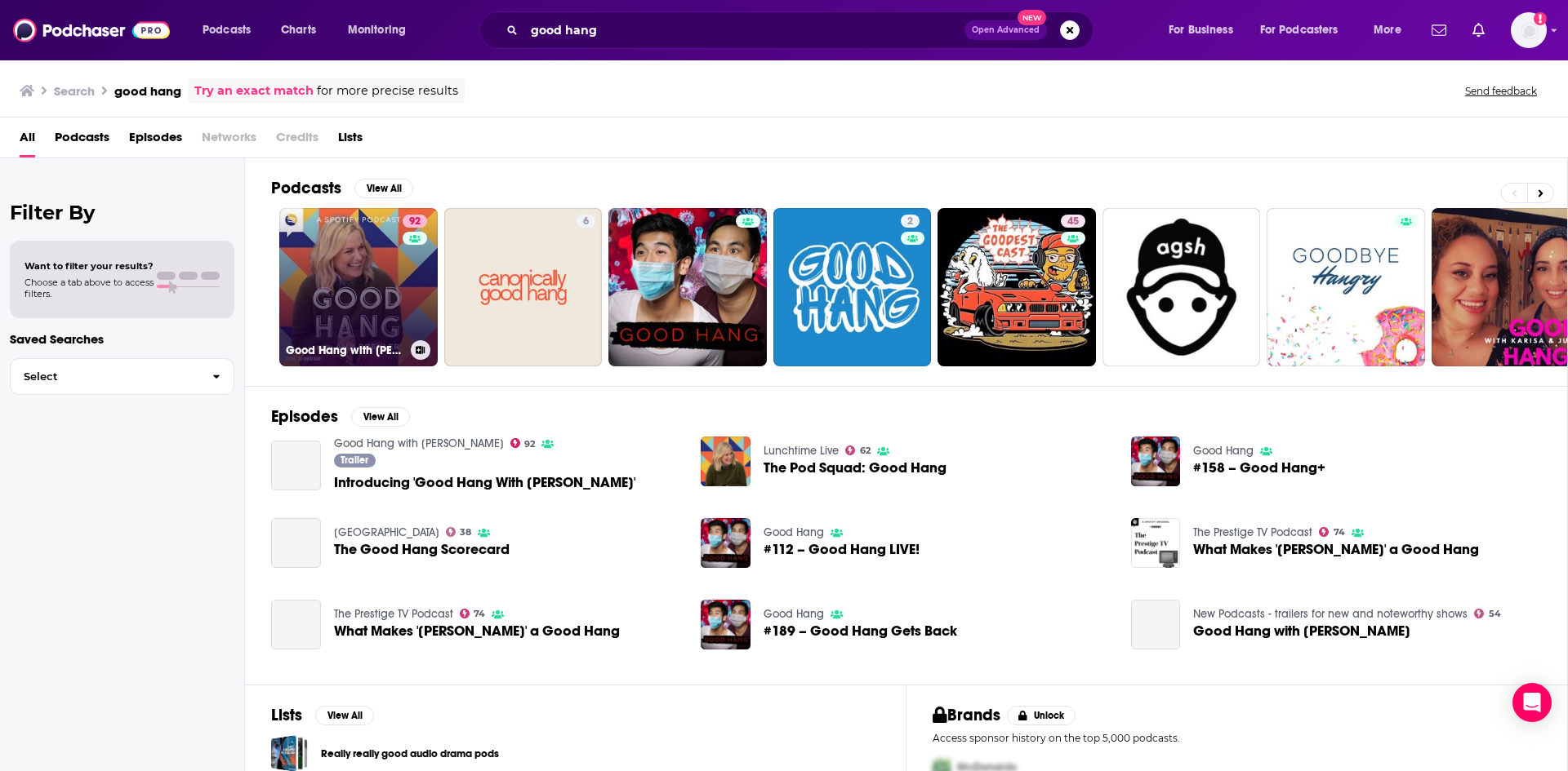
click at [382, 303] on link "92 Good Hang with Amy Poehler" at bounding box center [359, 288] width 159 height 159
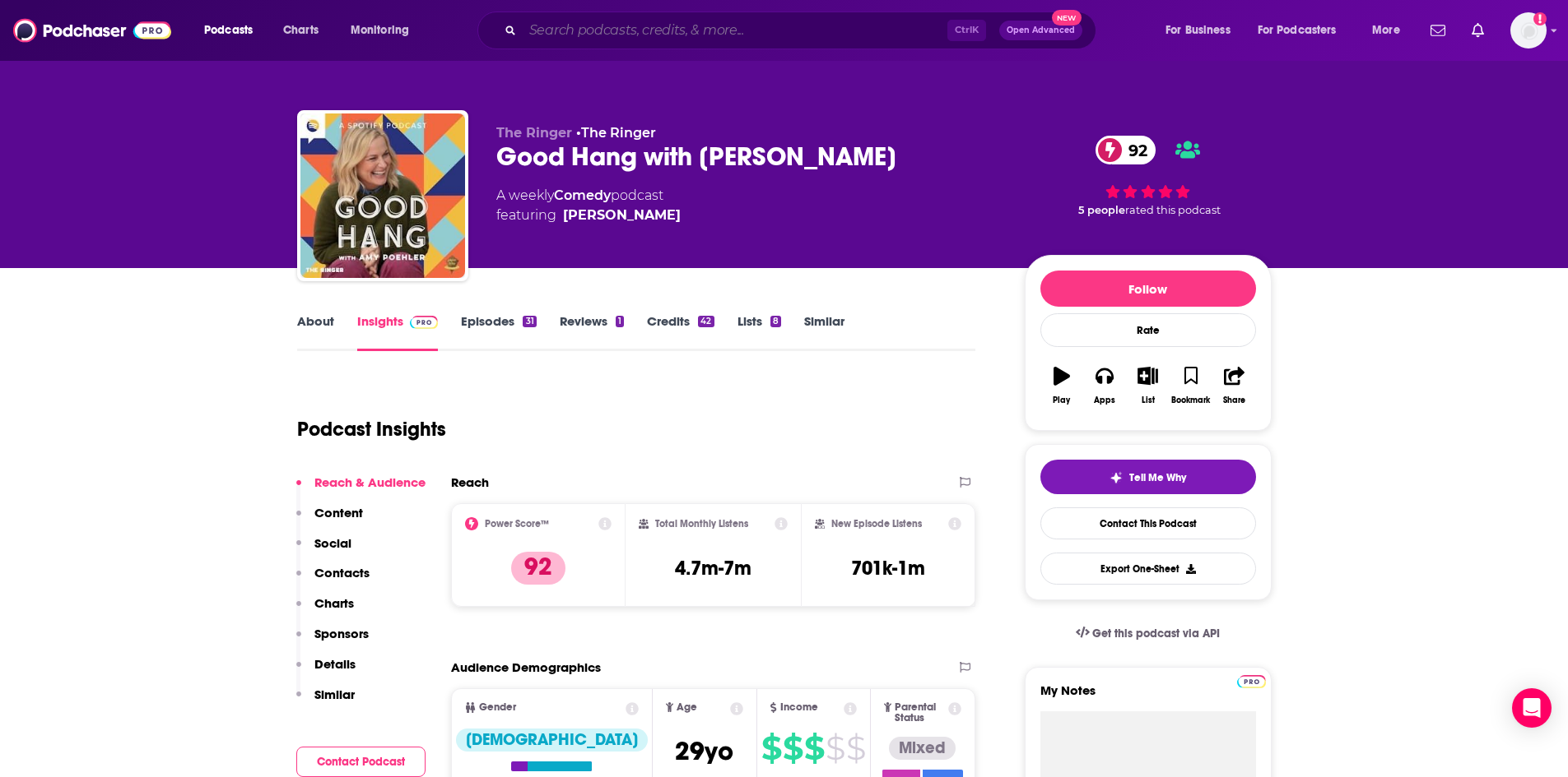
click at [604, 39] on input "Search podcasts, credits, & more..." at bounding box center [735, 30] width 424 height 27
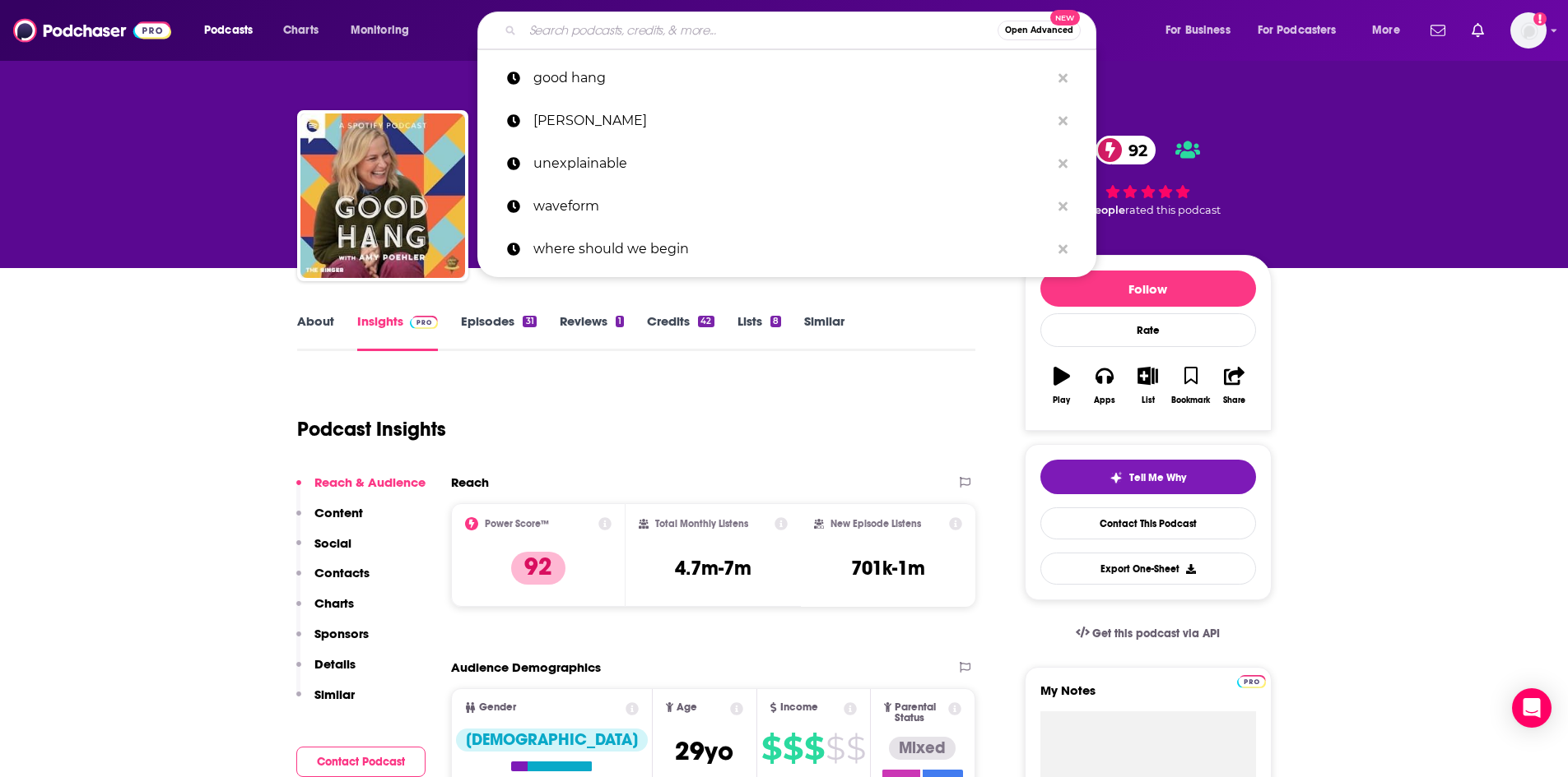
click at [744, 38] on input "Search podcasts, credits, & more..." at bounding box center [759, 30] width 475 height 27
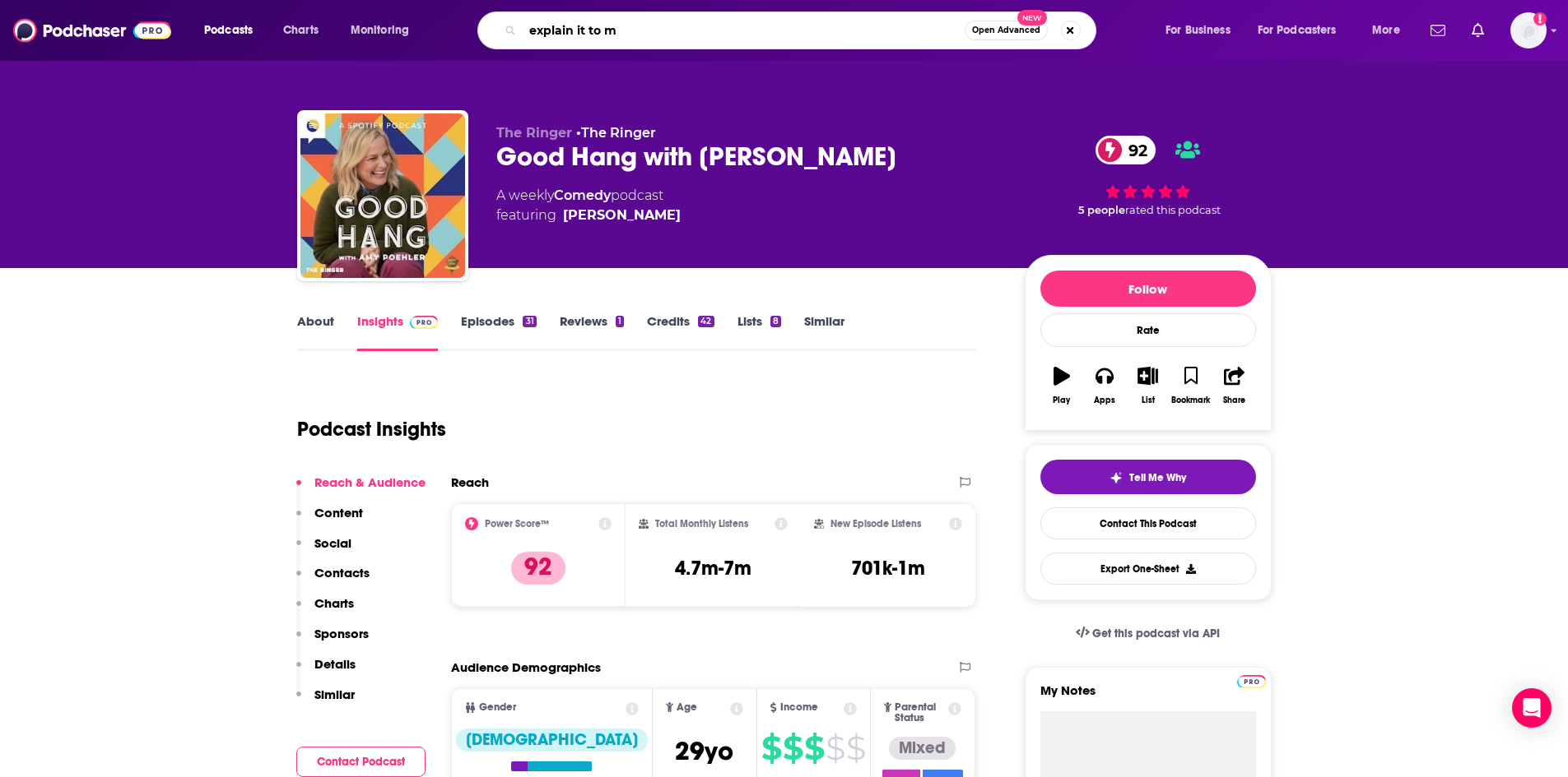
type input "explain it to me"
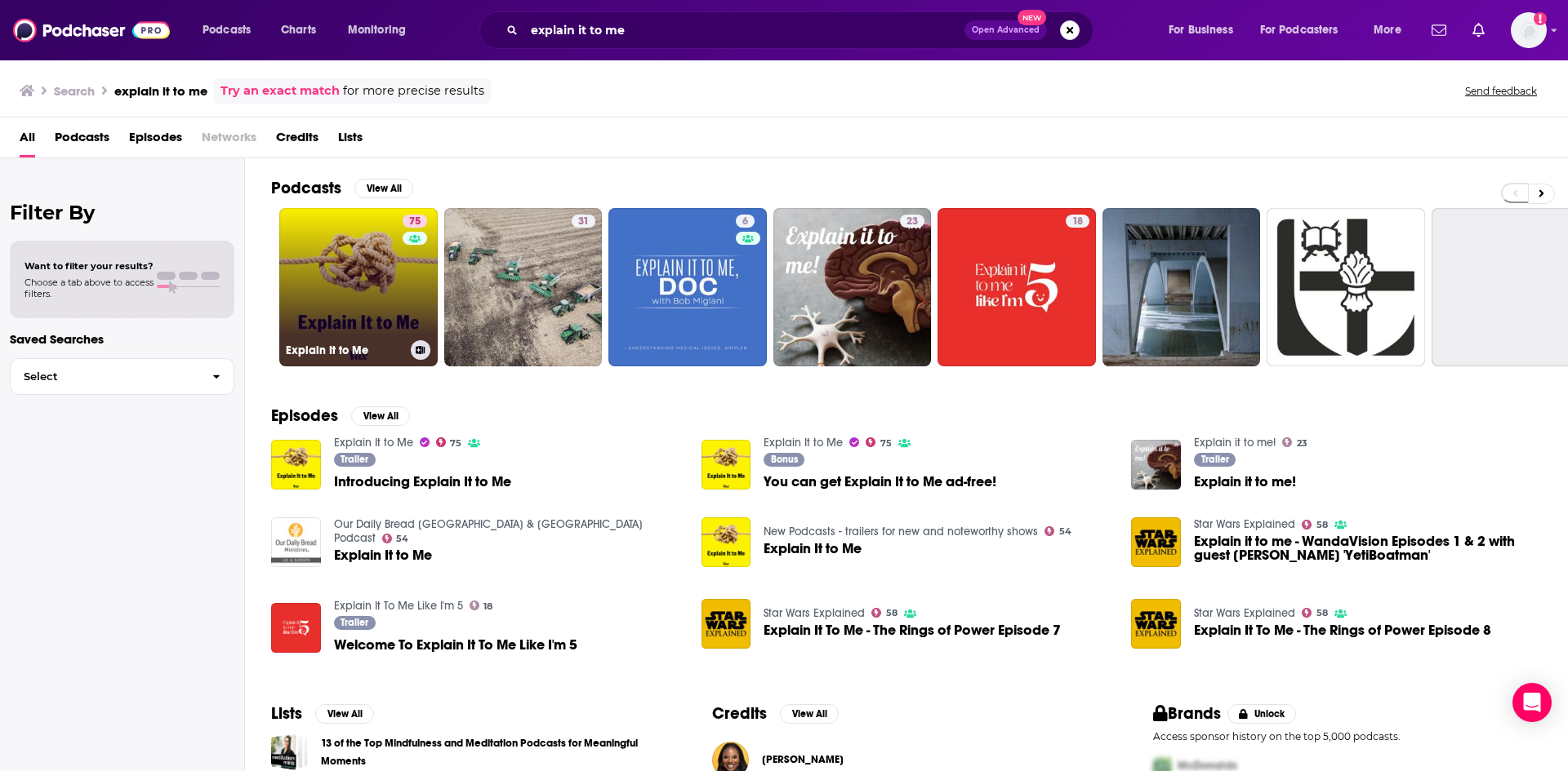
click at [360, 291] on link "75 Explain It to Me" at bounding box center [359, 288] width 159 height 159
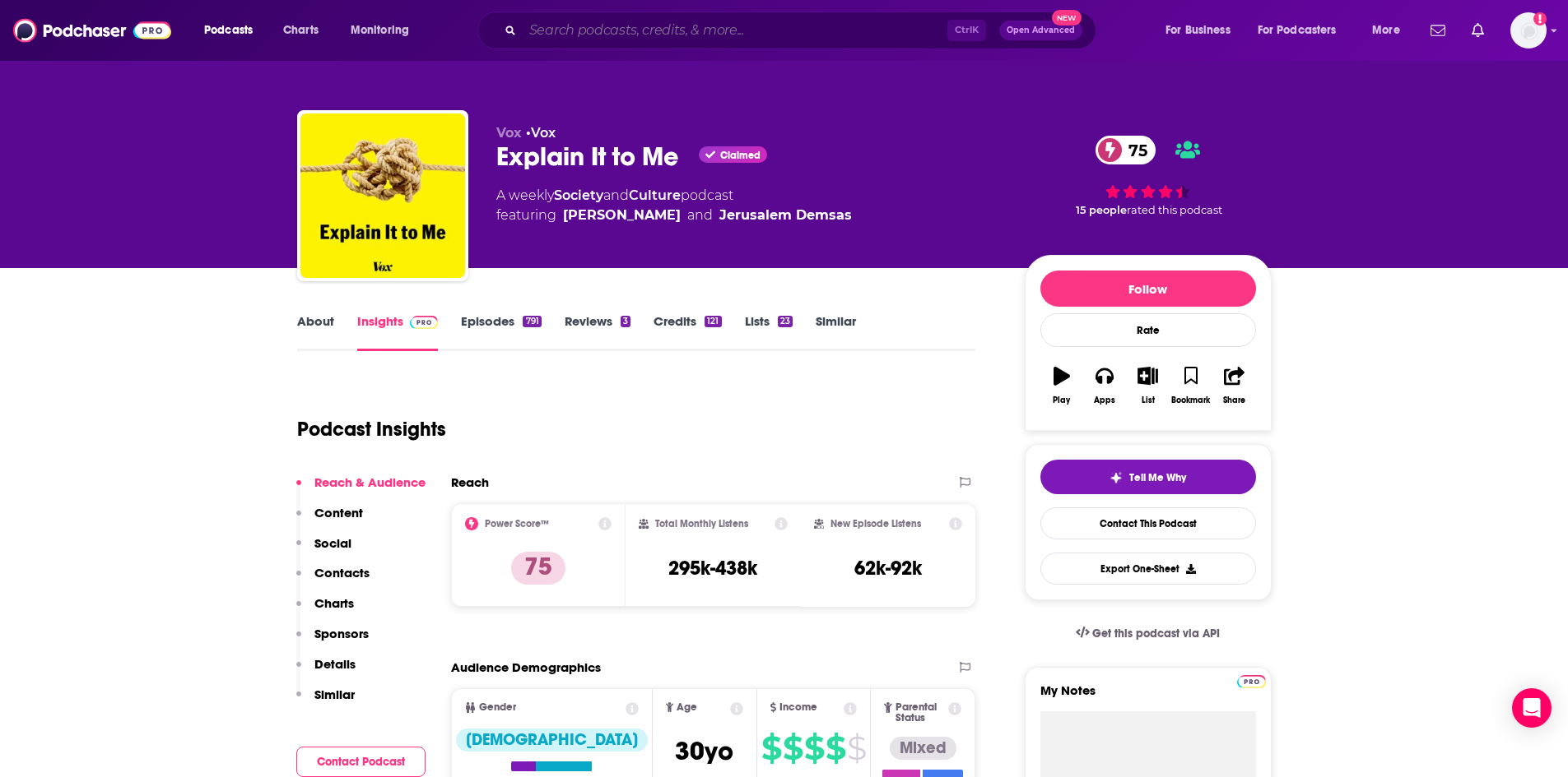
click at [565, 25] on input "Search podcasts, credits, & more..." at bounding box center [735, 30] width 424 height 27
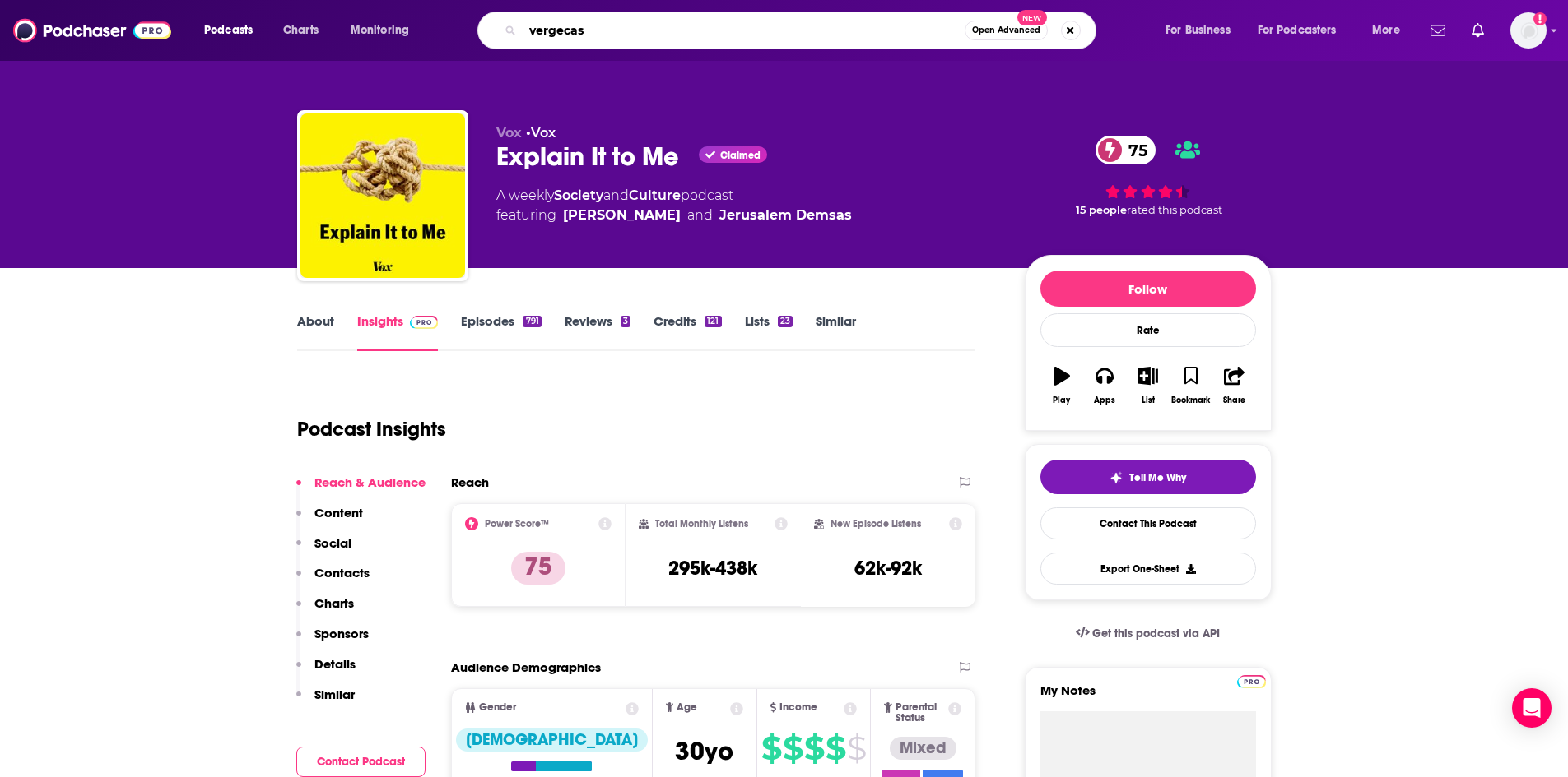
type input "vergecast"
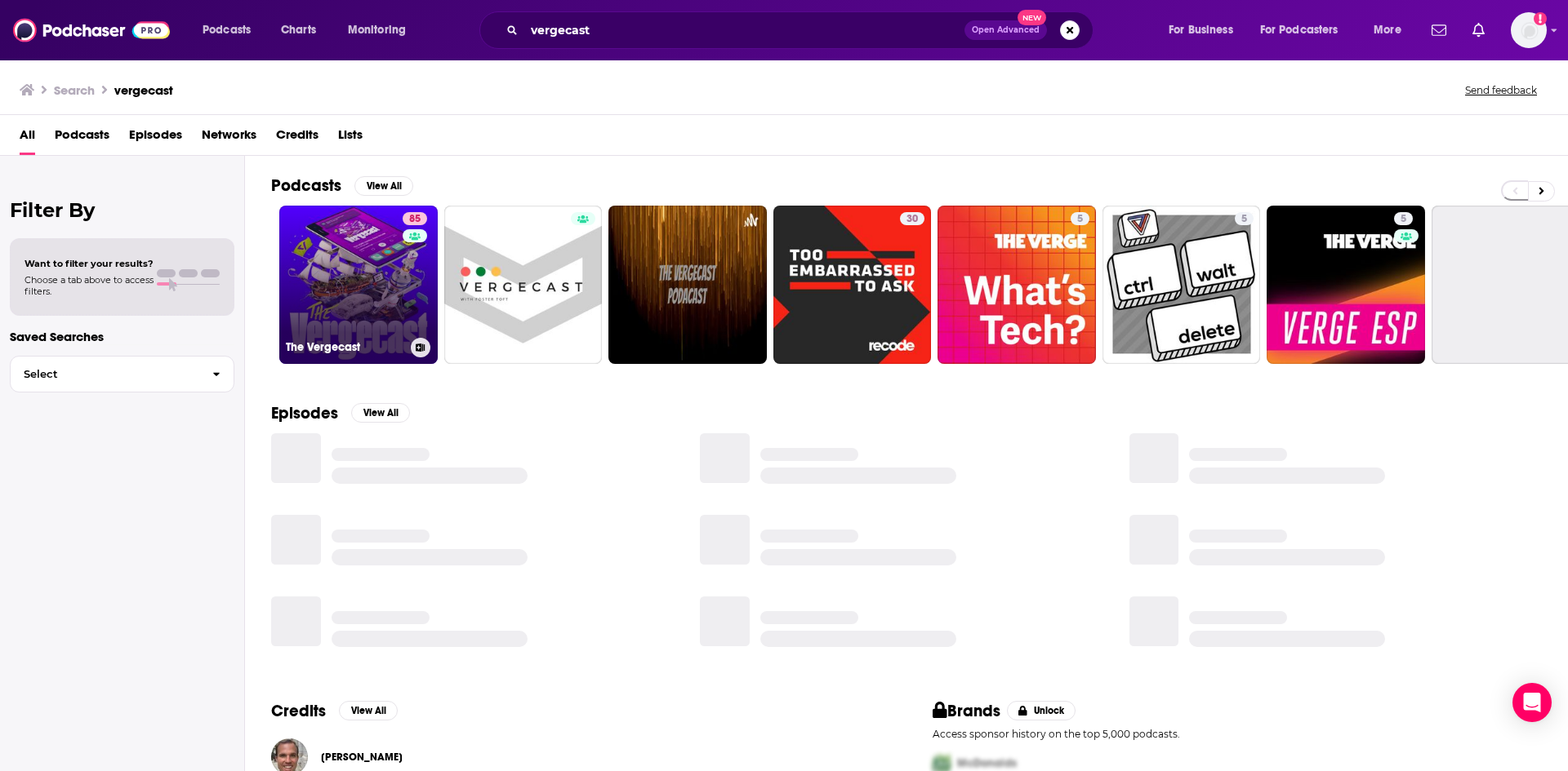
click at [294, 288] on link "85 The Vergecast" at bounding box center [359, 285] width 159 height 159
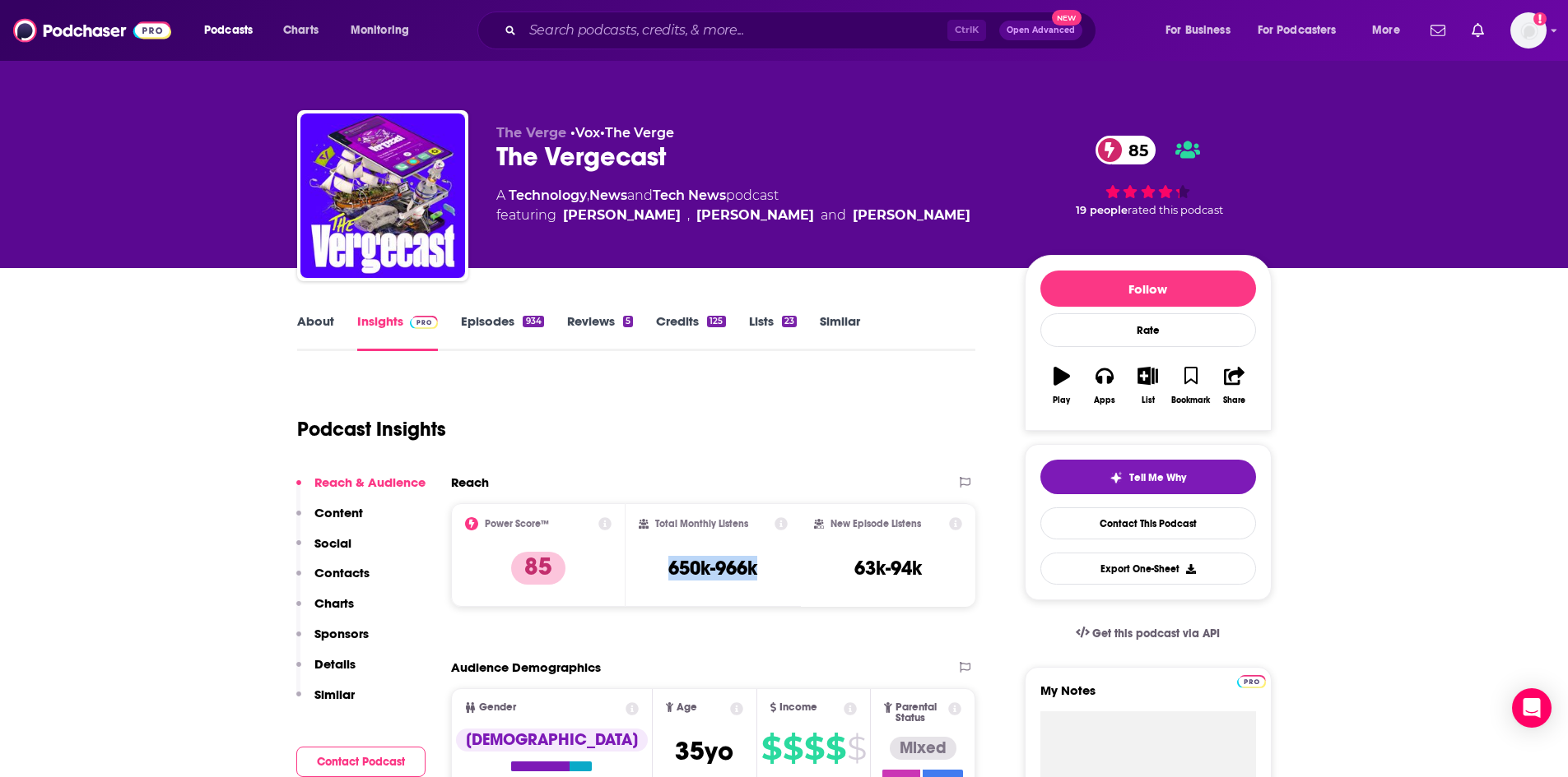
drag, startPoint x: 677, startPoint y: 569, endPoint x: 659, endPoint y: 570, distance: 18.0
click at [659, 570] on div "Total Monthly Listens 650k-966k" at bounding box center [713, 555] width 149 height 76
copy h3 "650k-966k"
click at [645, 31] on input "Search podcasts, credits, & more..." at bounding box center [735, 30] width 424 height 27
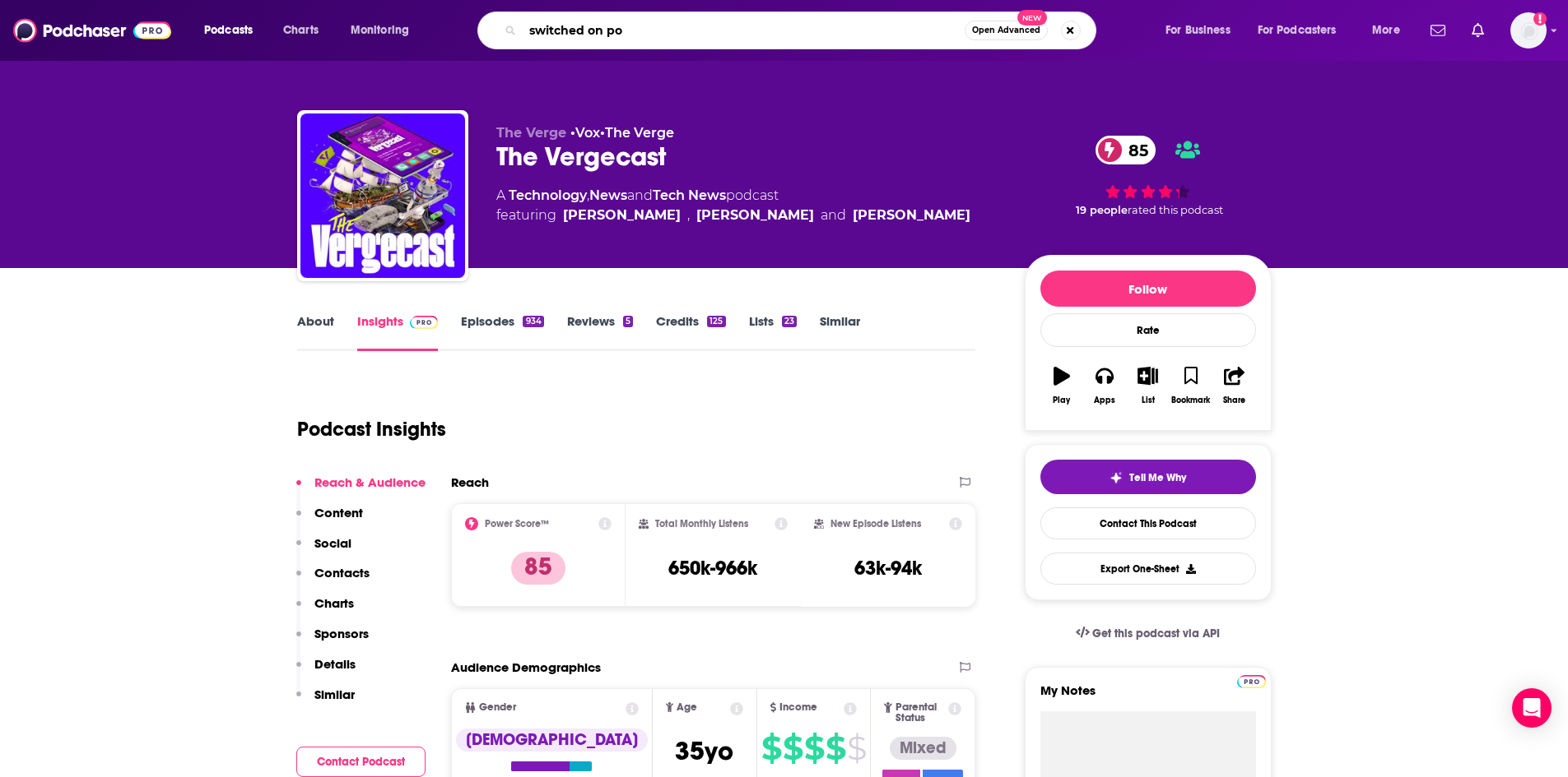
type input "switched on pop"
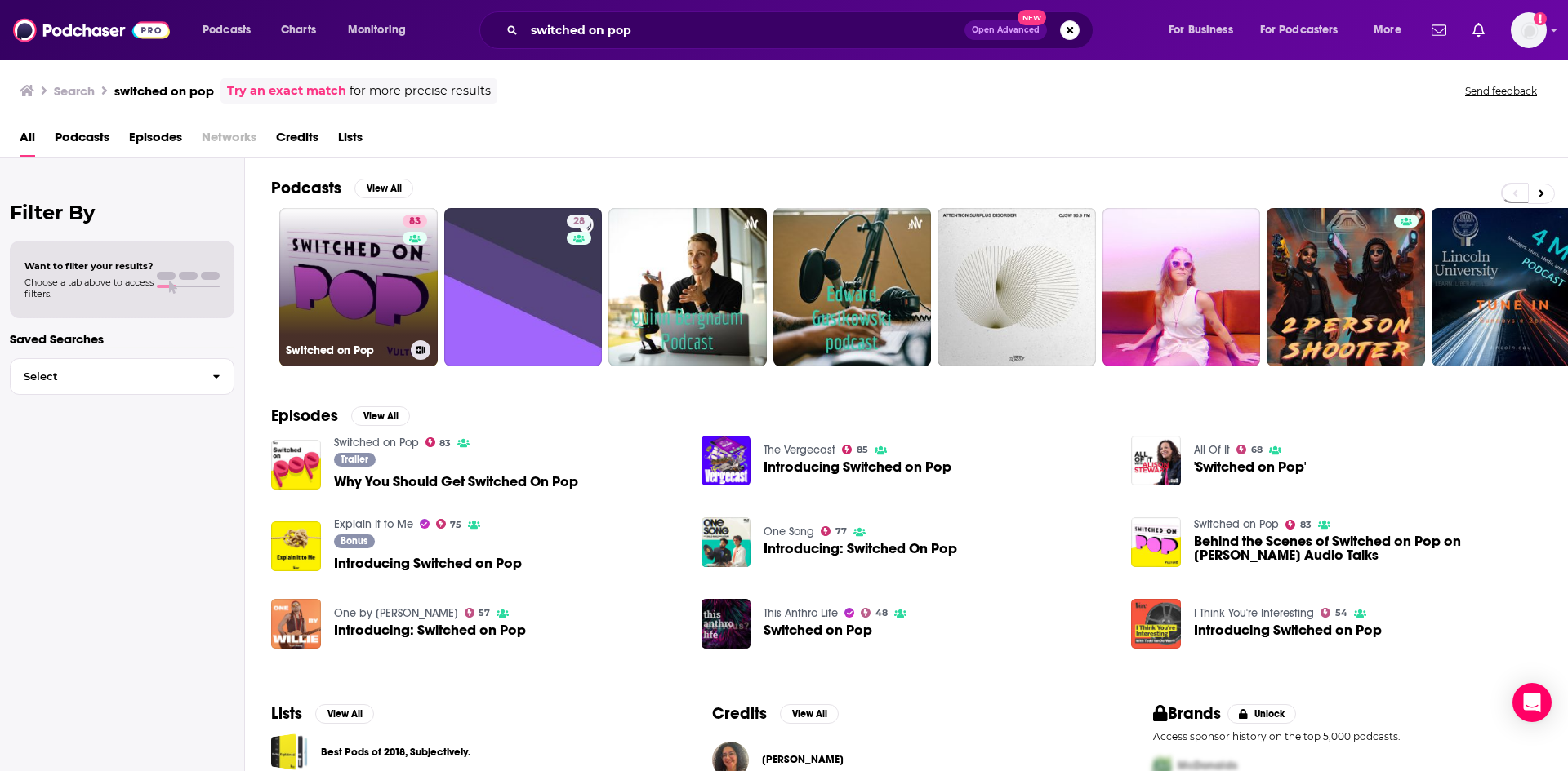
click at [371, 336] on link "83 Switched on Pop" at bounding box center [359, 288] width 159 height 159
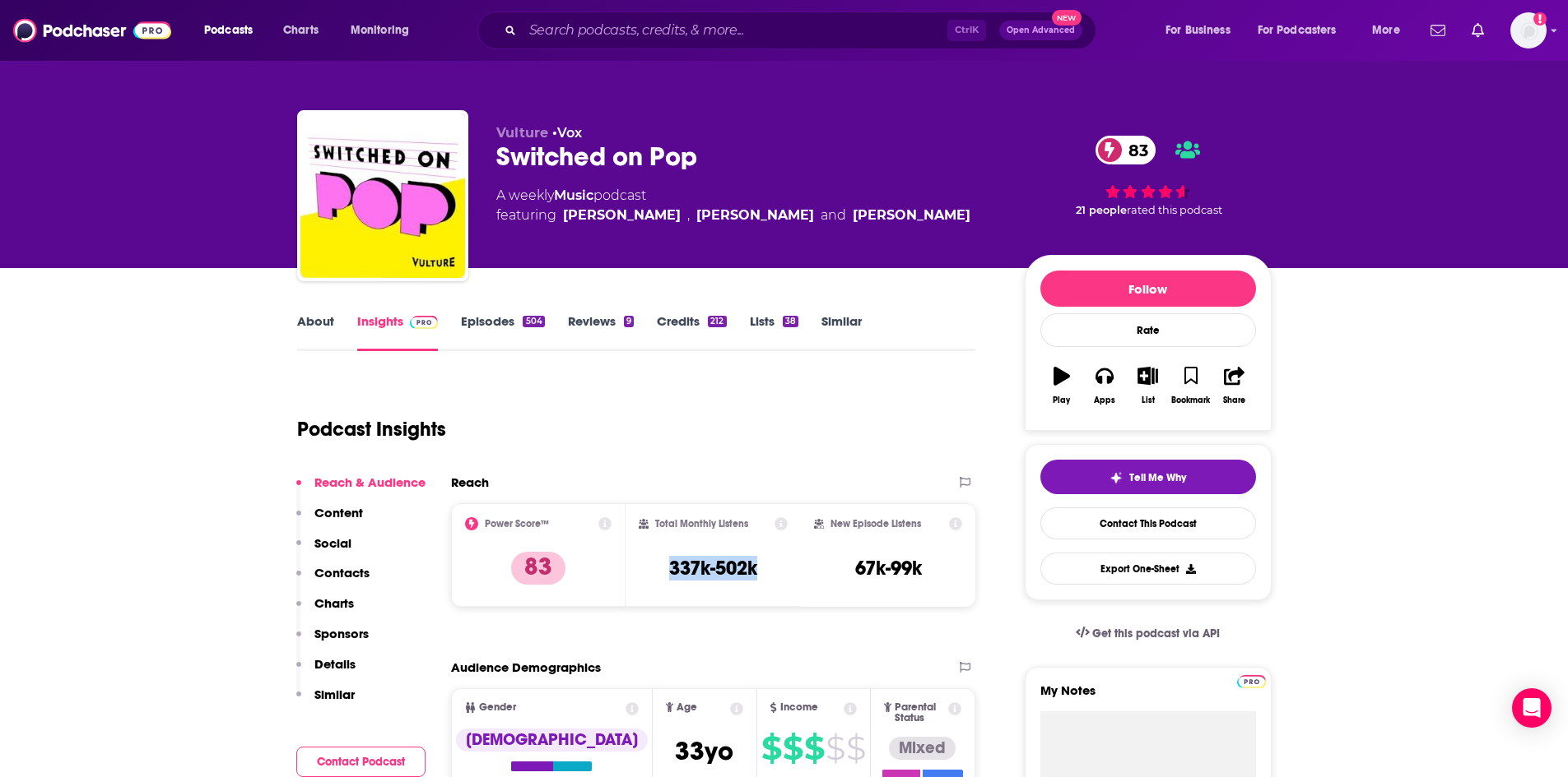
drag, startPoint x: 666, startPoint y: 568, endPoint x: 761, endPoint y: 573, distance: 95.1
click at [761, 573] on div "Total Monthly Listens 337k-502k" at bounding box center [713, 555] width 149 height 76
copy h3 "337k-502k"
click at [613, 33] on input "Search podcasts, credits, & more..." at bounding box center [735, 30] width 424 height 27
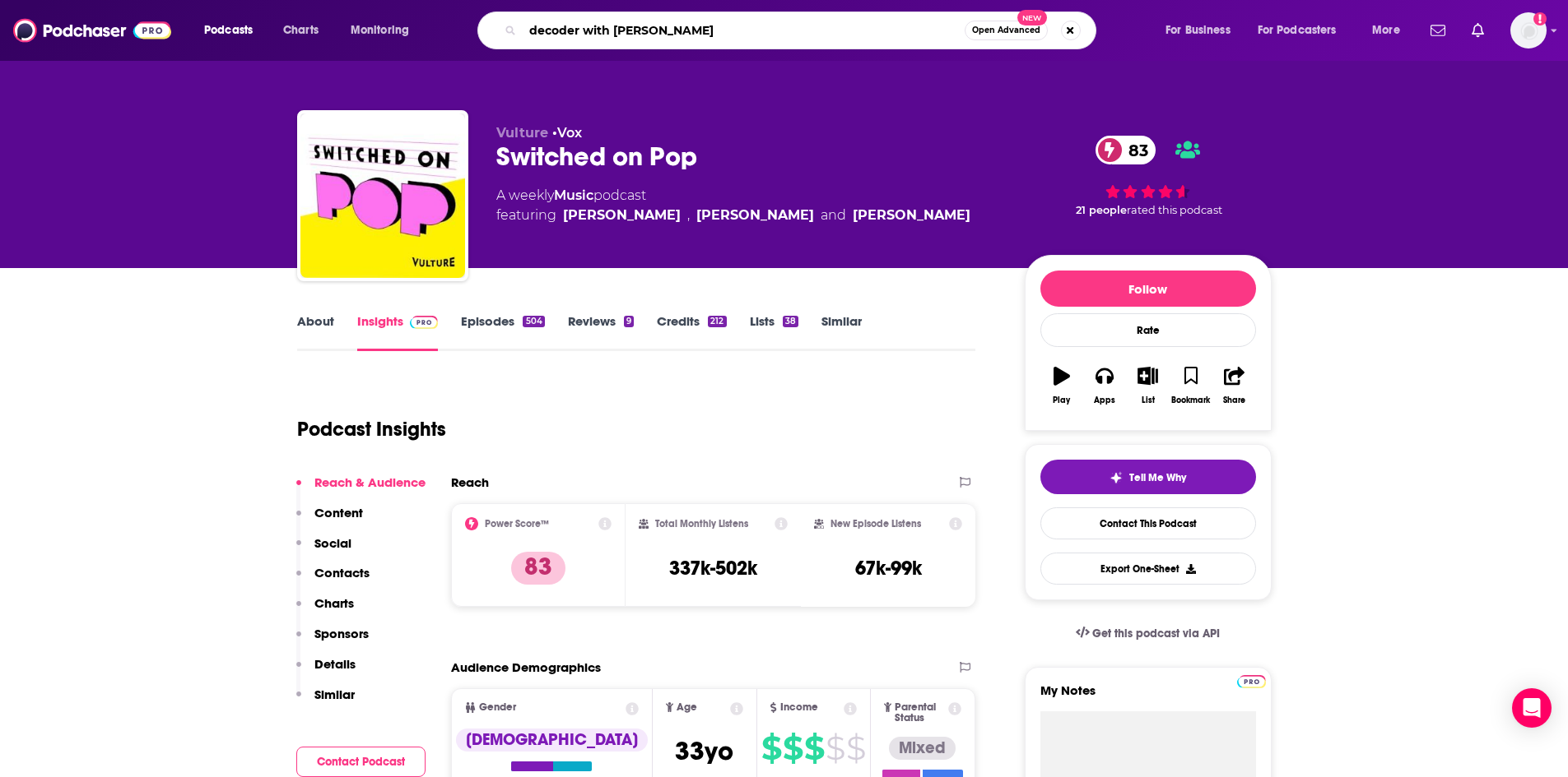
type input "decoder with [PERSON_NAME]"
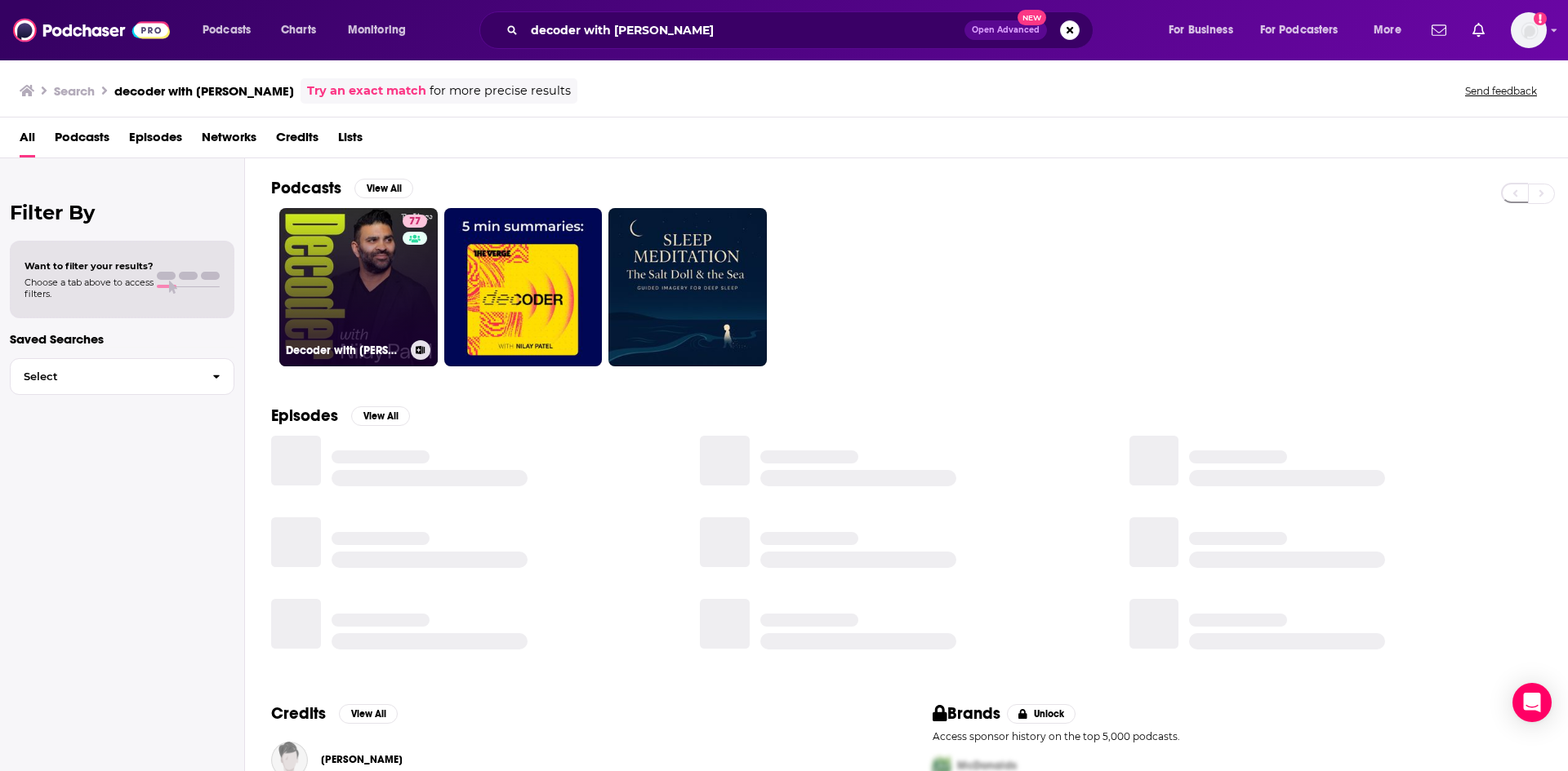
click at [356, 296] on link "77 Decoder with [PERSON_NAME]" at bounding box center [359, 288] width 159 height 159
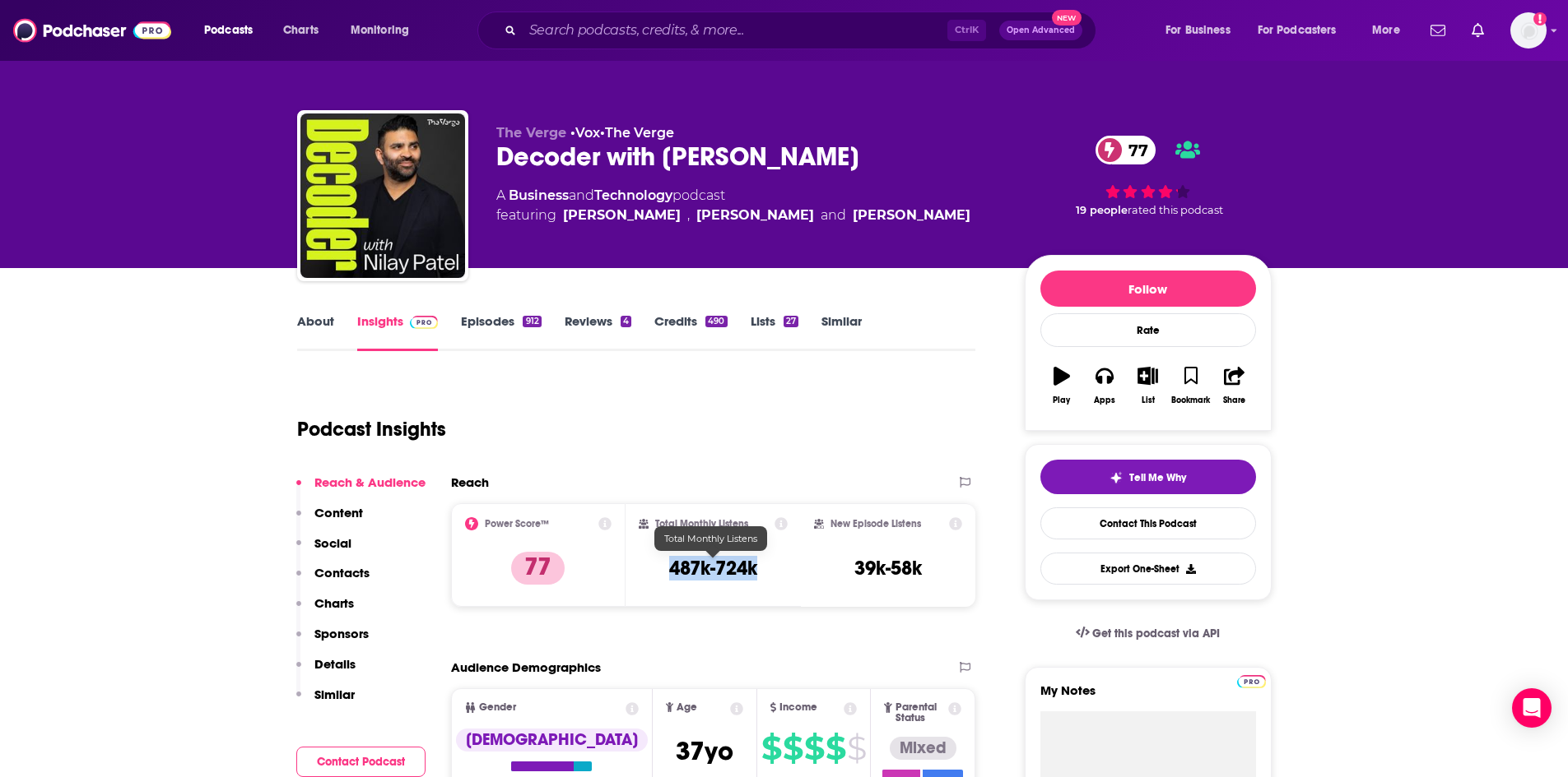
drag, startPoint x: 663, startPoint y: 568, endPoint x: 763, endPoint y: 573, distance: 100.1
click at [763, 573] on div "Total Monthly Listens 487k-724k" at bounding box center [713, 555] width 149 height 76
click at [586, 39] on input "Search podcasts, credits, & more..." at bounding box center [735, 30] width 424 height 27
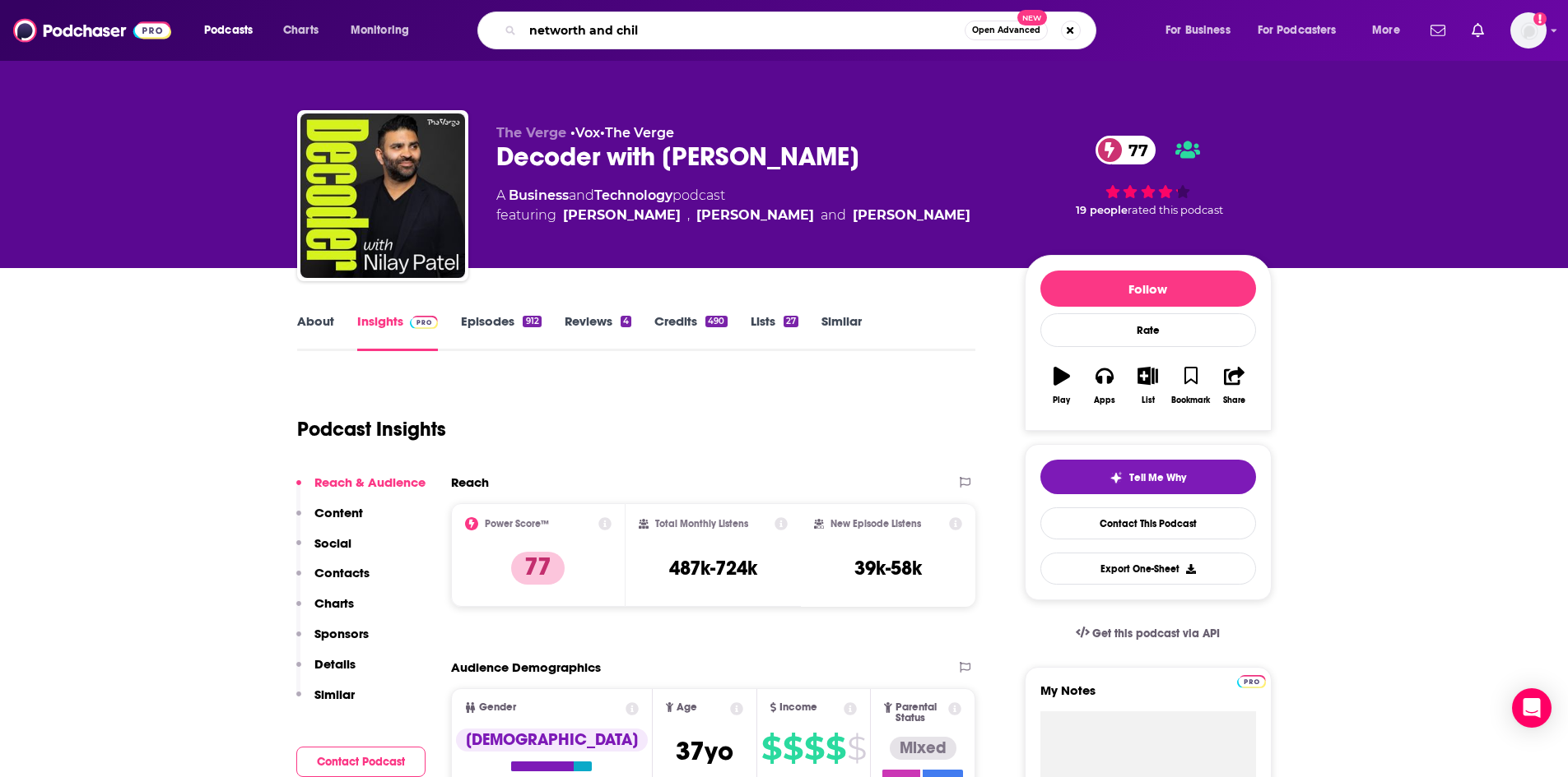
type input "networth and chill"
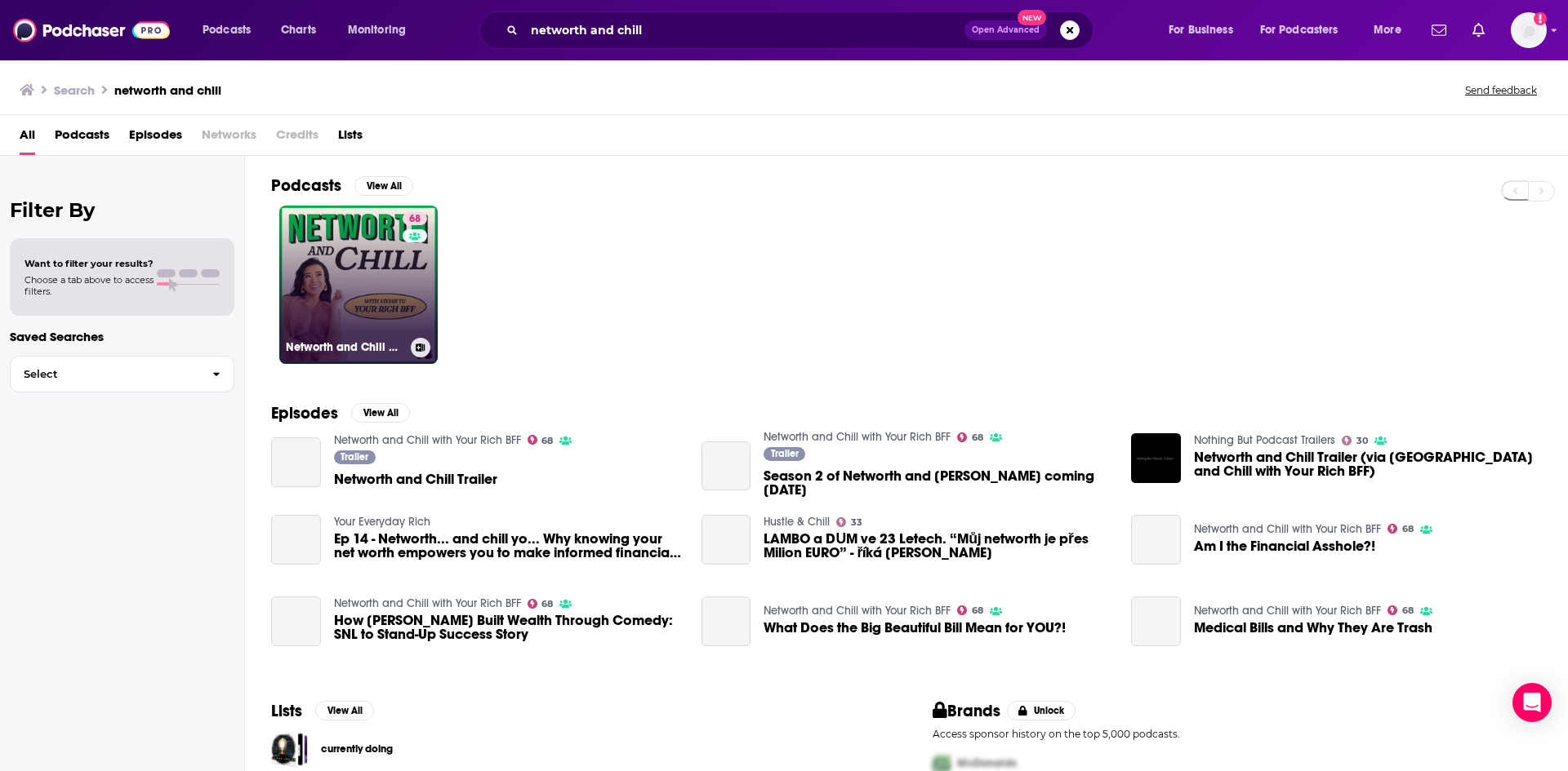
click at [369, 309] on link "68 [PERSON_NAME] and Chill with Your Rich BFF" at bounding box center [359, 285] width 159 height 159
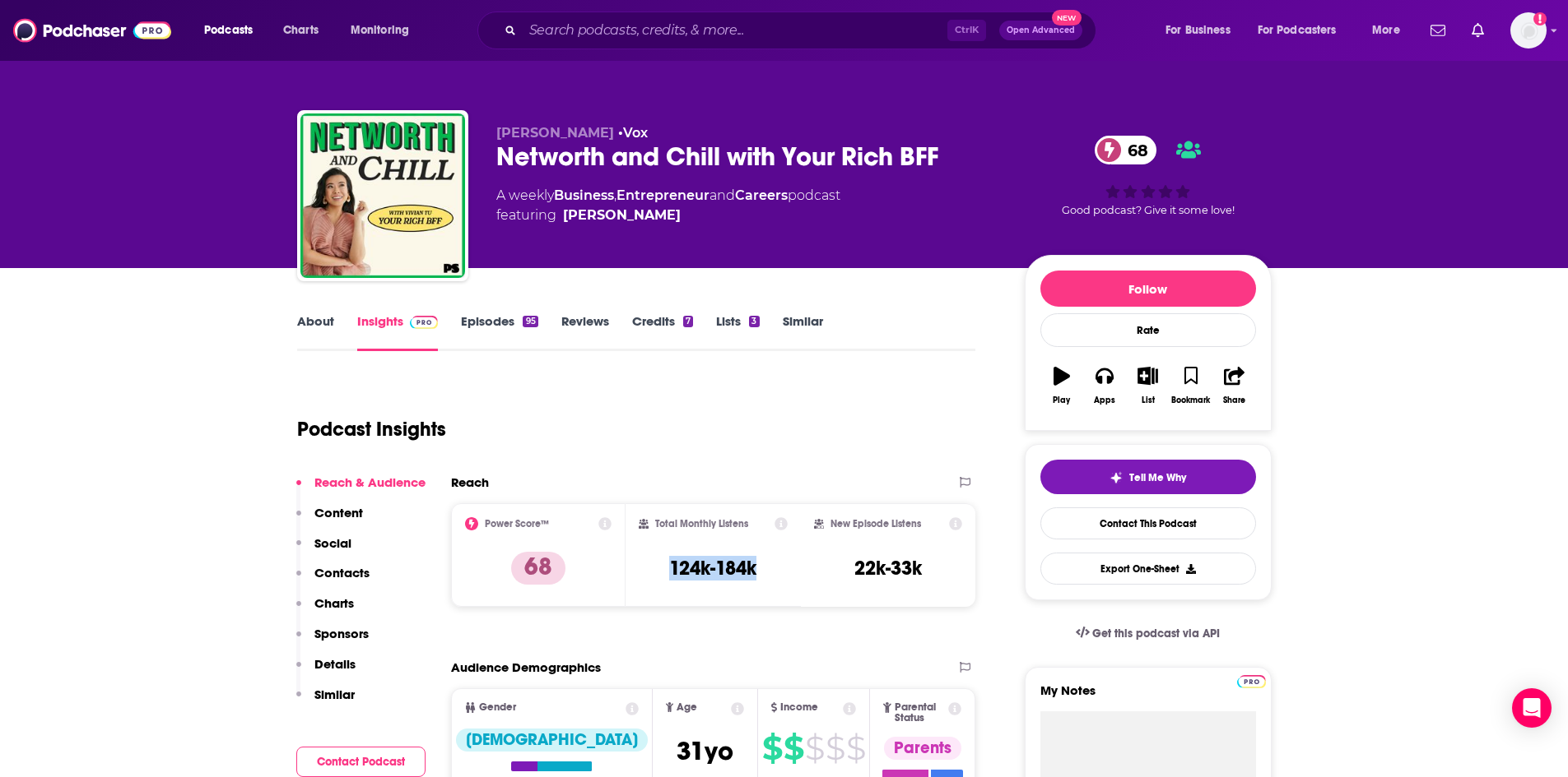
drag, startPoint x: 772, startPoint y: 572, endPoint x: 657, endPoint y: 570, distance: 115.0
click at [657, 570] on div "Total Monthly Listens 124k-184k" at bounding box center [713, 555] width 149 height 76
copy h3 "124k-184k"
click at [650, 23] on input "Search podcasts, credits, & more..." at bounding box center [735, 30] width 424 height 27
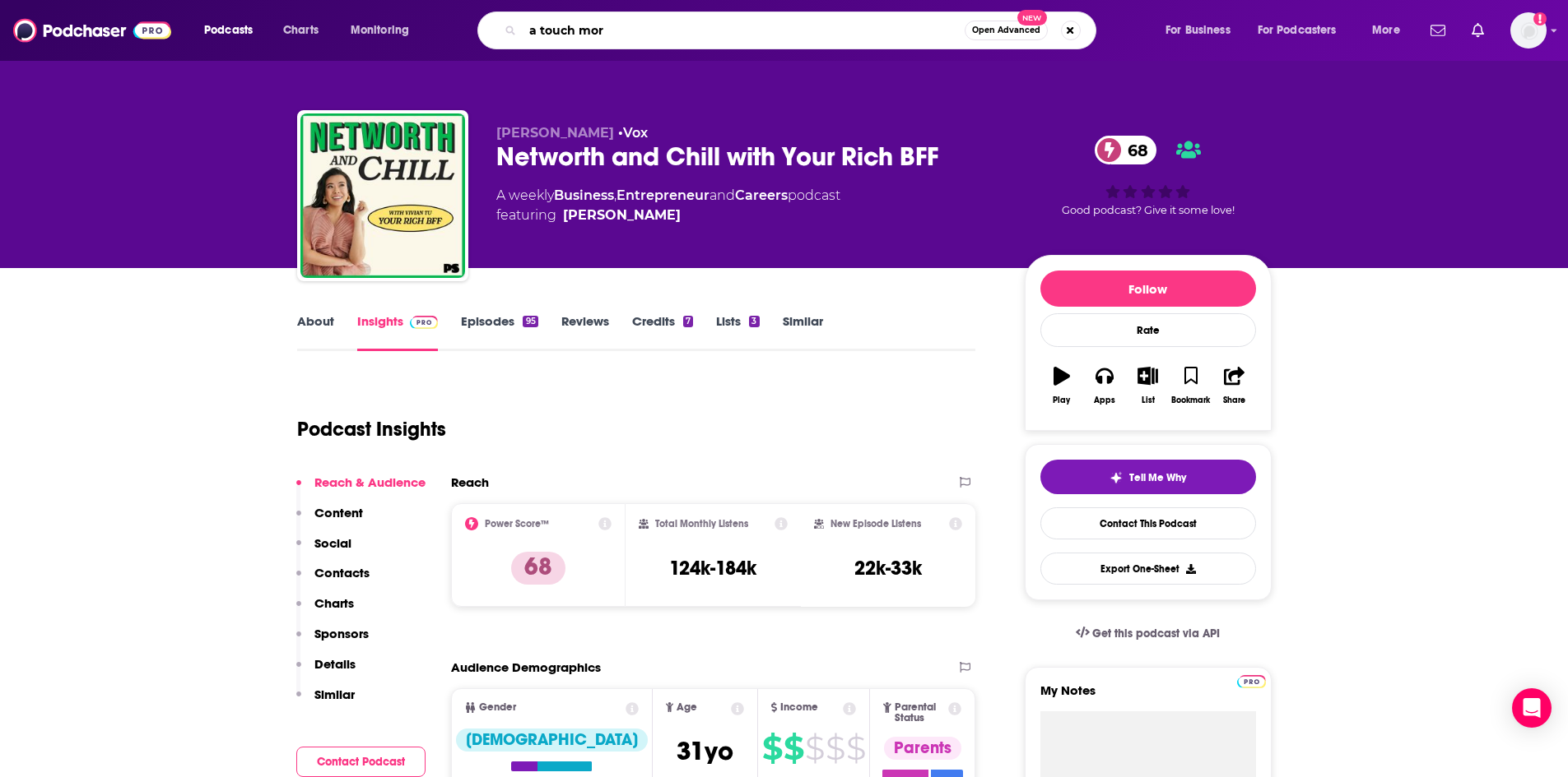
type input "a touch more"
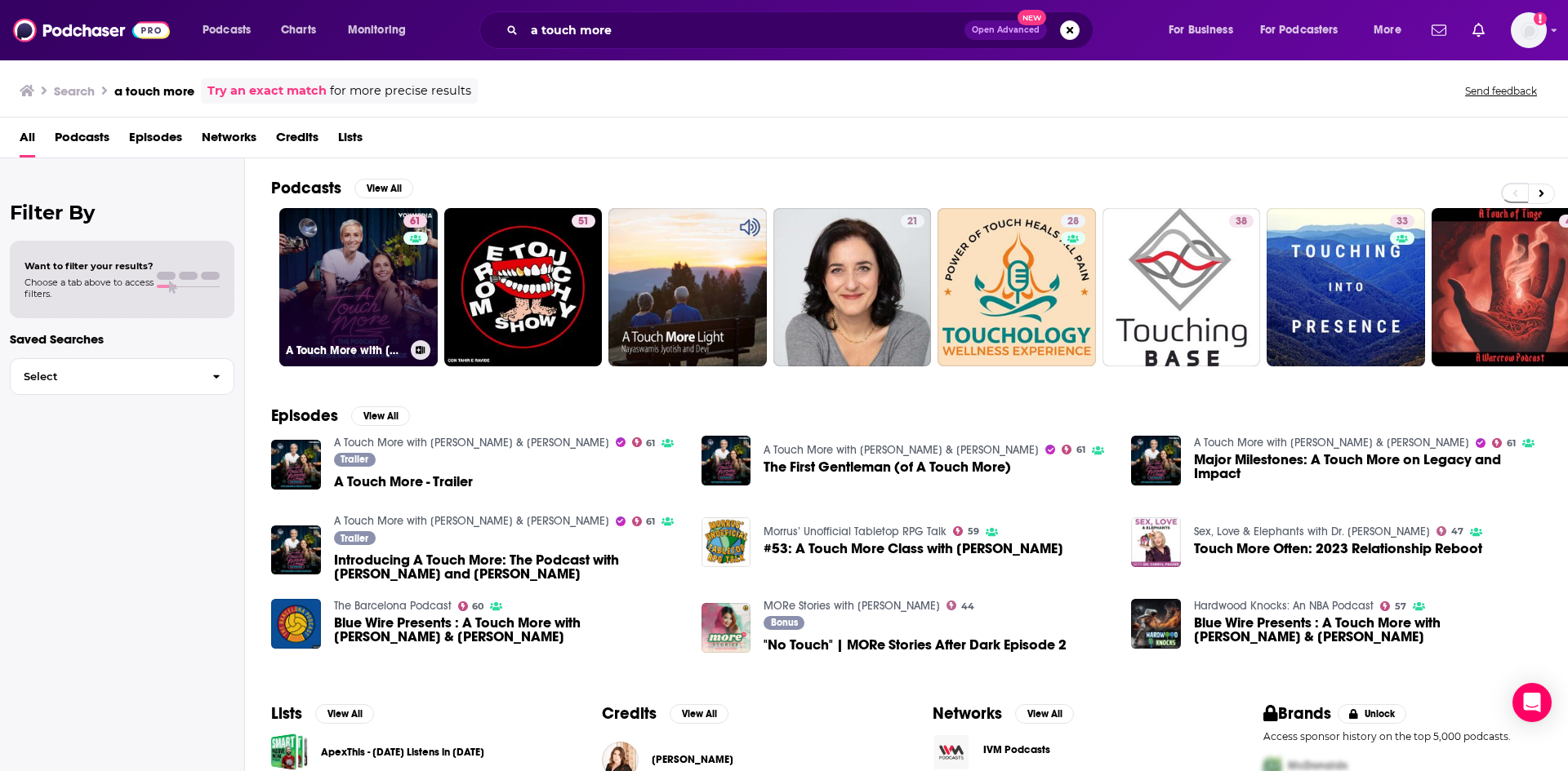
click at [353, 308] on link "61 A Touch More with [PERSON_NAME] & [PERSON_NAME]" at bounding box center [359, 288] width 159 height 159
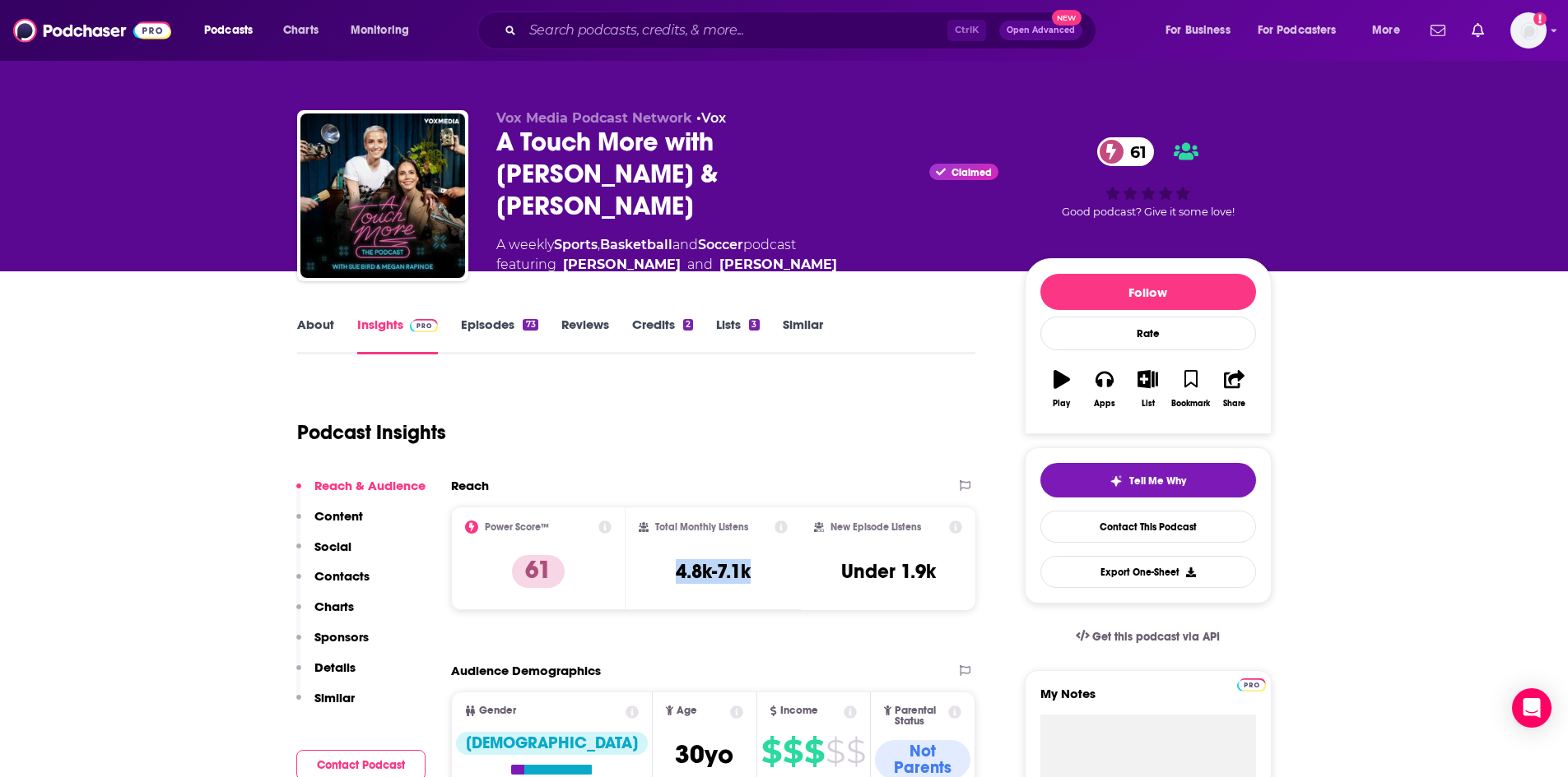
drag, startPoint x: 759, startPoint y: 574, endPoint x: 634, endPoint y: 572, distance: 125.0
click at [634, 572] on div "Total Monthly Listens 4.8k-7.1k" at bounding box center [713, 558] width 175 height 104
copy h3 "4.8k-7.1k"
click at [629, 30] on input "Search podcasts, credits, & more..." at bounding box center [735, 30] width 424 height 27
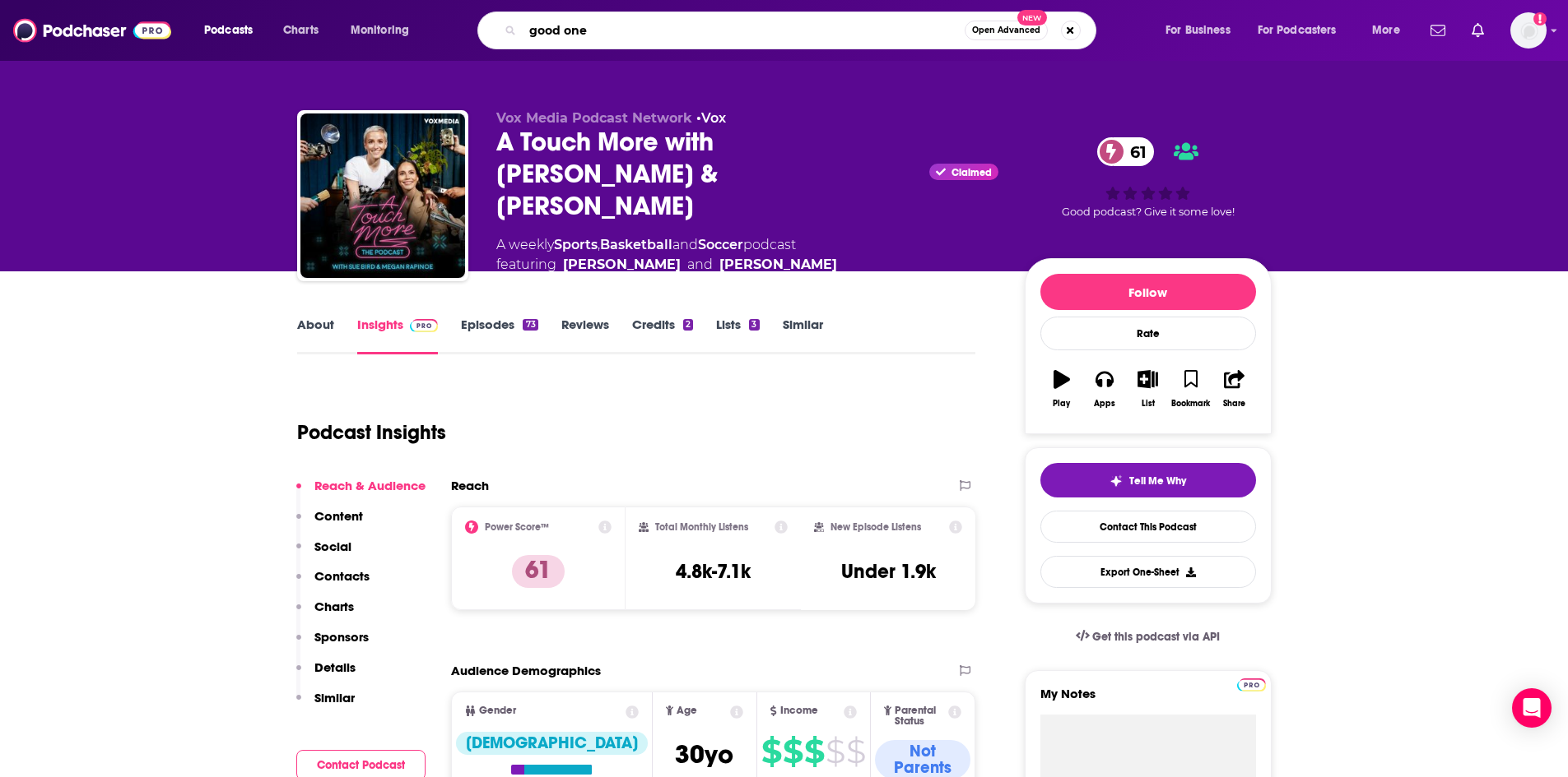
type input "good one"
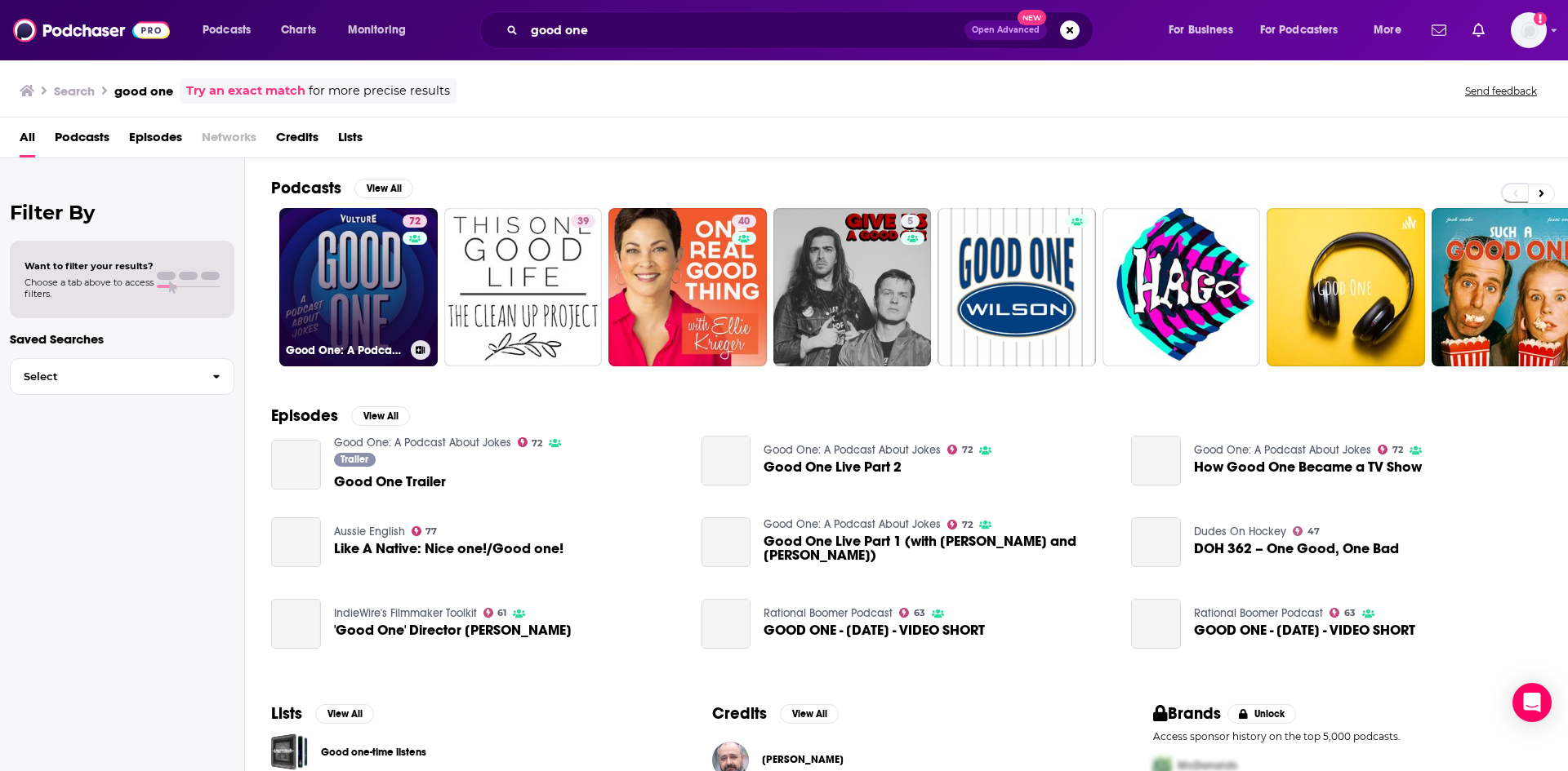
click at [356, 292] on link "72 Good One: A Podcast About Jokes" at bounding box center [359, 288] width 159 height 159
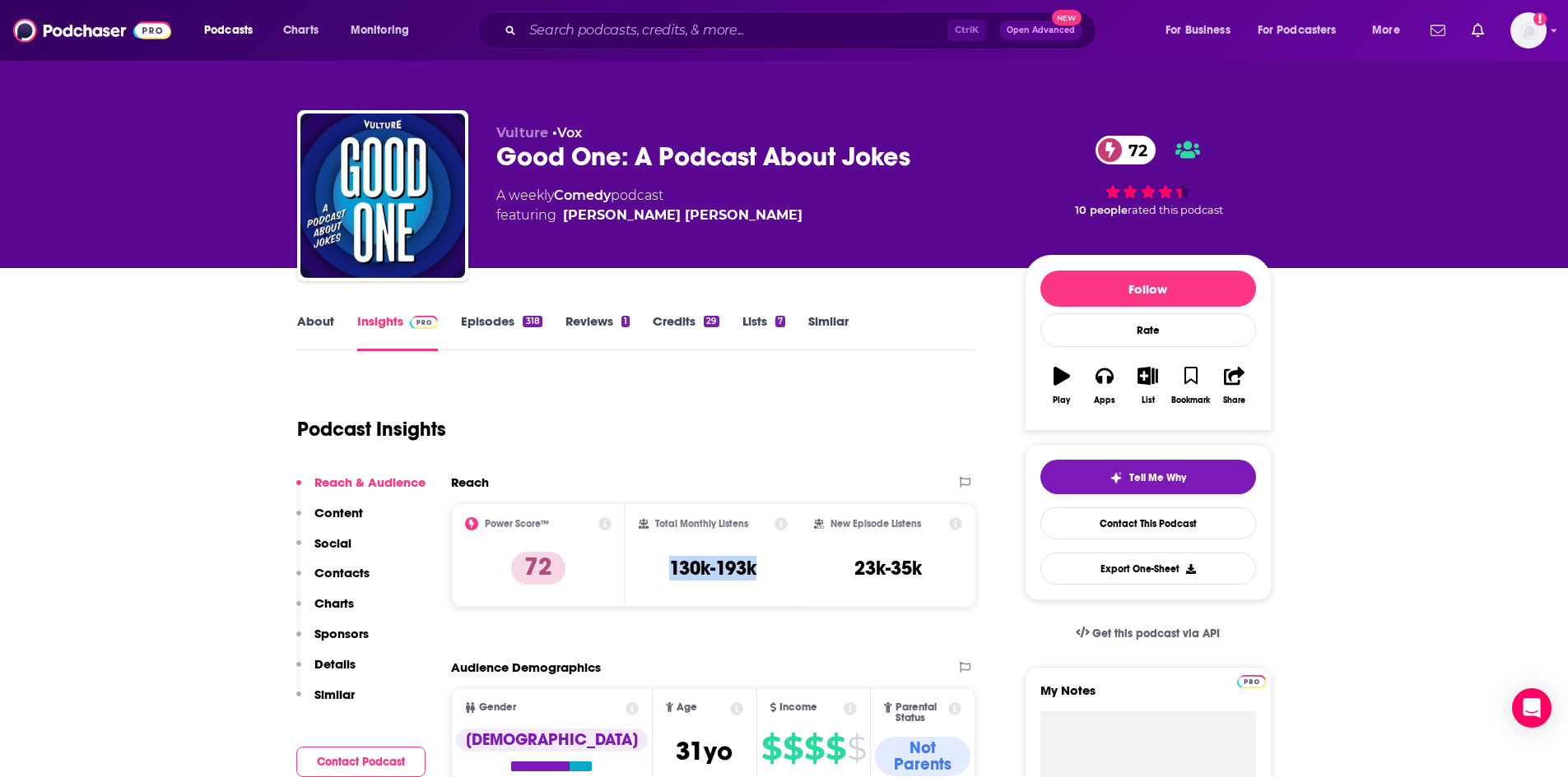
drag, startPoint x: 780, startPoint y: 573, endPoint x: 307, endPoint y: 141, distance: 640.6
click at [657, 573] on div "Total Monthly Listens 130k-193k" at bounding box center [713, 555] width 149 height 76
copy h3 "130k-193k"
